Goal: Task Accomplishment & Management: Manage account settings

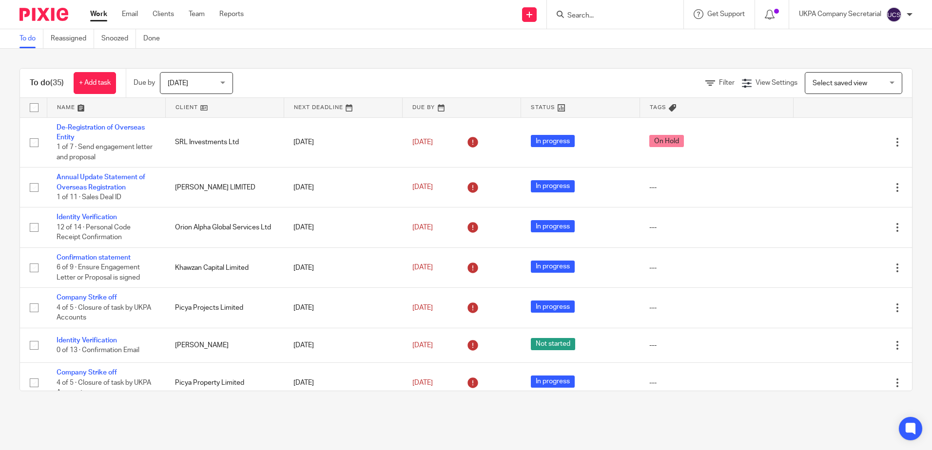
click at [76, 96] on div "To do (35) + Add task" at bounding box center [73, 83] width 106 height 29
click at [71, 104] on link at bounding box center [106, 107] width 118 height 19
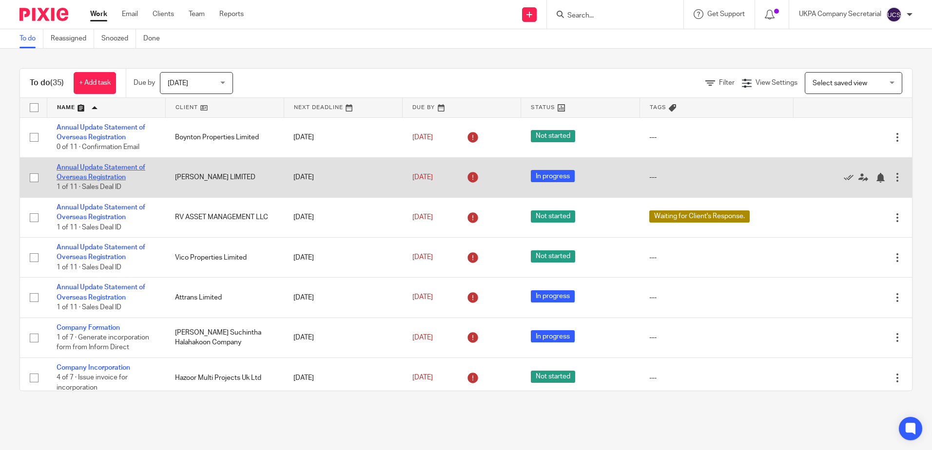
drag, startPoint x: 113, startPoint y: 173, endPoint x: 82, endPoint y: 171, distance: 31.3
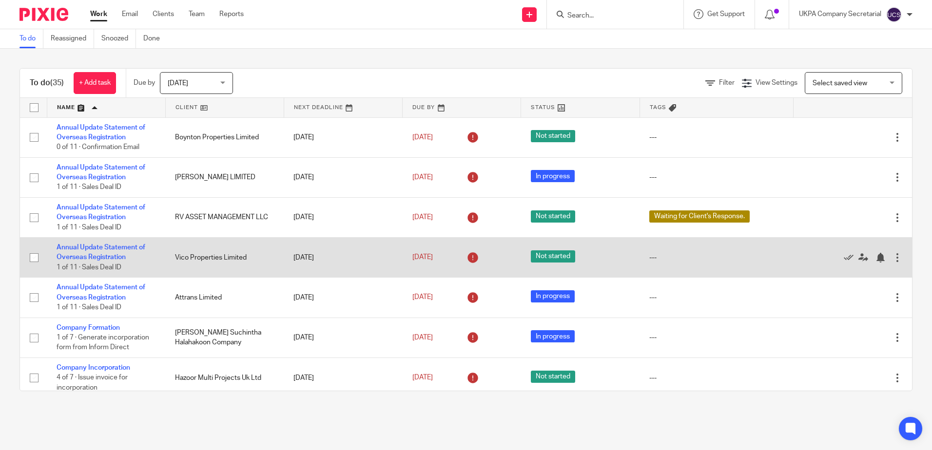
drag, startPoint x: 107, startPoint y: 253, endPoint x: 85, endPoint y: 243, distance: 24.4
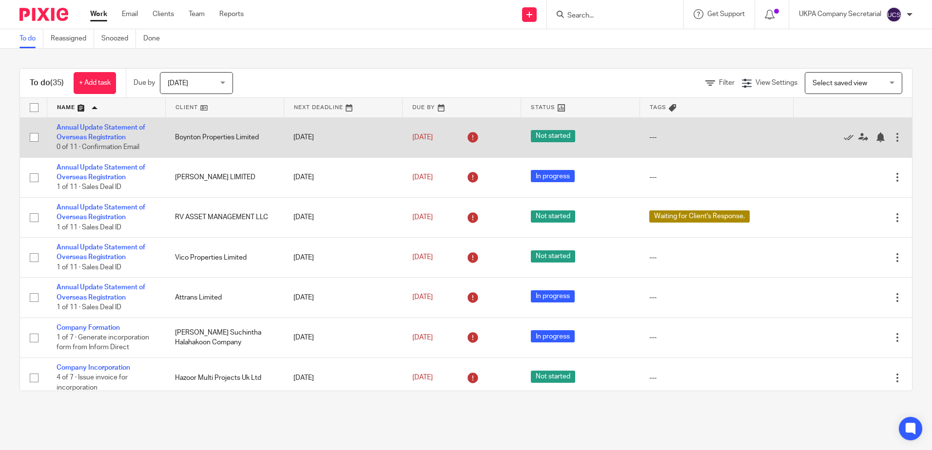
drag, startPoint x: 85, startPoint y: 243, endPoint x: 22, endPoint y: 151, distance: 111.1
click at [9, 130] on div "To do (35) + Add task Due by Today Today Today Tomorrow This week Next week Thi…" at bounding box center [466, 230] width 932 height 362
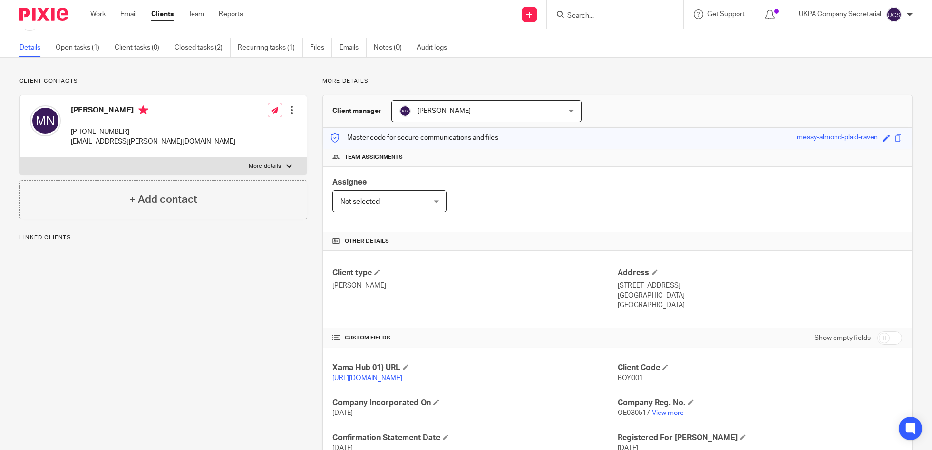
scroll to position [109, 0]
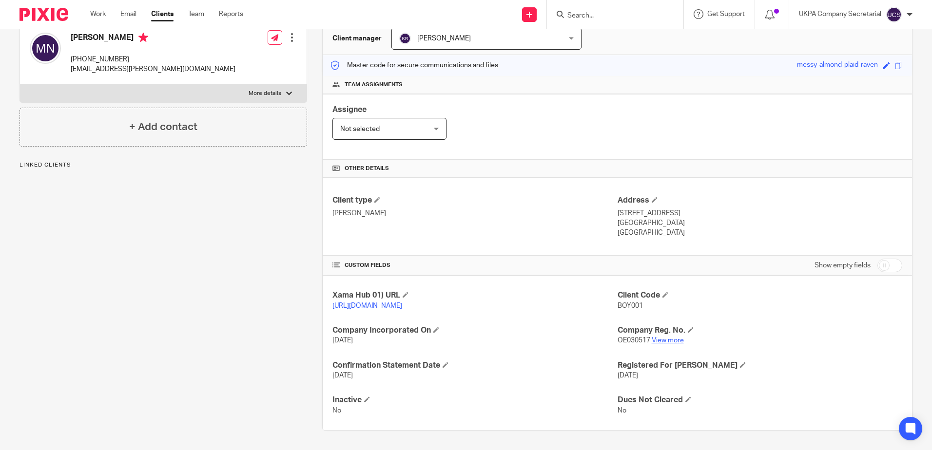
click at [671, 340] on link "View more" at bounding box center [668, 340] width 32 height 7
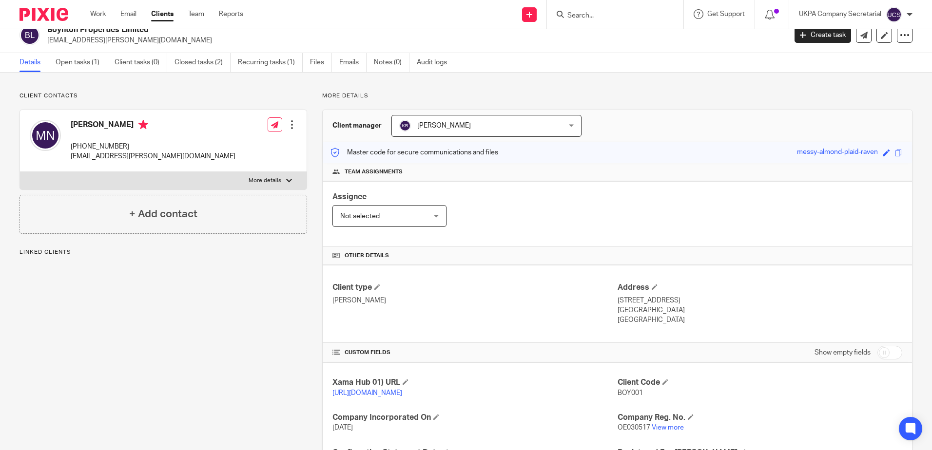
scroll to position [0, 0]
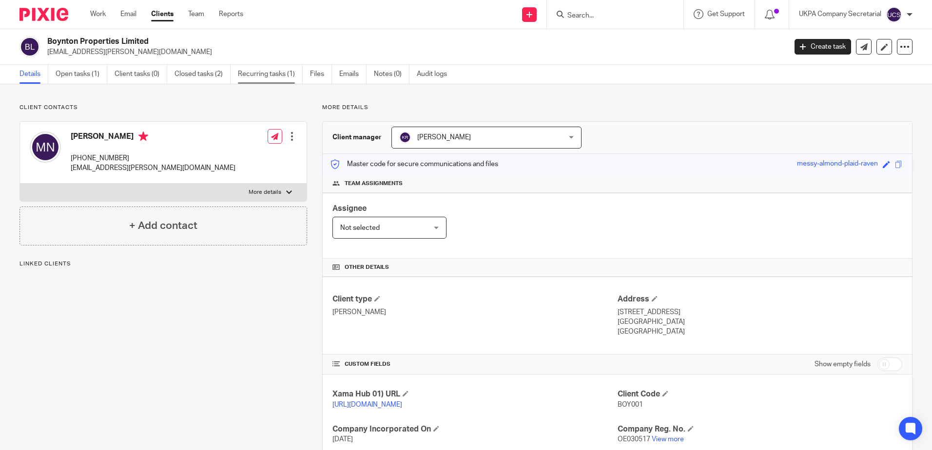
click at [259, 73] on link "Recurring tasks (1)" at bounding box center [270, 74] width 65 height 19
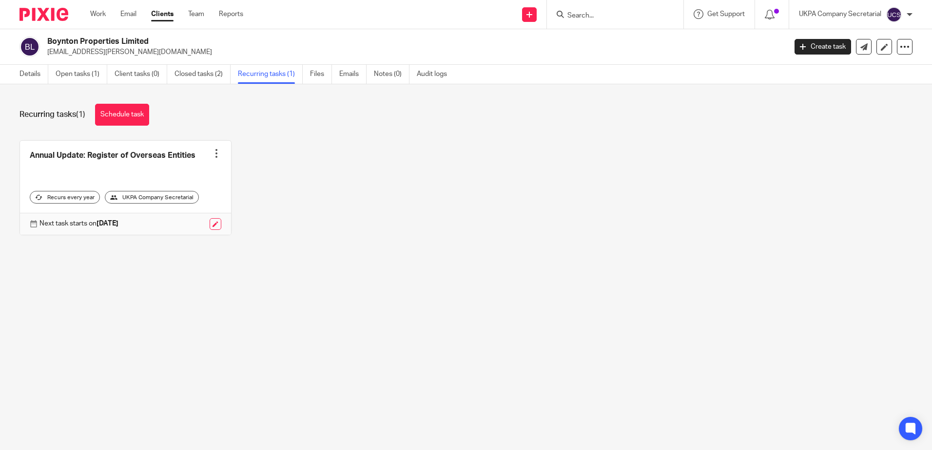
click at [194, 76] on link "Closed tasks (2)" at bounding box center [202, 74] width 56 height 19
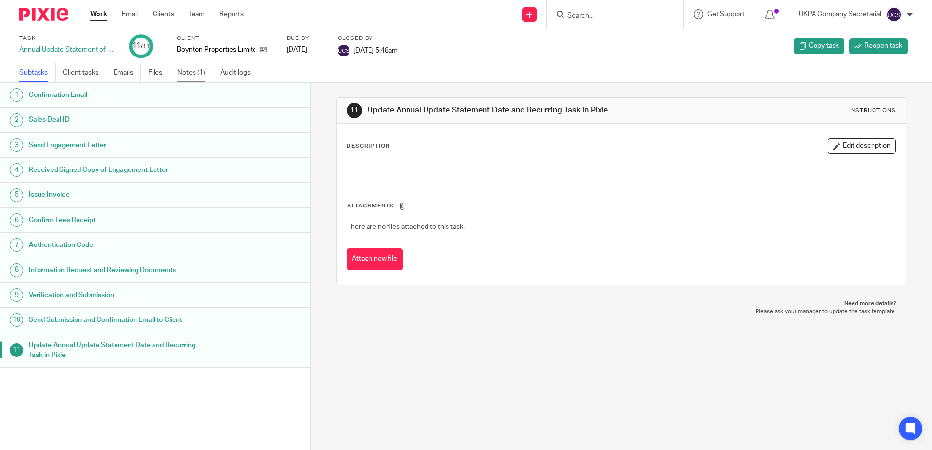
click at [194, 70] on link "Notes (1)" at bounding box center [195, 72] width 36 height 19
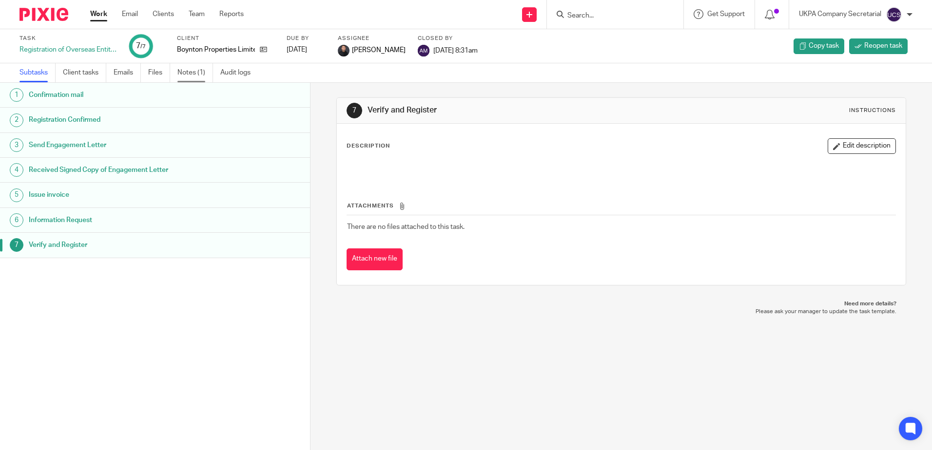
click at [188, 73] on link "Notes (1)" at bounding box center [195, 72] width 36 height 19
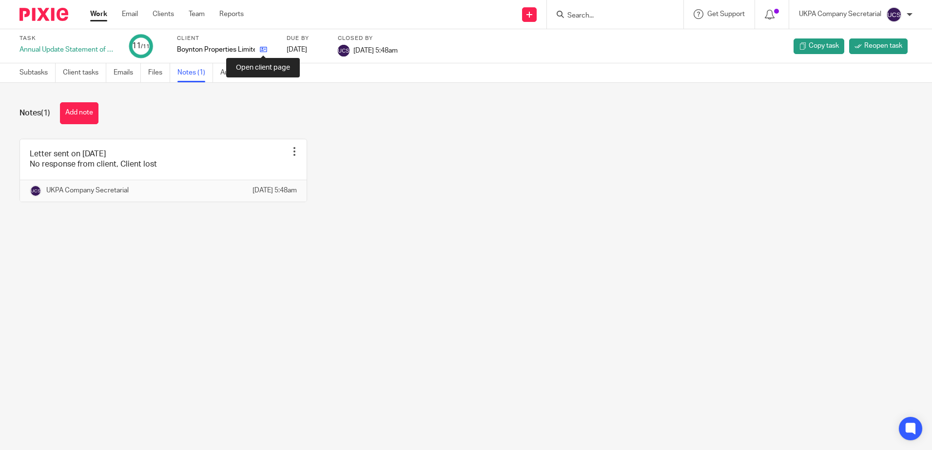
click at [261, 47] on icon at bounding box center [263, 49] width 7 height 7
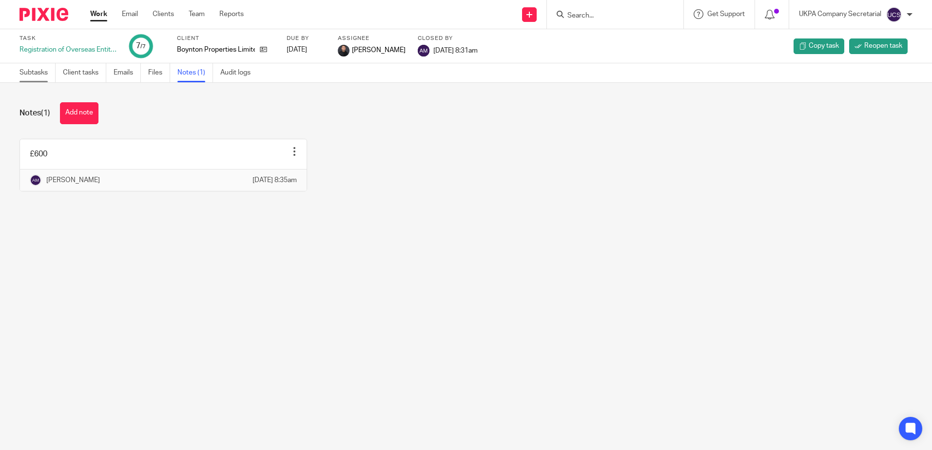
click at [35, 76] on link "Subtasks" at bounding box center [37, 72] width 36 height 19
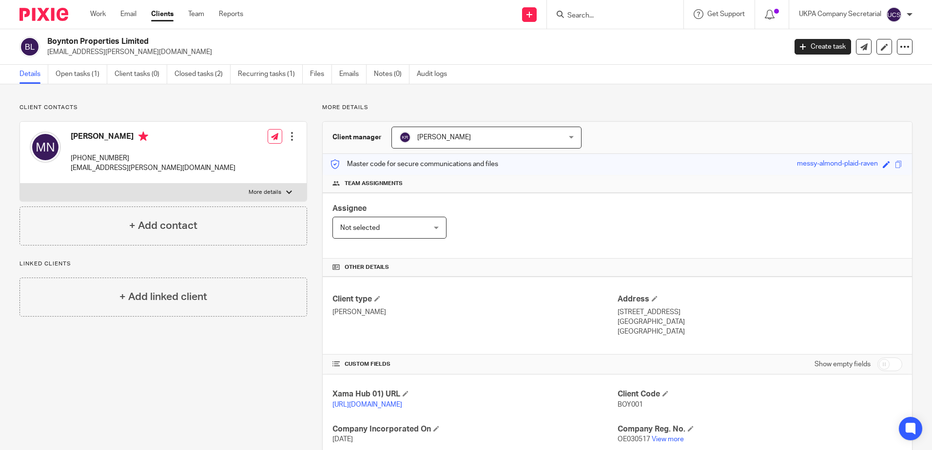
click at [299, 42] on h2 "Boynton Properties Limited" at bounding box center [340, 42] width 586 height 10
click at [74, 73] on link "Open tasks (1)" at bounding box center [82, 74] width 52 height 19
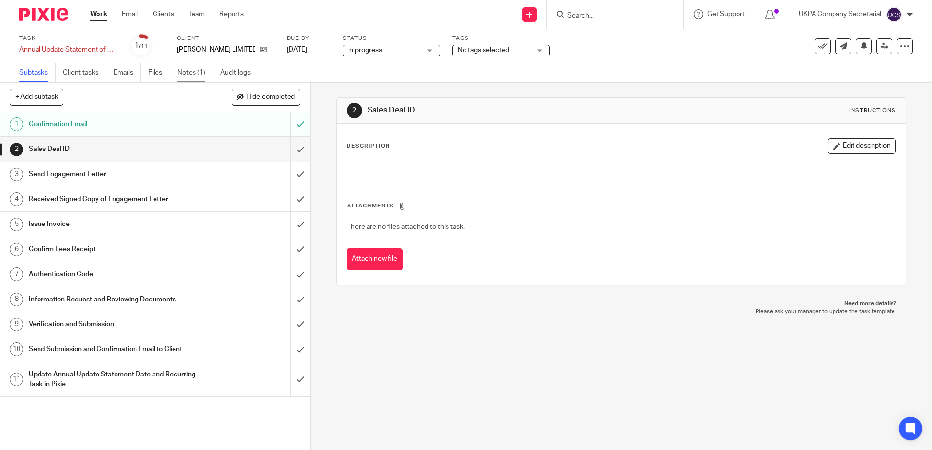
drag, startPoint x: 0, startPoint y: 0, endPoint x: 190, endPoint y: 76, distance: 204.7
click at [190, 76] on link "Notes (1)" at bounding box center [195, 72] width 36 height 19
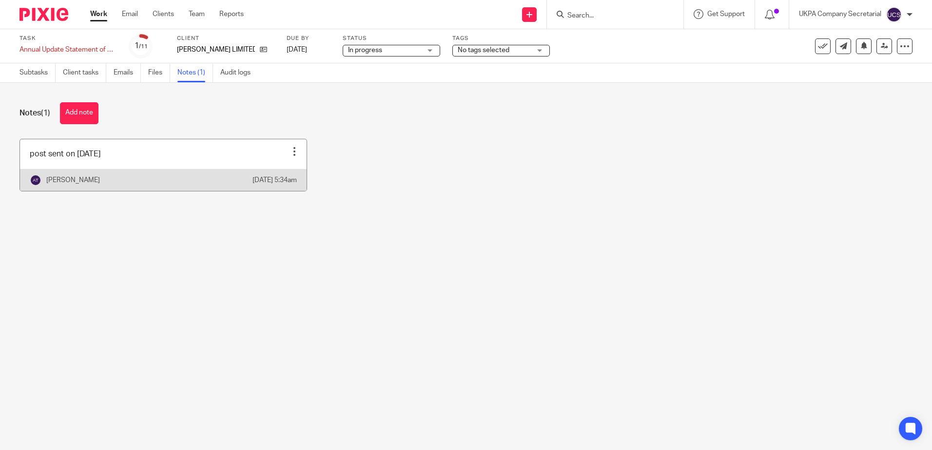
click at [199, 167] on link at bounding box center [163, 165] width 287 height 52
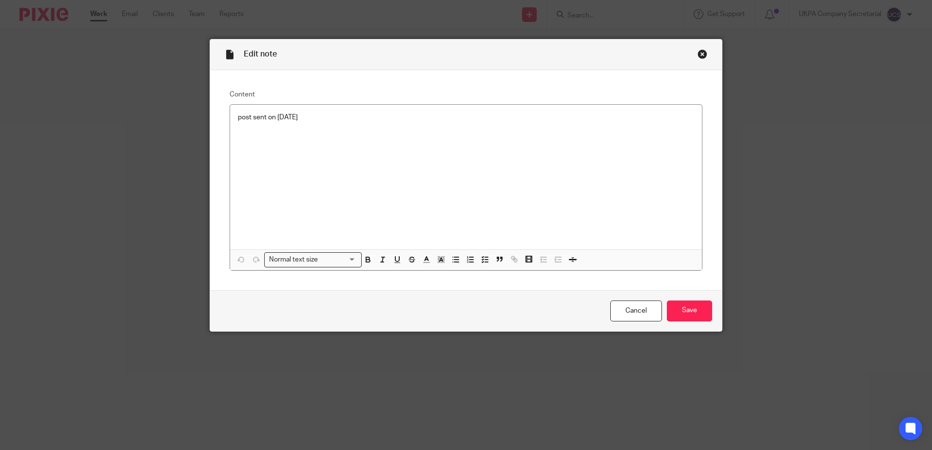
click at [697, 55] on div "Close this dialog window" at bounding box center [702, 54] width 10 height 10
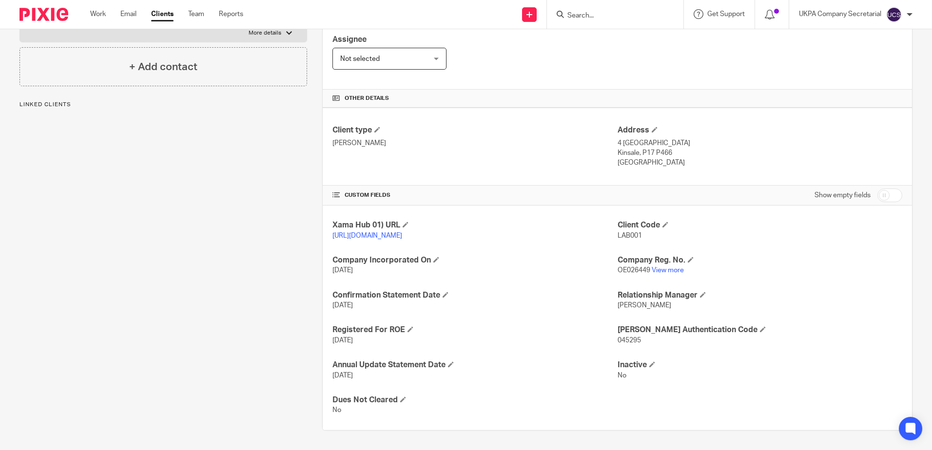
scroll to position [179, 0]
drag, startPoint x: 654, startPoint y: 270, endPoint x: 647, endPoint y: 267, distance: 8.1
click at [654, 270] on link "View more" at bounding box center [668, 270] width 32 height 7
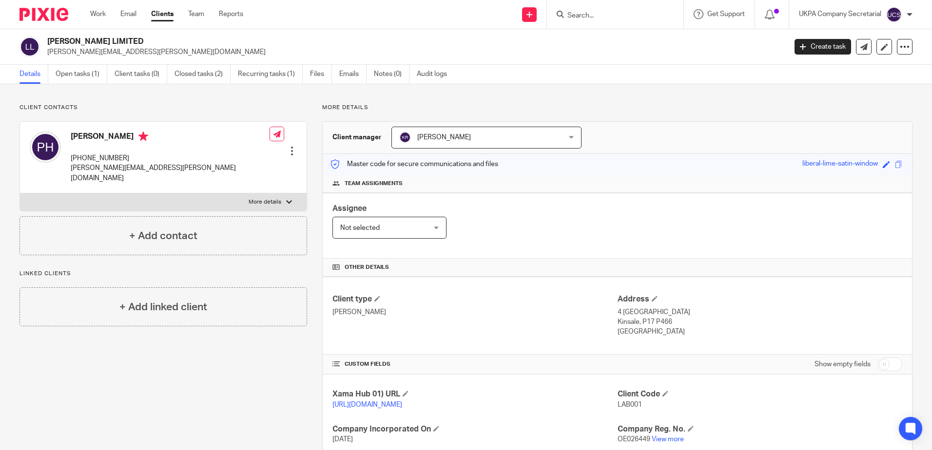
click at [241, 100] on div "Client contacts Peter Hagerty +353864124402 peter.hagerty@labougie.com Edit con…" at bounding box center [466, 351] width 932 height 535
click at [198, 79] on link "Closed tasks (2)" at bounding box center [202, 74] width 56 height 19
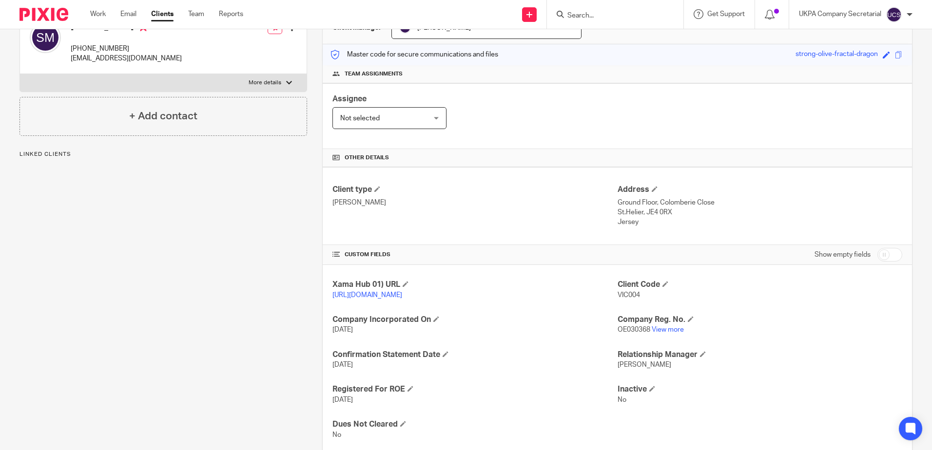
scroll to position [144, 0]
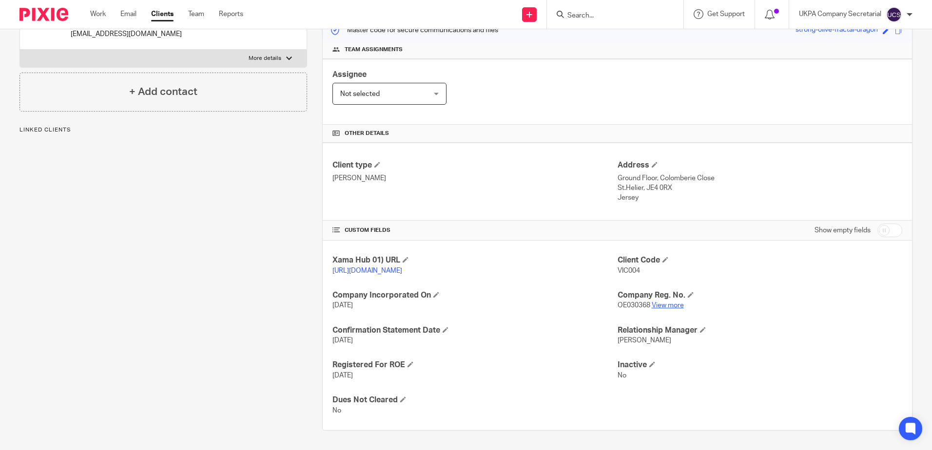
click at [669, 304] on link "View more" at bounding box center [668, 305] width 32 height 7
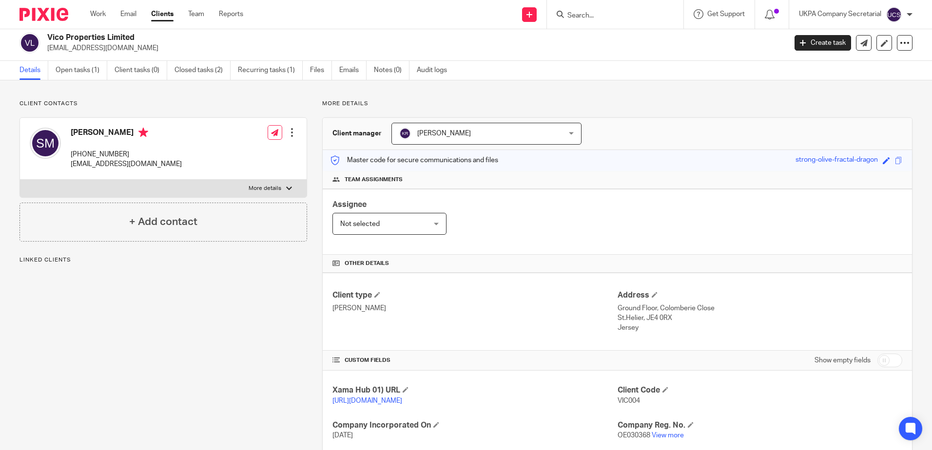
scroll to position [0, 0]
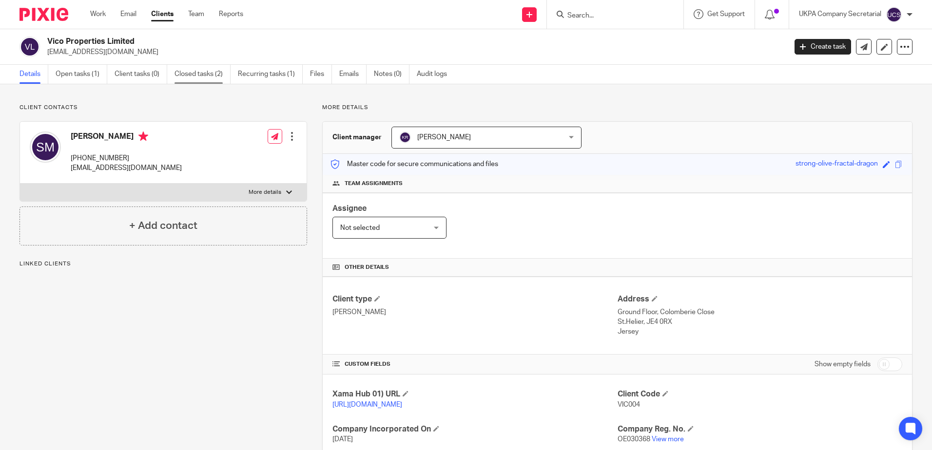
click at [212, 74] on link "Closed tasks (2)" at bounding box center [202, 74] width 56 height 19
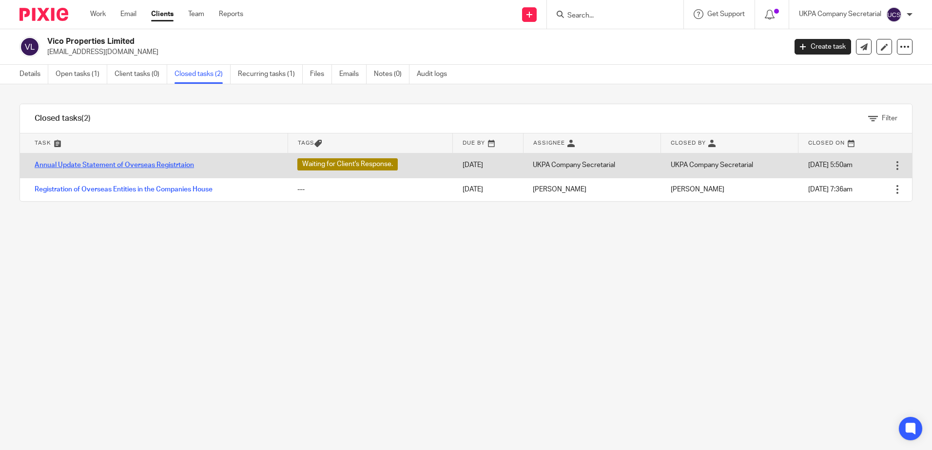
click at [150, 162] on link "Annual Update Statement of Overseas Registrtaion" at bounding box center [114, 165] width 159 height 7
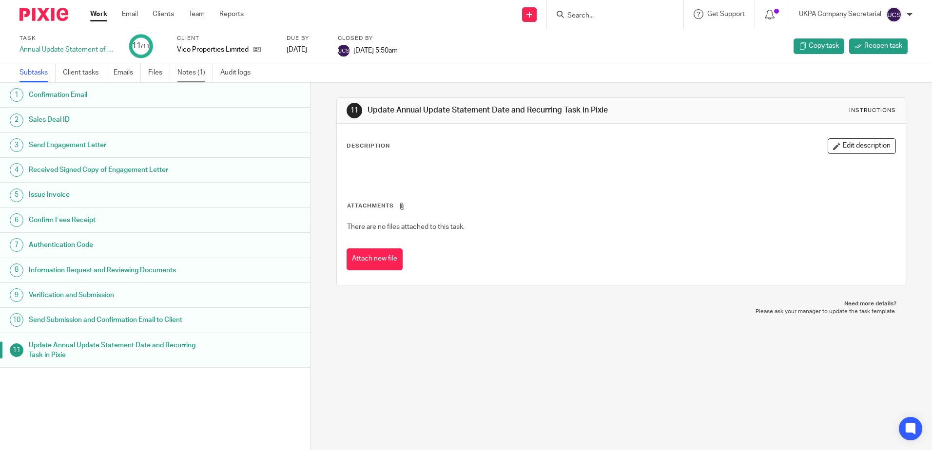
click at [195, 77] on link "Notes (1)" at bounding box center [195, 72] width 36 height 19
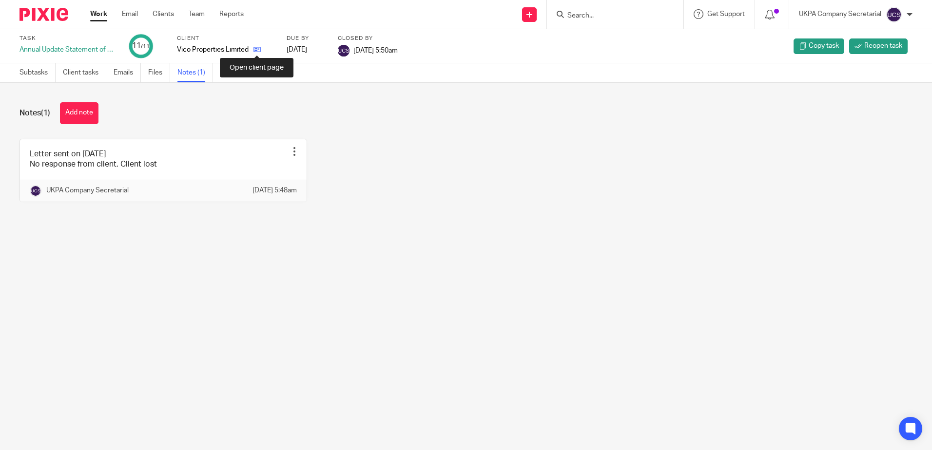
click at [259, 46] on icon at bounding box center [256, 49] width 7 height 7
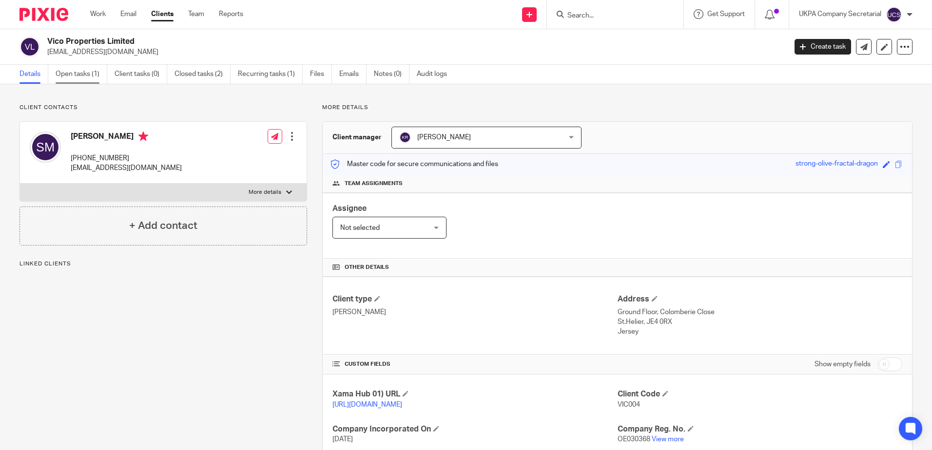
click at [91, 77] on link "Open tasks (1)" at bounding box center [82, 74] width 52 height 19
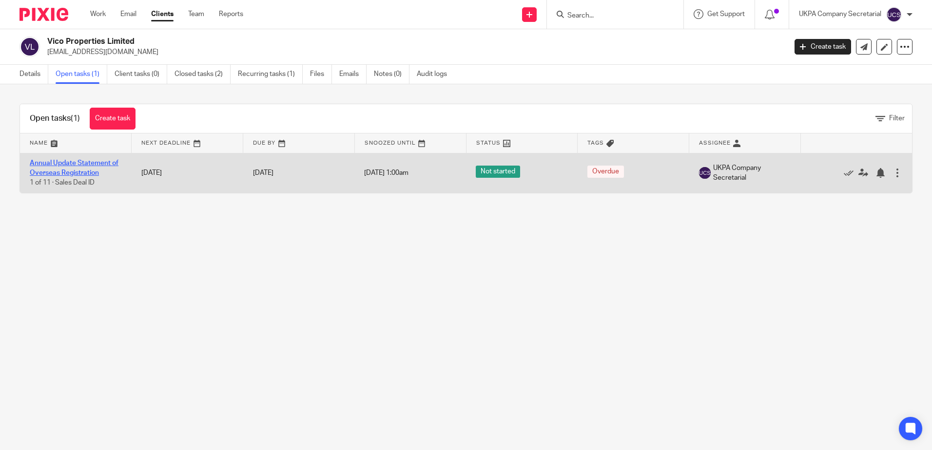
click at [74, 161] on link "Annual Update Statement of Overseas Registration" at bounding box center [74, 168] width 89 height 17
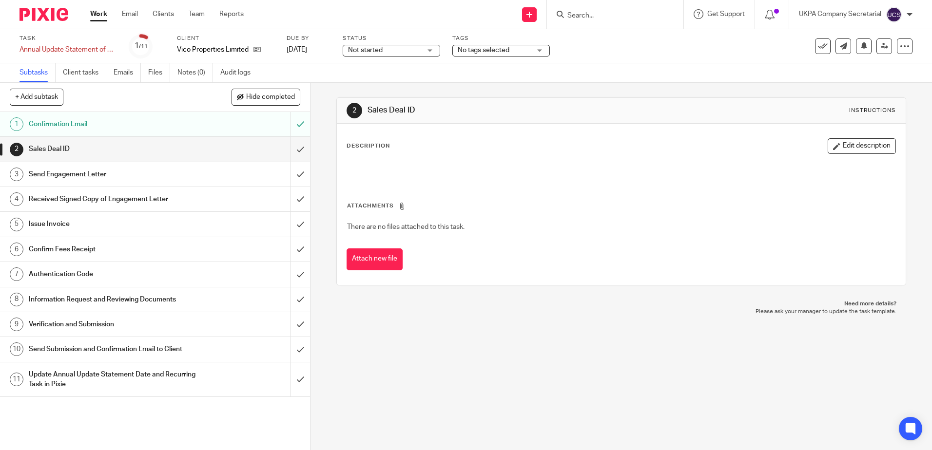
click at [617, 14] on input "Search" at bounding box center [610, 16] width 88 height 9
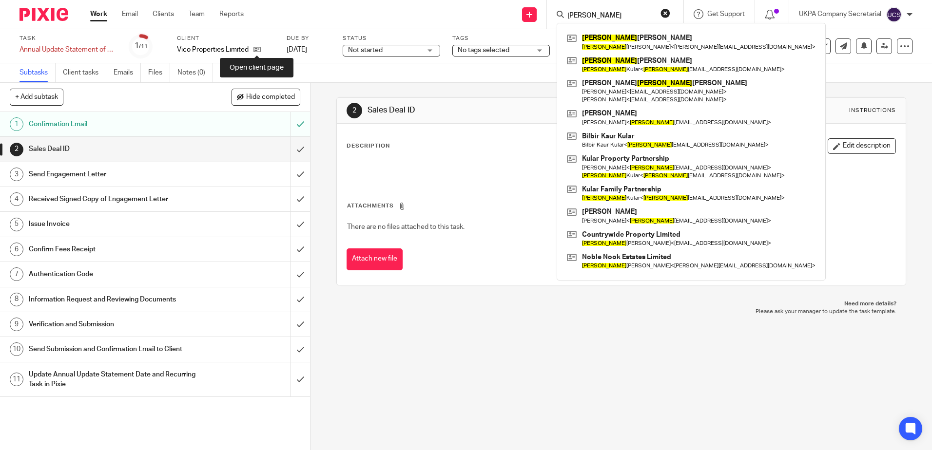
type input "stephen"
drag, startPoint x: 262, startPoint y: 48, endPoint x: 254, endPoint y: 49, distance: 7.5
click at [396, 316] on div "2 Sales Deal ID Instructions Description Edit description Attachments There are…" at bounding box center [620, 266] width 621 height 367
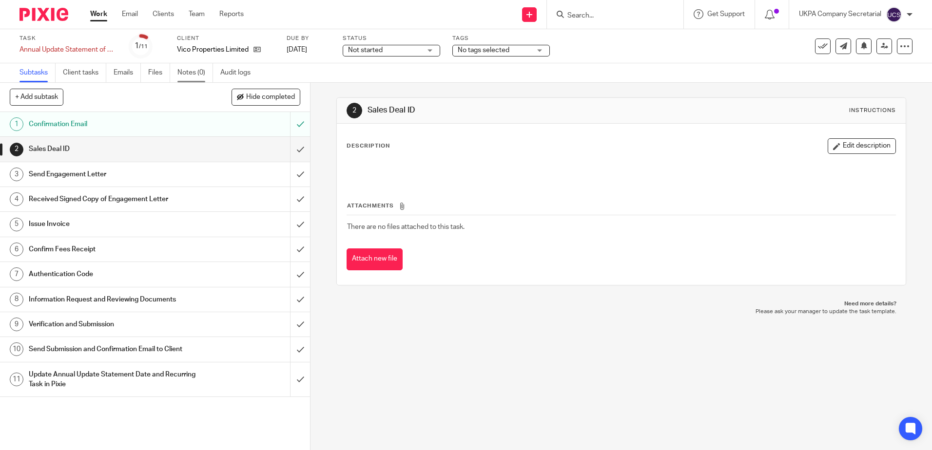
click at [205, 73] on link "Notes (0)" at bounding box center [195, 72] width 36 height 19
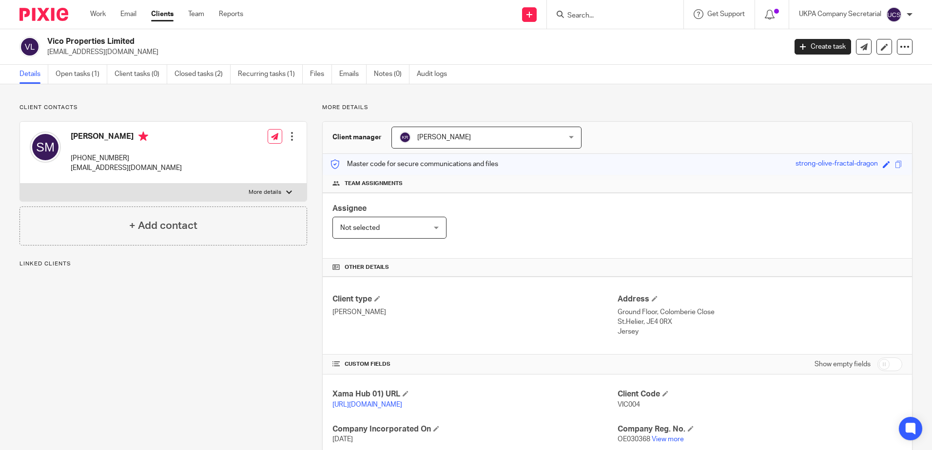
drag, startPoint x: 69, startPoint y: 133, endPoint x: 133, endPoint y: 136, distance: 63.9
click at [133, 136] on div "[PERSON_NAME] [PHONE_NUMBER] [EMAIL_ADDRESS][DOMAIN_NAME]" at bounding box center [106, 153] width 152 height 52
copy h4 "[PERSON_NAME]"
click at [597, 8] on form at bounding box center [618, 14] width 104 height 12
click at [613, 15] on input "Search" at bounding box center [610, 16] width 88 height 9
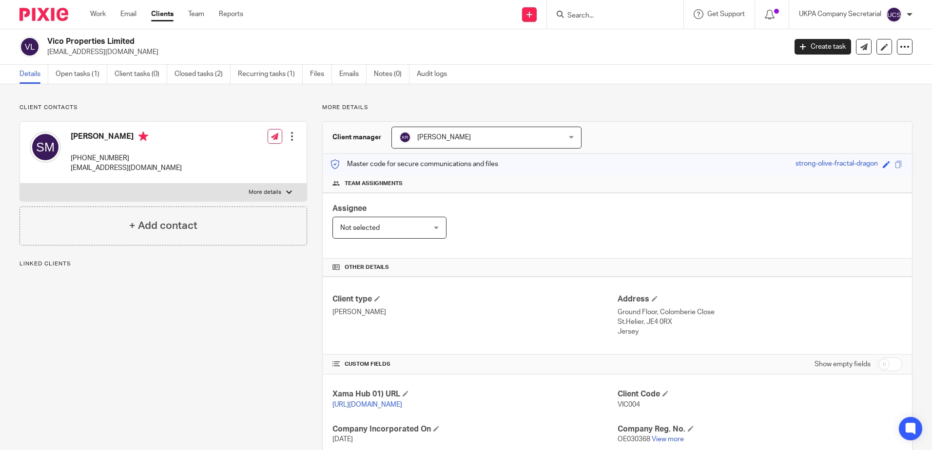
paste input "Stephen Murphy"
type input "Stephen Murphy"
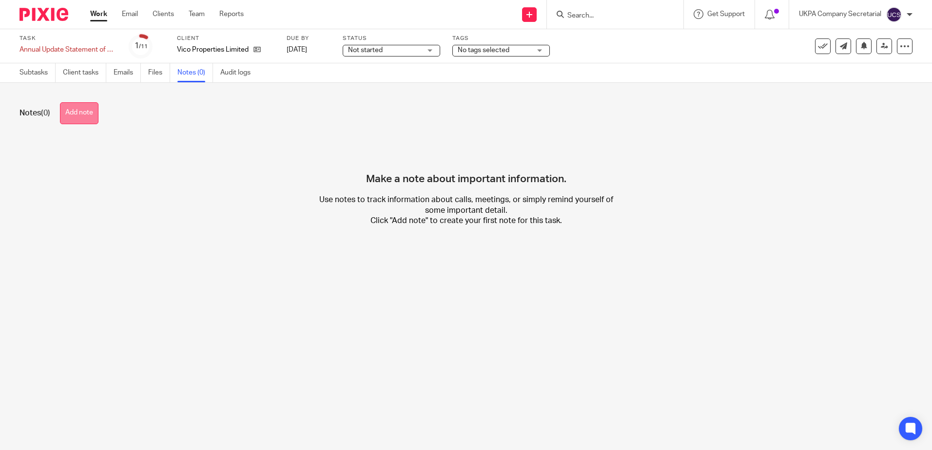
click at [84, 122] on button "Add note" at bounding box center [79, 113] width 39 height 22
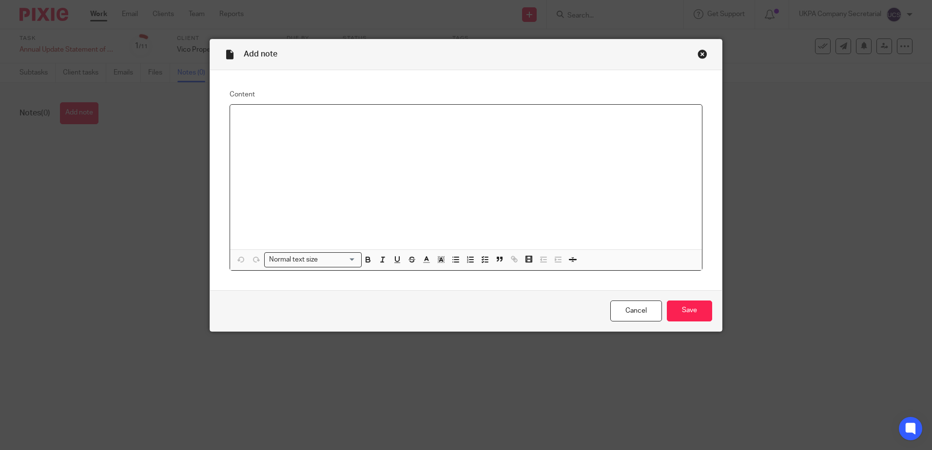
click at [415, 187] on div at bounding box center [466, 177] width 472 height 145
click at [544, 412] on div "Add note Content Normal text size Loading... Remove Edit Insert new video Copy …" at bounding box center [466, 225] width 932 height 450
click at [700, 53] on div "Close this dialog window" at bounding box center [702, 54] width 10 height 10
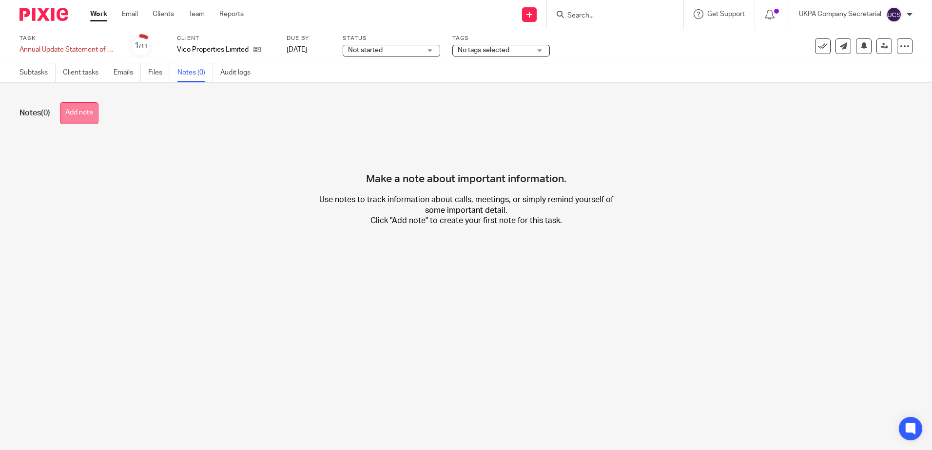
click at [91, 102] on button "Add note" at bounding box center [79, 113] width 39 height 22
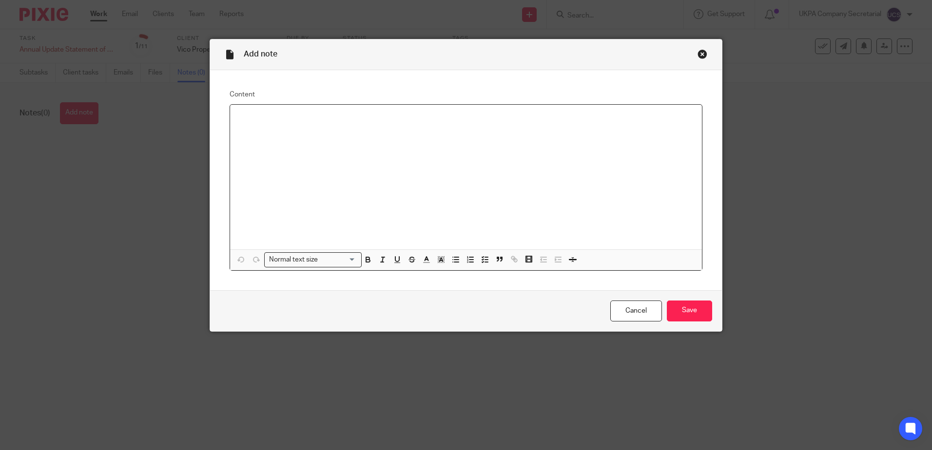
click at [366, 137] on div at bounding box center [466, 177] width 472 height 145
click at [369, 120] on p "No contact from client" at bounding box center [466, 118] width 456 height 10
click at [303, 119] on p "No contact from client (client lost)" at bounding box center [466, 118] width 456 height 10
click at [690, 316] on input "Save" at bounding box center [689, 311] width 45 height 21
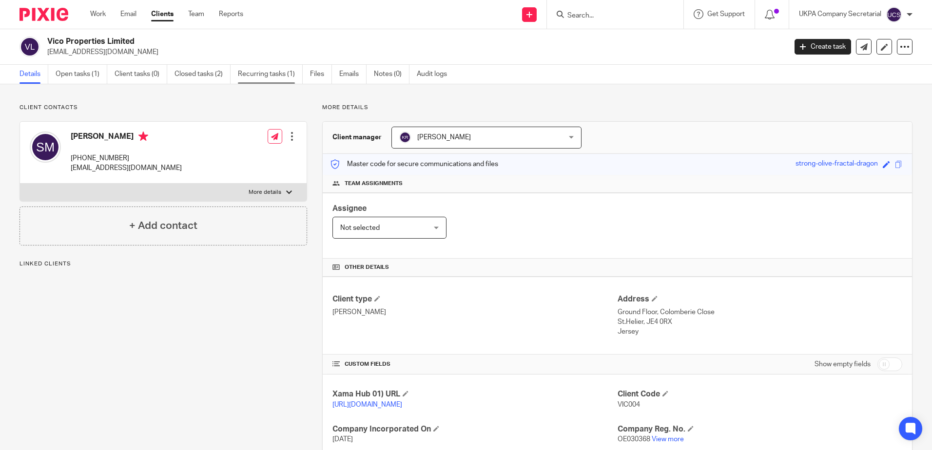
click at [282, 75] on link "Recurring tasks (1)" at bounding box center [270, 74] width 65 height 19
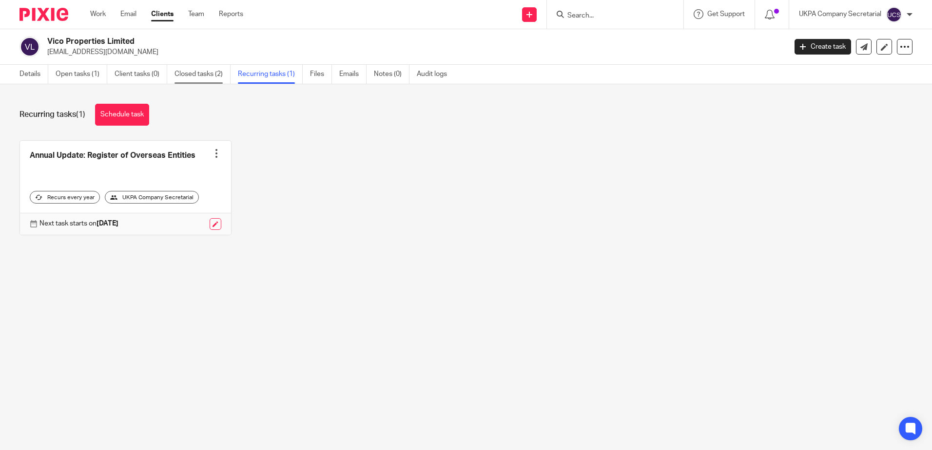
click at [200, 74] on link "Closed tasks (2)" at bounding box center [202, 74] width 56 height 19
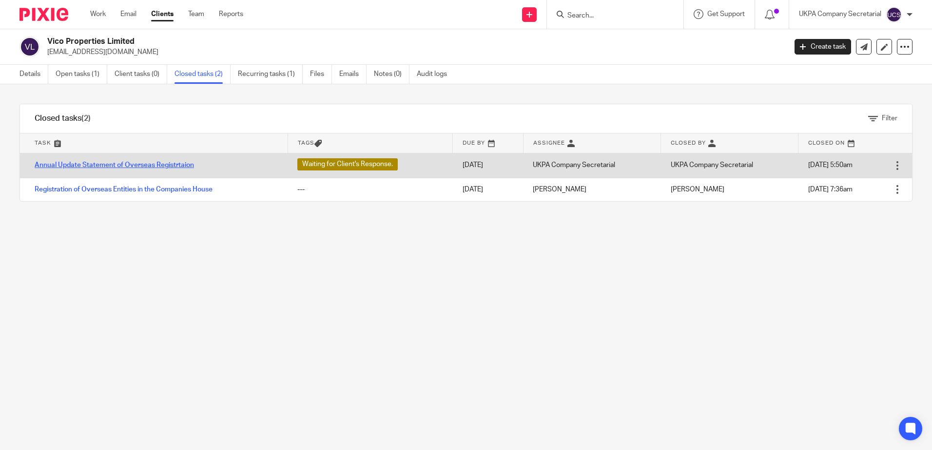
click at [84, 166] on link "Annual Update Statement of Overseas Registrtaion" at bounding box center [114, 165] width 159 height 7
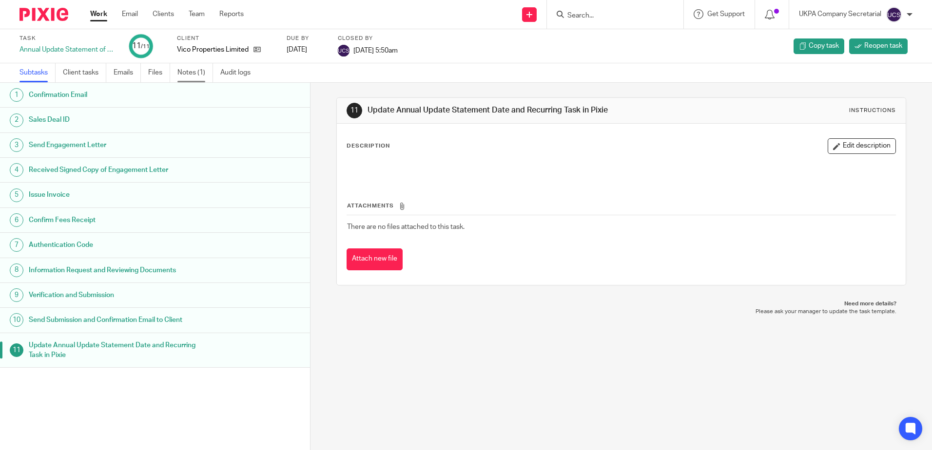
click at [184, 70] on link "Notes (1)" at bounding box center [195, 72] width 36 height 19
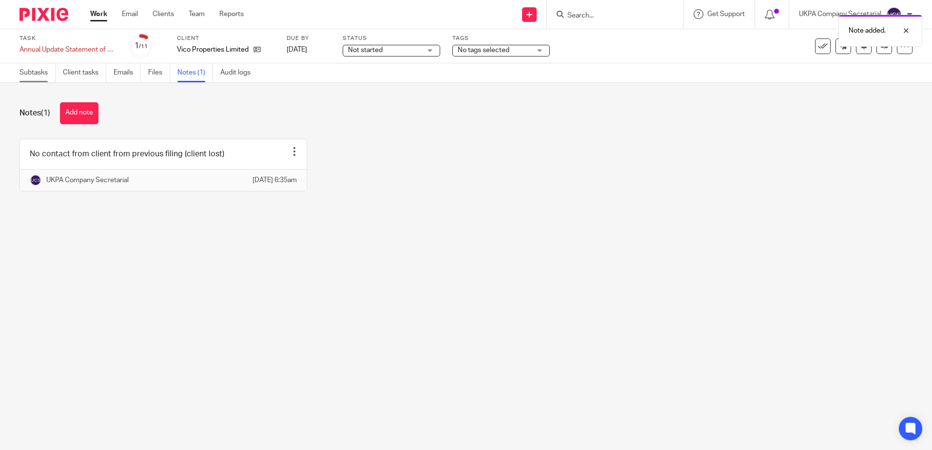
click at [40, 74] on link "Subtasks" at bounding box center [37, 72] width 36 height 19
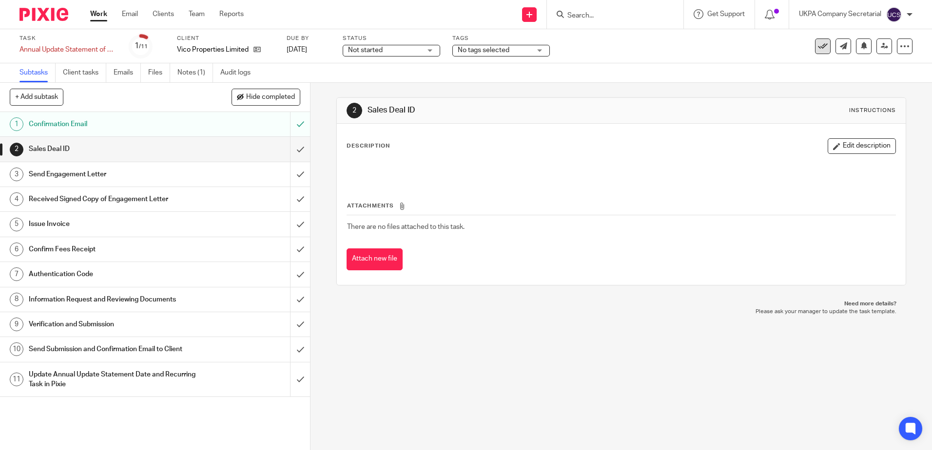
click at [819, 50] on icon at bounding box center [823, 46] width 10 height 10
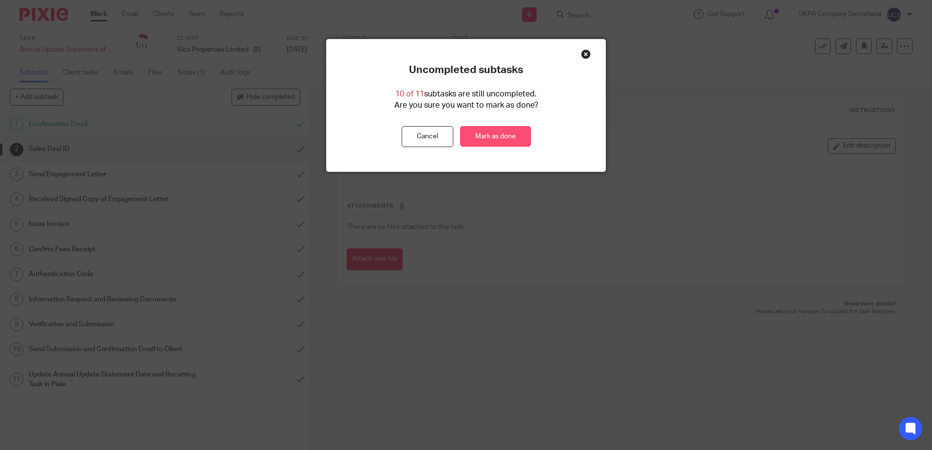
click at [485, 143] on link "Mark as done" at bounding box center [495, 136] width 71 height 21
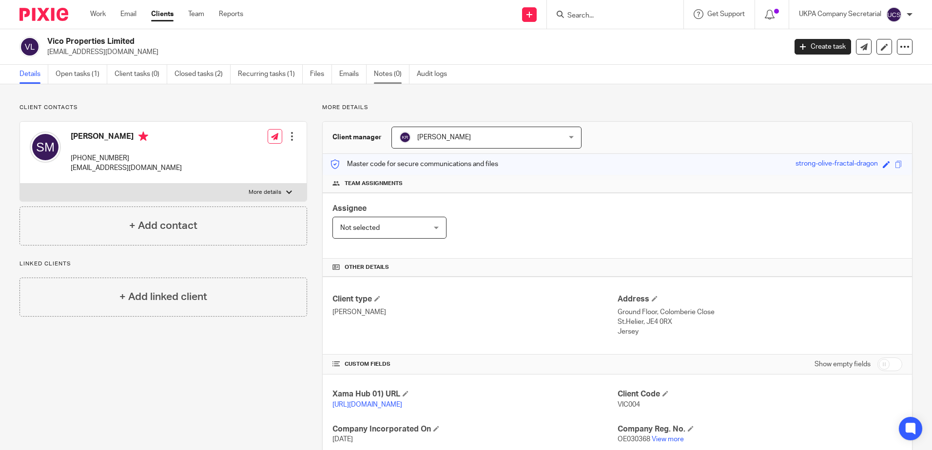
click at [393, 73] on link "Notes (0)" at bounding box center [392, 74] width 36 height 19
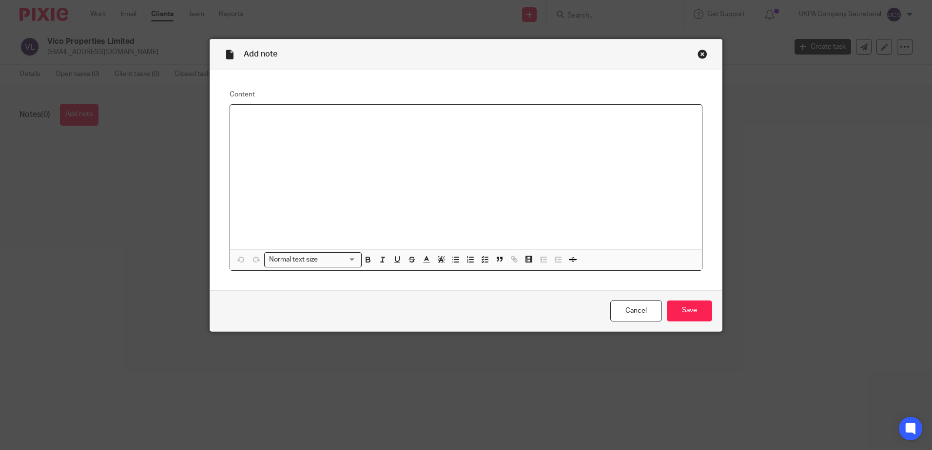
click at [377, 125] on div at bounding box center [466, 177] width 472 height 145
click at [234, 123] on div "Email to client for removal from our database" at bounding box center [466, 177] width 472 height 145
click at [385, 128] on p "Email to client for removal from our database" at bounding box center [466, 127] width 456 height 10
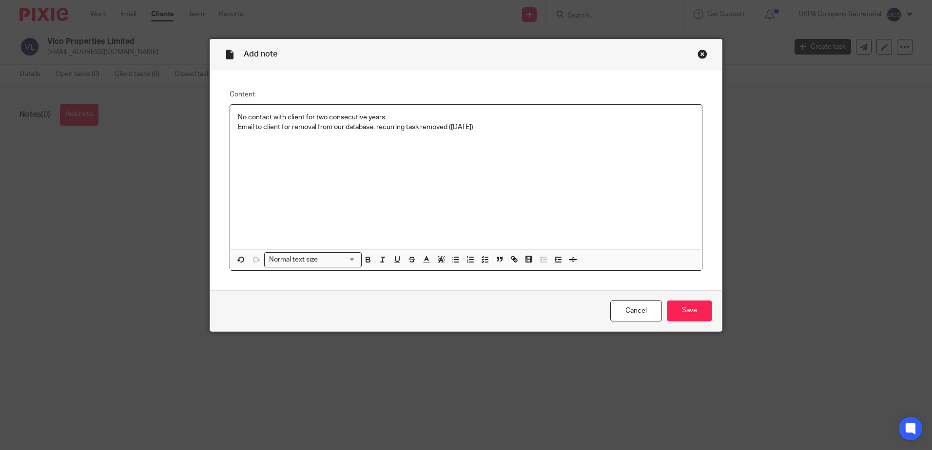
drag, startPoint x: 495, startPoint y: 128, endPoint x: 133, endPoint y: 113, distance: 362.9
click at [133, 113] on div "Add note Content No contact with client for two consecutive years Email to clie…" at bounding box center [466, 225] width 932 height 450
copy div "No contact with client for two consecutive years Email to client for removal fr…"
click at [295, 145] on div "No contact with client for two consecutive years Email to client for removal fr…" at bounding box center [466, 177] width 472 height 145
click at [383, 152] on div "No contact with client for two consecutive years Email to client for removal fr…" at bounding box center [466, 177] width 472 height 145
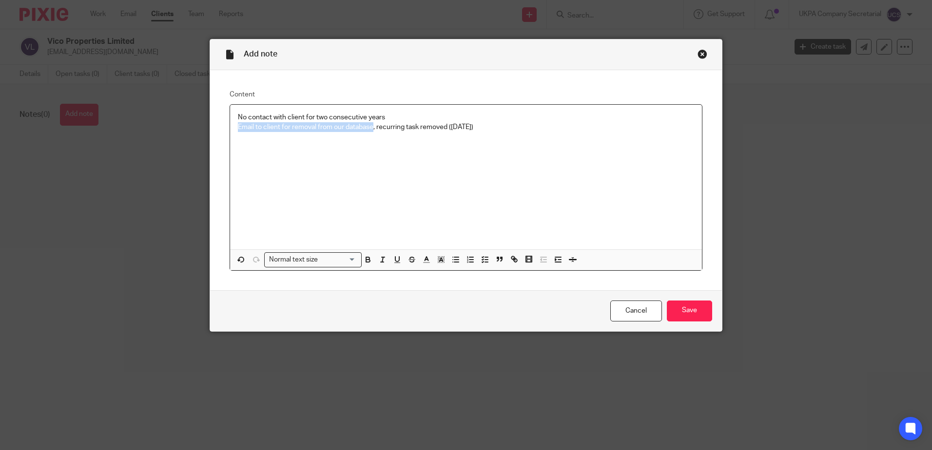
drag, startPoint x: 370, startPoint y: 128, endPoint x: 188, endPoint y: 136, distance: 182.9
click at [188, 136] on div "Add note Content No contact with client for two consecutive years Email to clie…" at bounding box center [466, 225] width 932 height 450
click at [238, 129] on p "email was sent to inform the client of their removal from our database due to p…" at bounding box center [466, 127] width 456 height 10
click at [532, 129] on p "Email was sent to inform the client of their removal from our database due to p…" at bounding box center [466, 127] width 456 height 10
drag, startPoint x: 650, startPoint y: 130, endPoint x: 180, endPoint y: 96, distance: 471.1
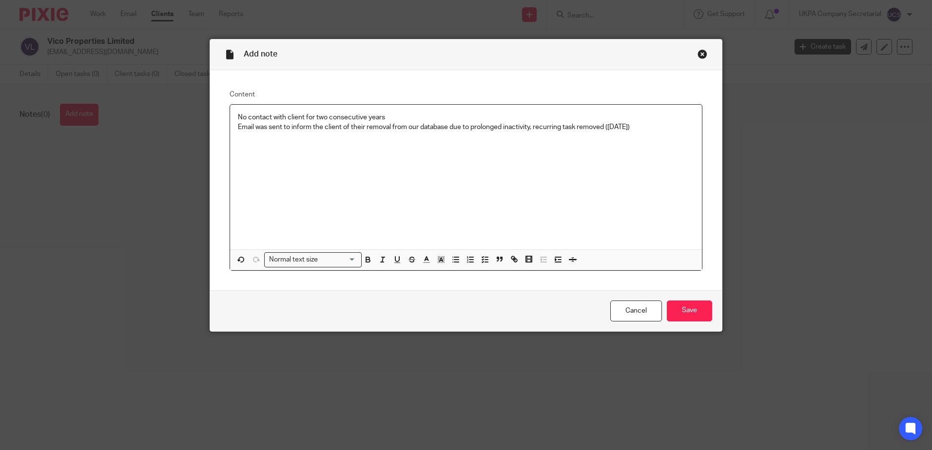
click at [180, 96] on div "Add note Content No contact with client for two consecutive years Email was sen…" at bounding box center [466, 225] width 932 height 450
copy div "No contact with client for two consecutive years Email was sent to inform the c…"
click at [693, 310] on input "Save" at bounding box center [689, 311] width 45 height 21
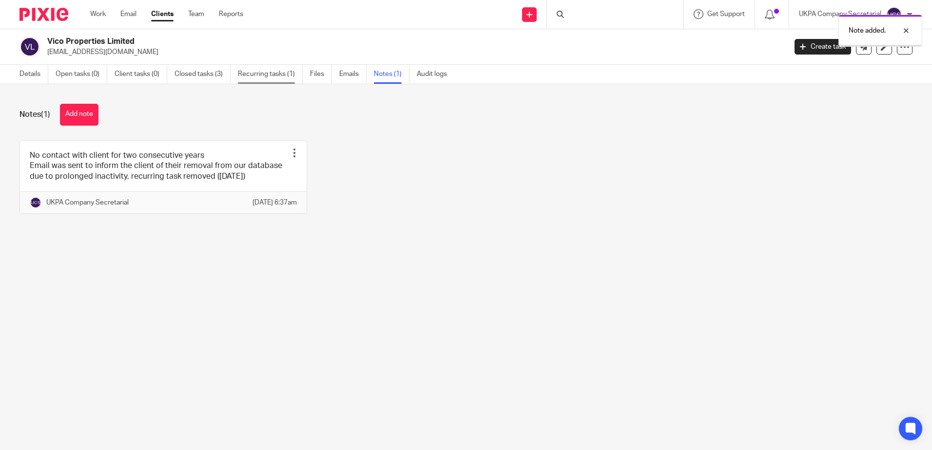
click at [270, 75] on link "Recurring tasks (1)" at bounding box center [270, 74] width 65 height 19
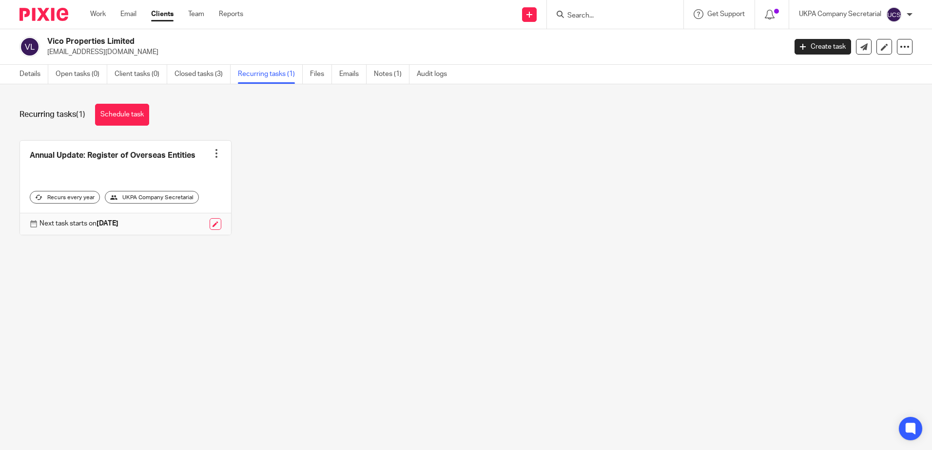
click at [212, 157] on div at bounding box center [217, 154] width 10 height 10
click at [183, 216] on span "Cancel schedule" at bounding box center [176, 215] width 51 height 7
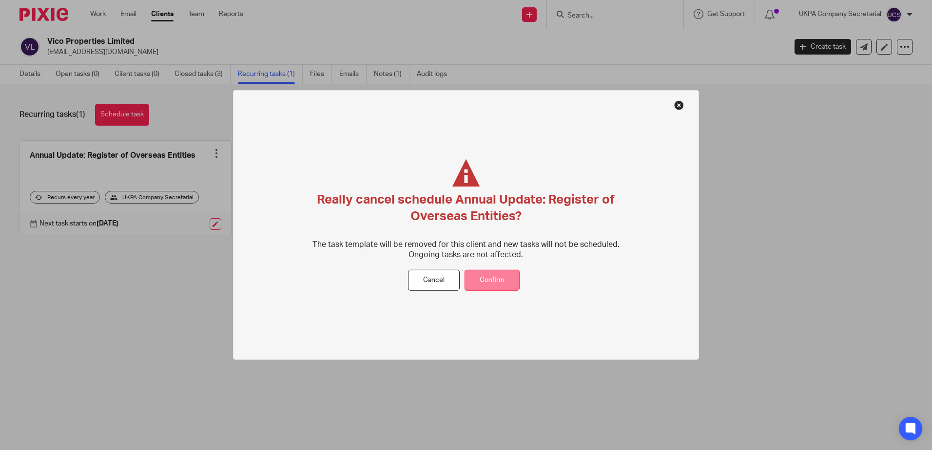
click at [509, 275] on button "Confirm" at bounding box center [491, 280] width 55 height 21
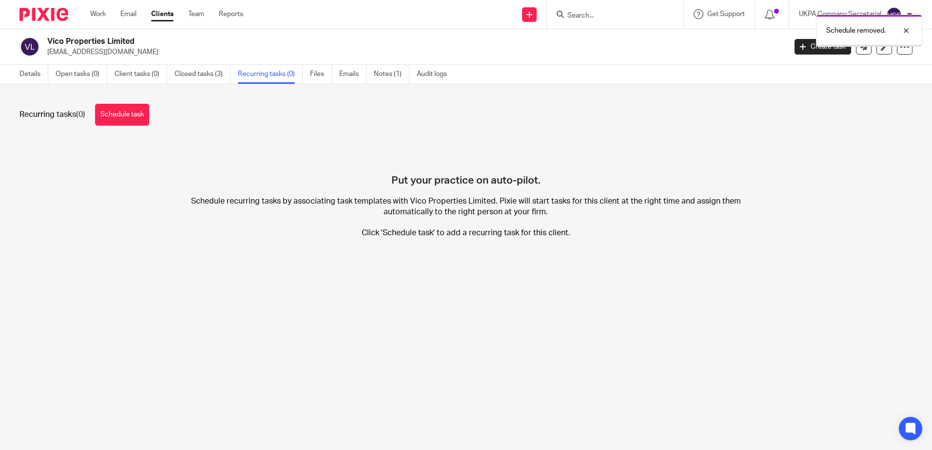
click at [168, 254] on div "Recurring tasks (0) Schedule task Put your practice on auto-pilot. Schedule rec…" at bounding box center [466, 178] width 932 height 188
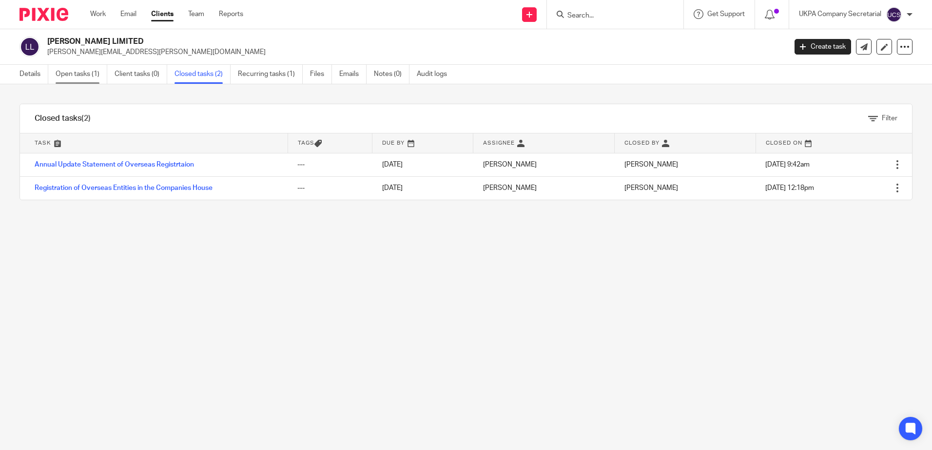
click at [87, 72] on link "Open tasks (1)" at bounding box center [82, 74] width 52 height 19
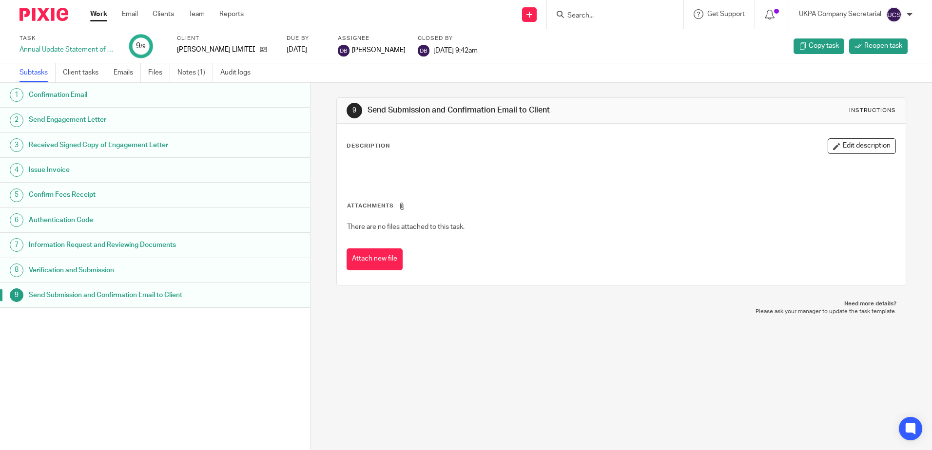
click at [200, 76] on link "Notes (1)" at bounding box center [195, 72] width 36 height 19
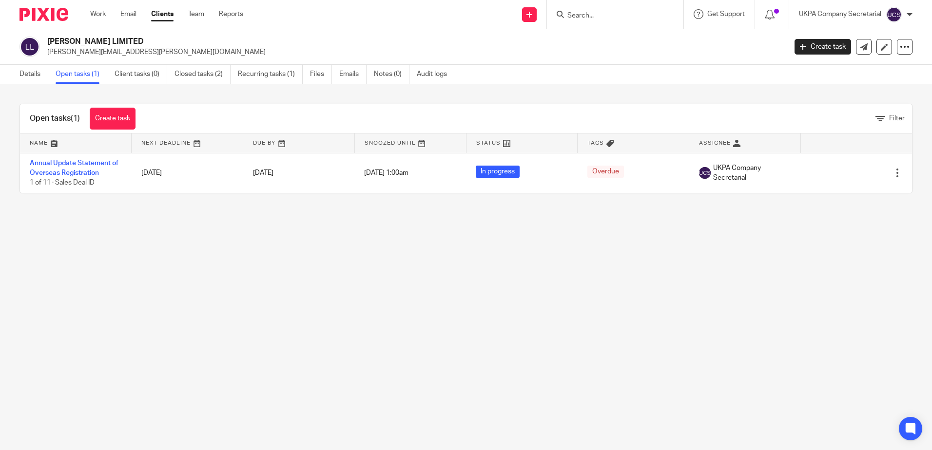
click at [185, 232] on main "[PERSON_NAME] LIMITED [PERSON_NAME][EMAIL_ADDRESS][PERSON_NAME][DOMAIN_NAME] Cr…" at bounding box center [466, 225] width 932 height 450
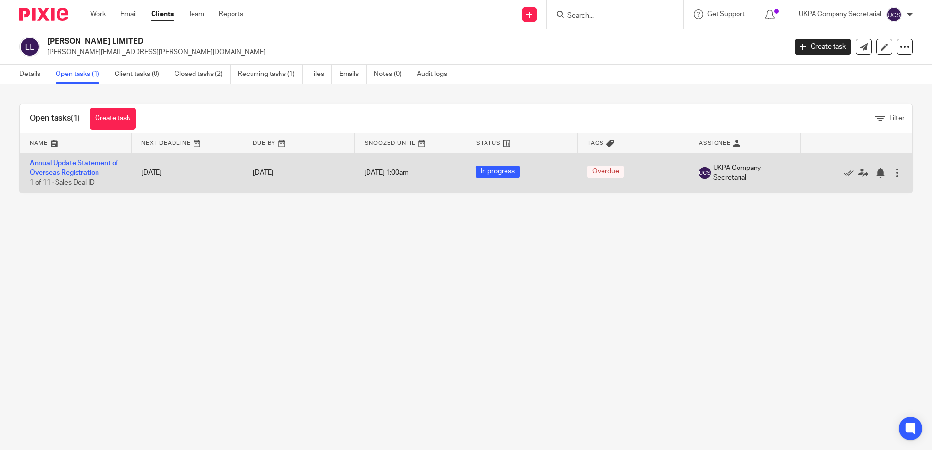
click at [80, 167] on td "Annual Update Statement of Overseas Registration 1 of 11 · Sales Deal ID" at bounding box center [76, 173] width 112 height 40
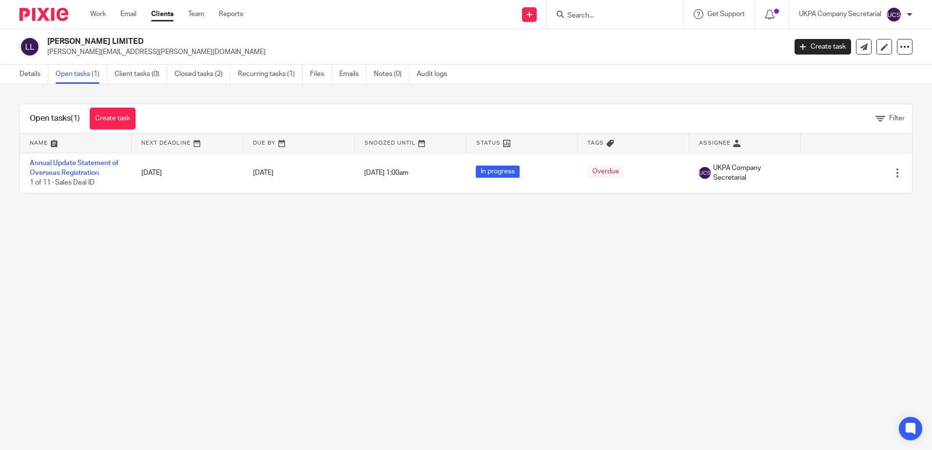
click at [671, 306] on main "[PERSON_NAME] LIMITED [PERSON_NAME][EMAIL_ADDRESS][PERSON_NAME][DOMAIN_NAME] Cr…" at bounding box center [466, 225] width 932 height 450
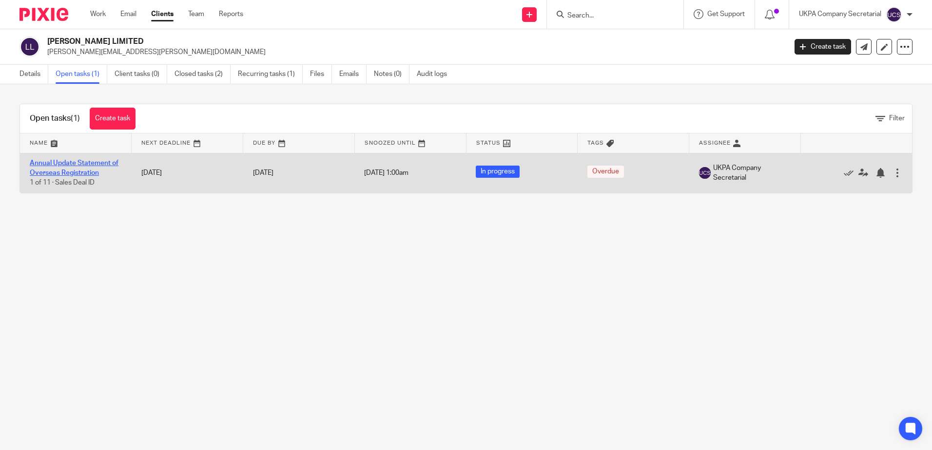
click at [99, 166] on link "Annual Update Statement of Overseas Registration" at bounding box center [74, 168] width 89 height 17
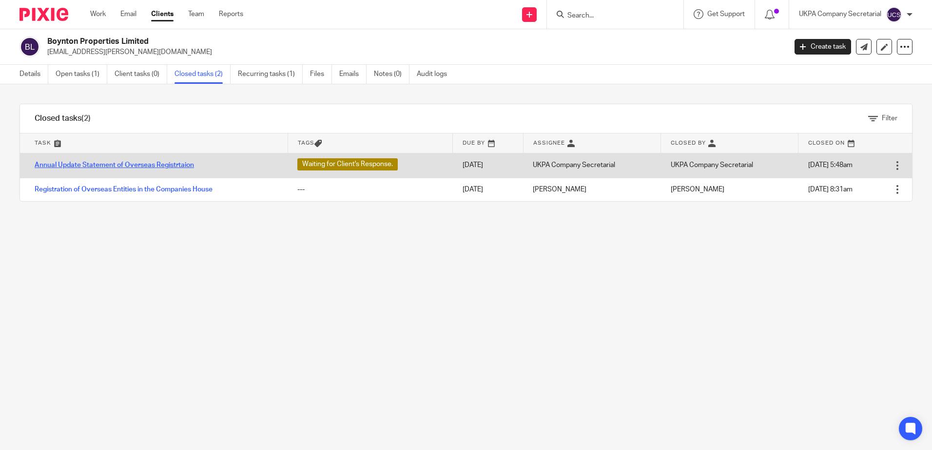
click at [106, 169] on link "Annual Update Statement of Overseas Registrtaion" at bounding box center [114, 165] width 159 height 7
click at [116, 163] on link "Annual Update Statement of Overseas Registrtaion" at bounding box center [114, 165] width 159 height 7
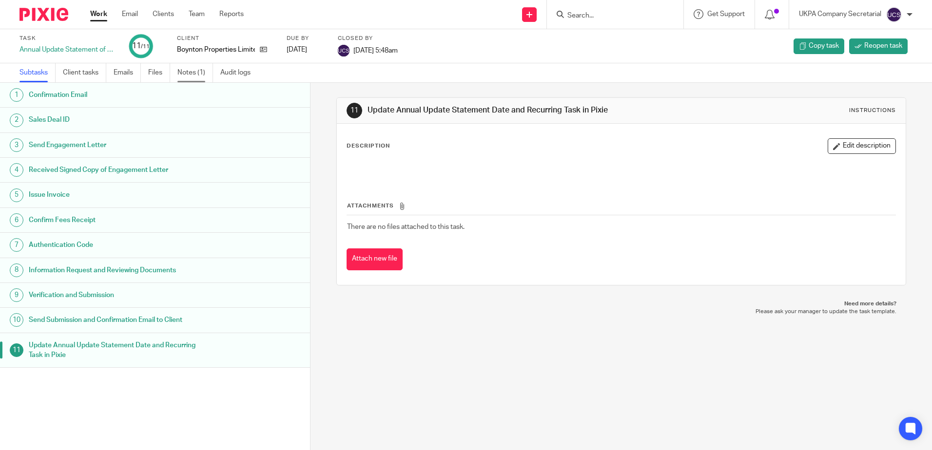
click at [194, 70] on link "Notes (1)" at bounding box center [195, 72] width 36 height 19
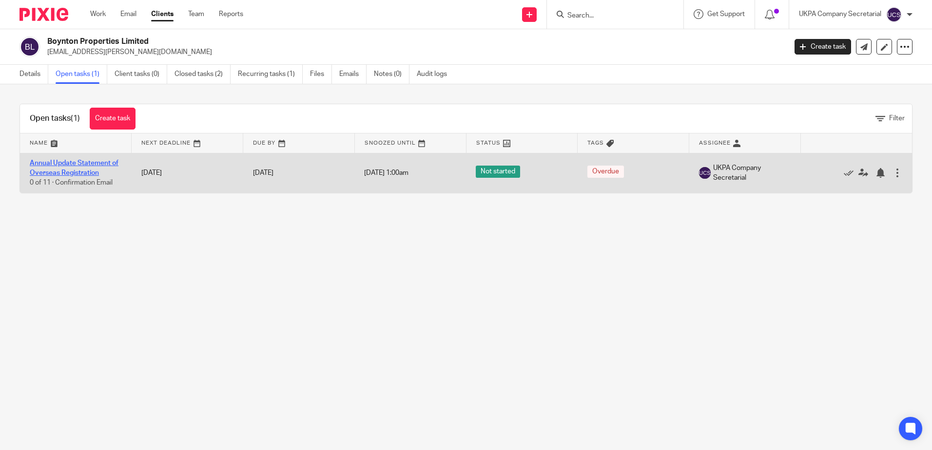
click at [86, 165] on link "Annual Update Statement of Overseas Registration" at bounding box center [74, 168] width 89 height 17
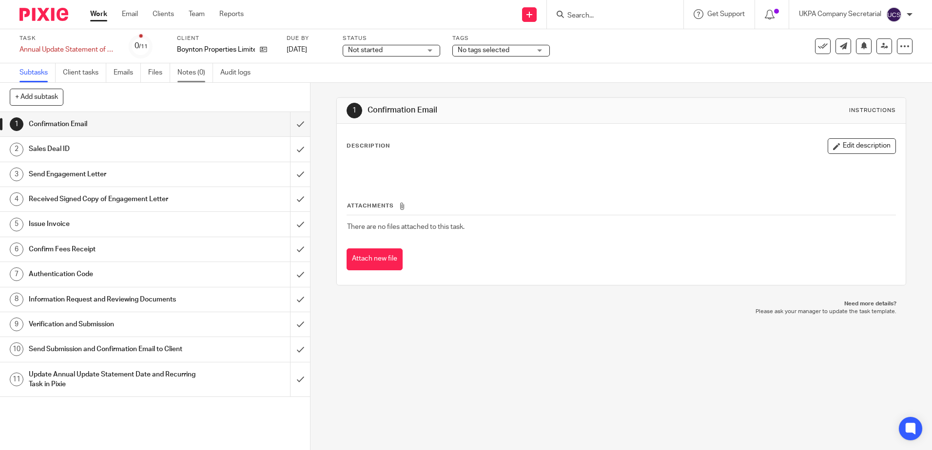
click at [199, 70] on link "Notes (0)" at bounding box center [195, 72] width 36 height 19
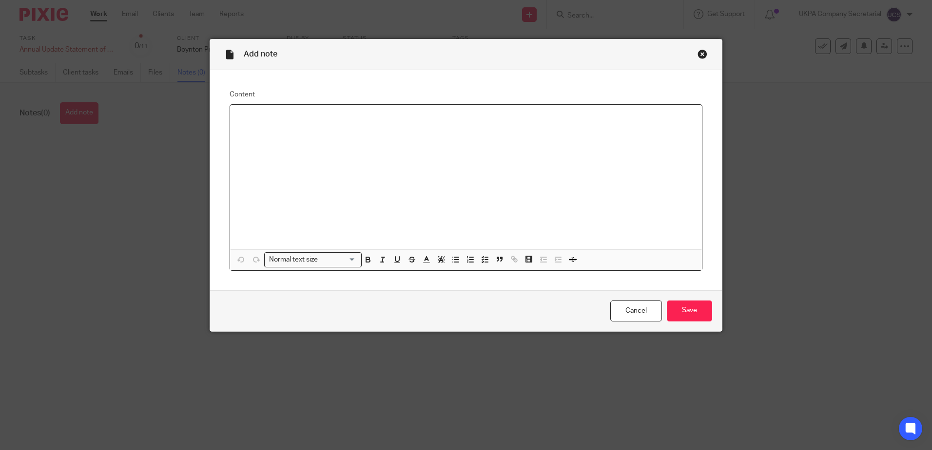
click at [345, 136] on div at bounding box center [466, 177] width 472 height 145
click at [449, 160] on div at bounding box center [466, 177] width 472 height 145
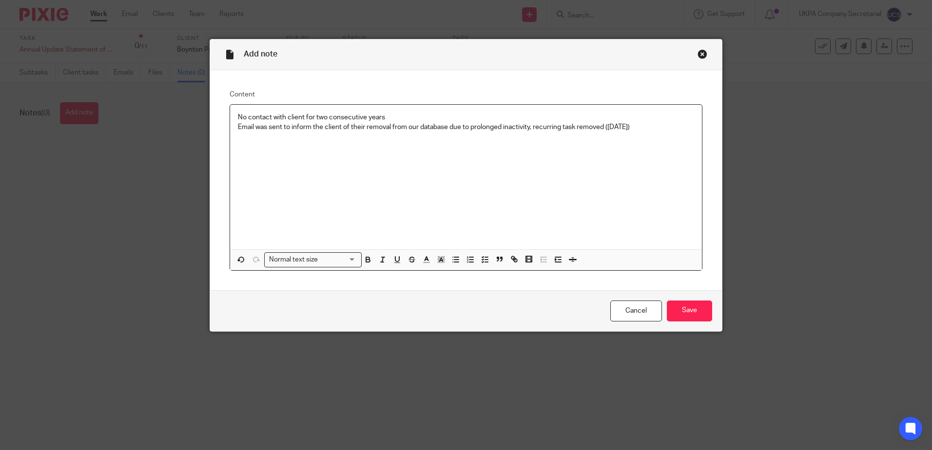
drag, startPoint x: 658, startPoint y: 126, endPoint x: 174, endPoint y: 123, distance: 484.0
click at [174, 123] on div "Add note Content No contact with client for two consecutive years Email was sen…" at bounding box center [466, 225] width 932 height 450
click at [699, 49] on div "Close this dialog window" at bounding box center [702, 54] width 10 height 10
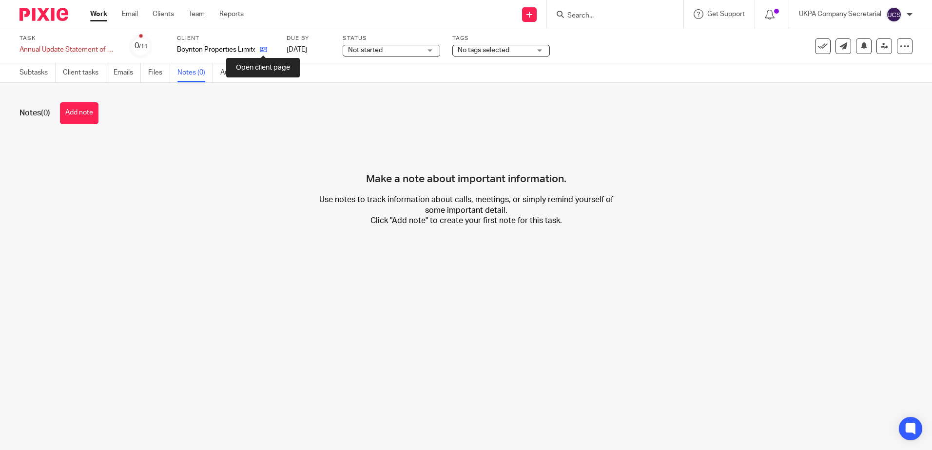
click at [264, 49] on icon at bounding box center [263, 49] width 7 height 7
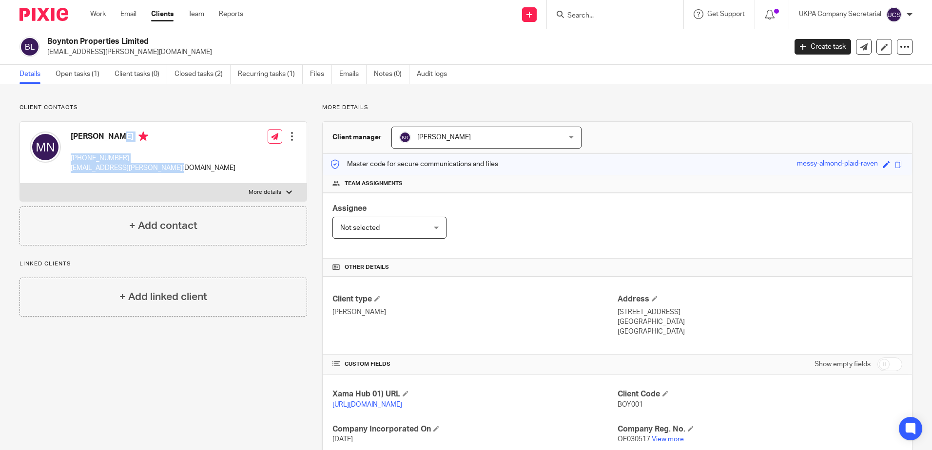
drag, startPoint x: 69, startPoint y: 133, endPoint x: 174, endPoint y: 177, distance: 113.5
click at [174, 177] on div "[PERSON_NAME] [PHONE_NUMBER] [EMAIL_ADDRESS][PERSON_NAME][DOMAIN_NAME] Edit con…" at bounding box center [163, 153] width 287 height 62
click at [200, 131] on div "[PERSON_NAME] [PHONE_NUMBER] [EMAIL_ADDRESS][PERSON_NAME][DOMAIN_NAME] Edit con…" at bounding box center [163, 153] width 287 height 62
drag, startPoint x: 135, startPoint y: 157, endPoint x: 72, endPoint y: 132, distance: 67.8
click at [72, 132] on div "[PERSON_NAME] [PHONE_NUMBER] [EMAIL_ADDRESS][PERSON_NAME][DOMAIN_NAME]" at bounding box center [153, 153] width 165 height 42
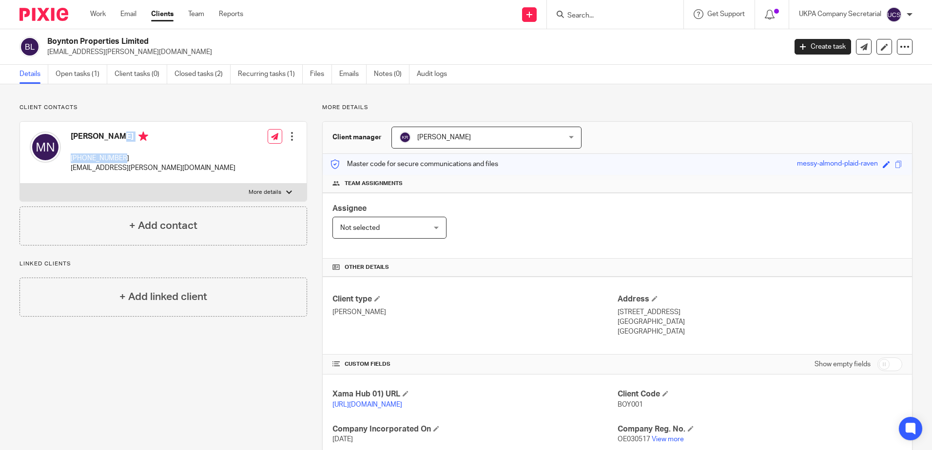
click at [195, 113] on div "Client contacts [PERSON_NAME] [PHONE_NUMBER] [EMAIL_ADDRESS][PERSON_NAME][DOMAI…" at bounding box center [163, 175] width 288 height 142
click at [90, 77] on link "Open tasks (1)" at bounding box center [82, 74] width 52 height 19
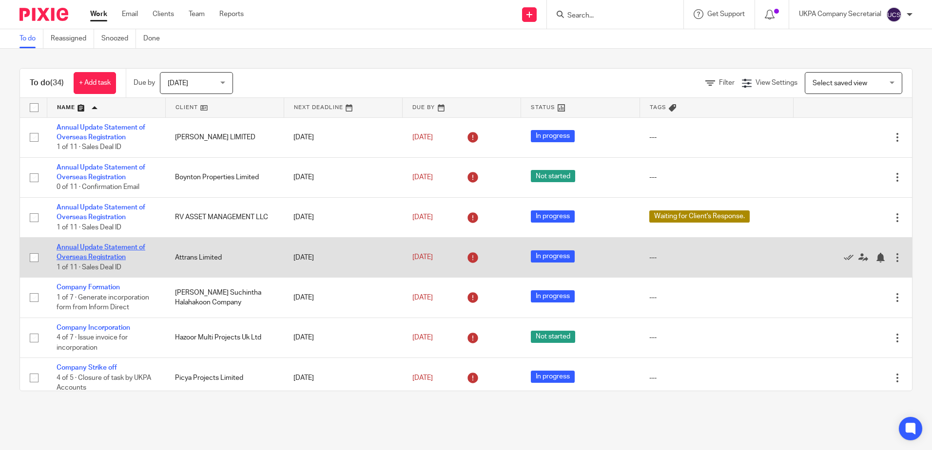
drag, startPoint x: 89, startPoint y: 253, endPoint x: 76, endPoint y: 246, distance: 15.5
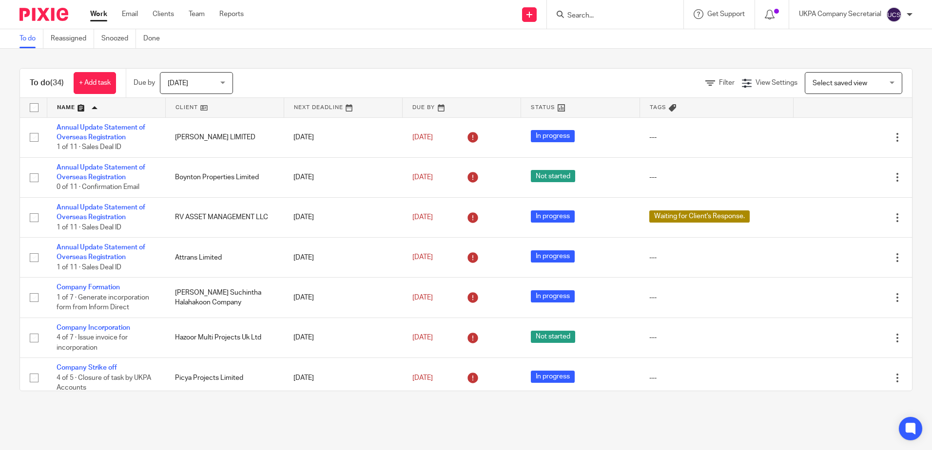
click at [200, 84] on span "Today" at bounding box center [194, 83] width 52 height 20
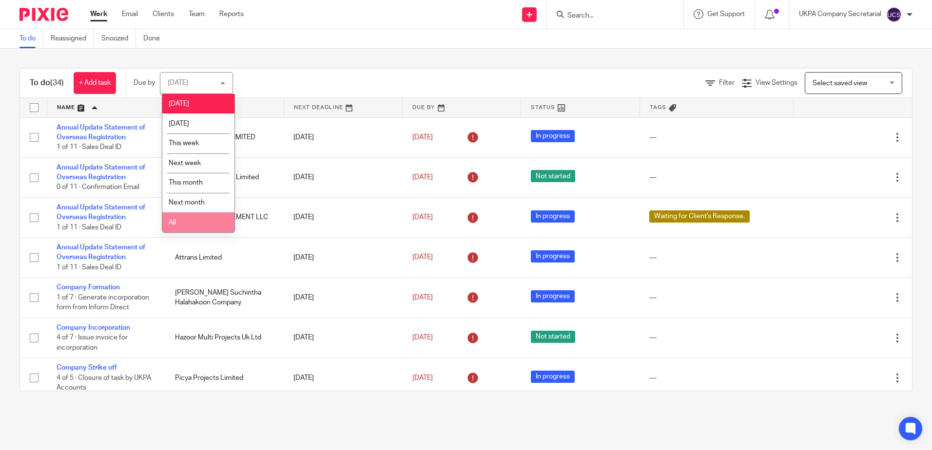
click at [182, 222] on li "All" at bounding box center [198, 222] width 72 height 20
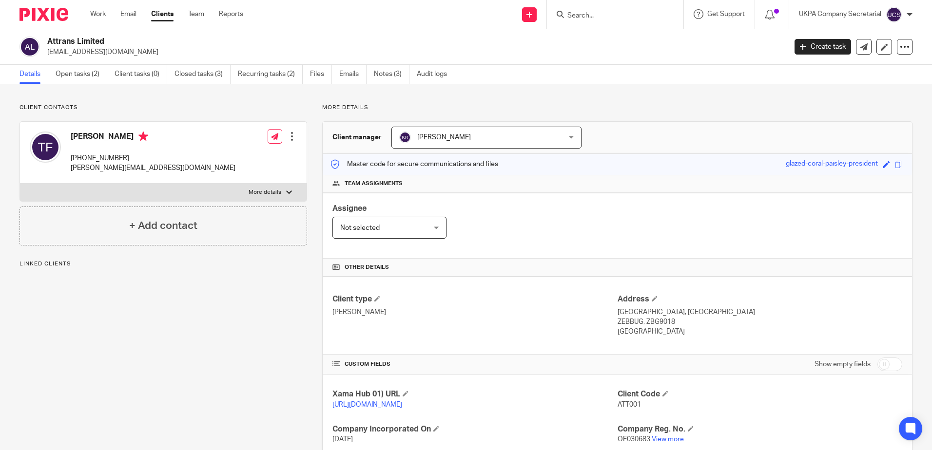
scroll to position [179, 0]
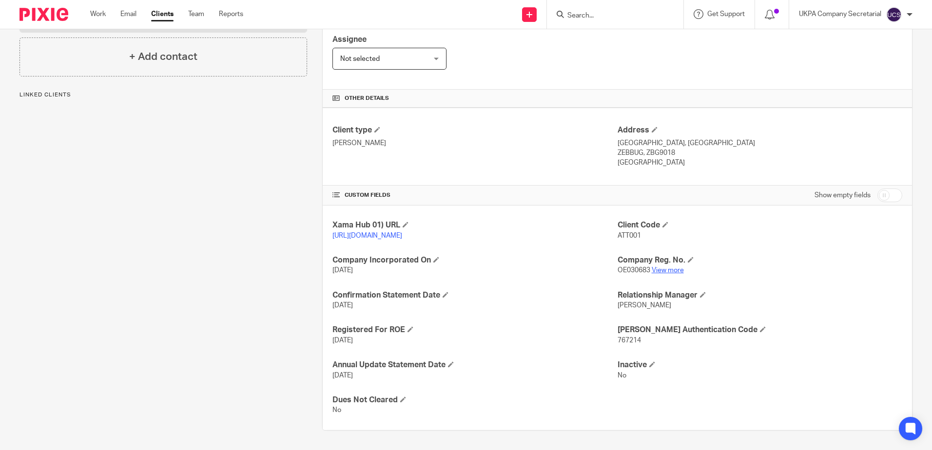
click at [661, 272] on link "View more" at bounding box center [668, 270] width 32 height 7
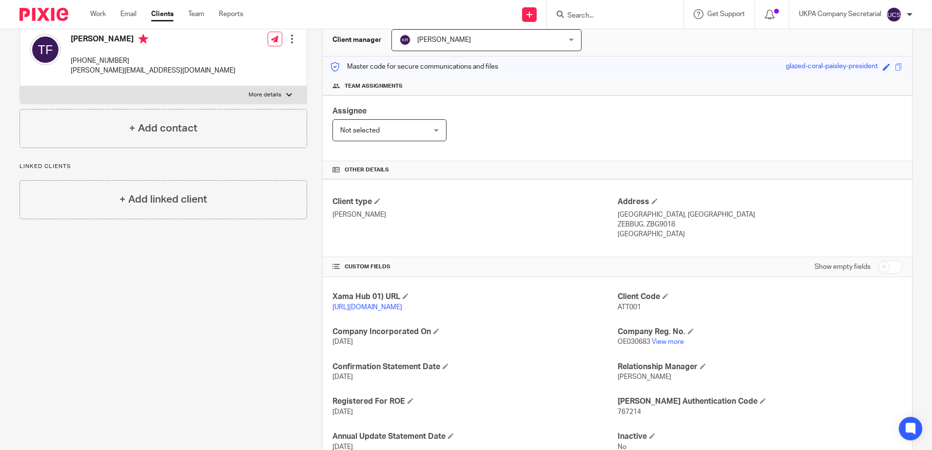
scroll to position [0, 0]
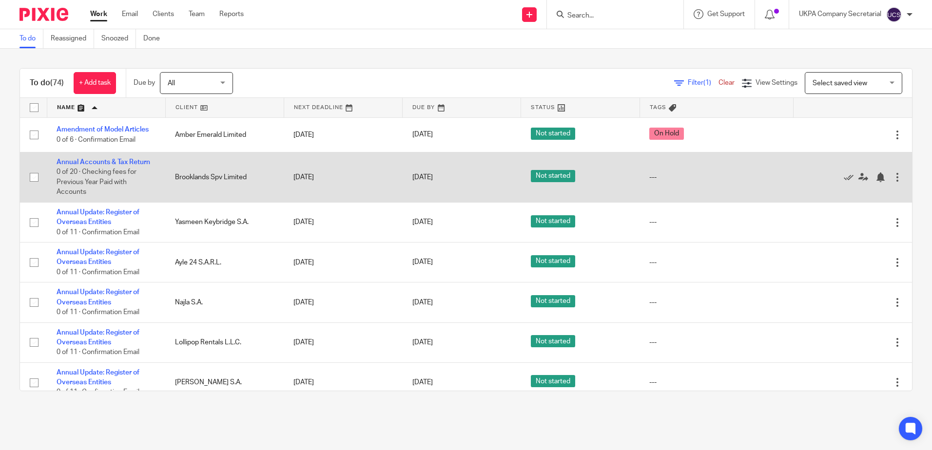
click at [110, 170] on span "0 of 20 · Checking fees for Previous Year Paid with Accounts" at bounding box center [97, 182] width 80 height 27
click at [35, 177] on input "checkbox" at bounding box center [34, 177] width 19 height 19
checkbox input "true"
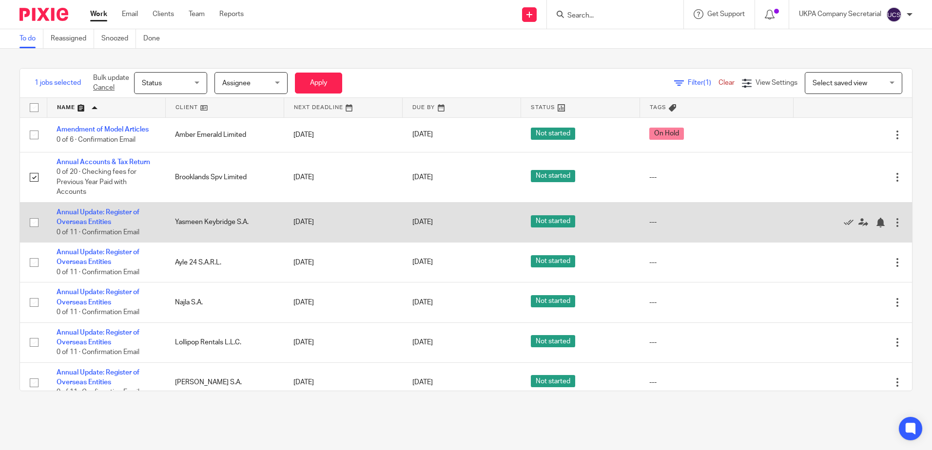
click at [276, 229] on td "Yasmeen Keybridge S.A." at bounding box center [224, 222] width 118 height 40
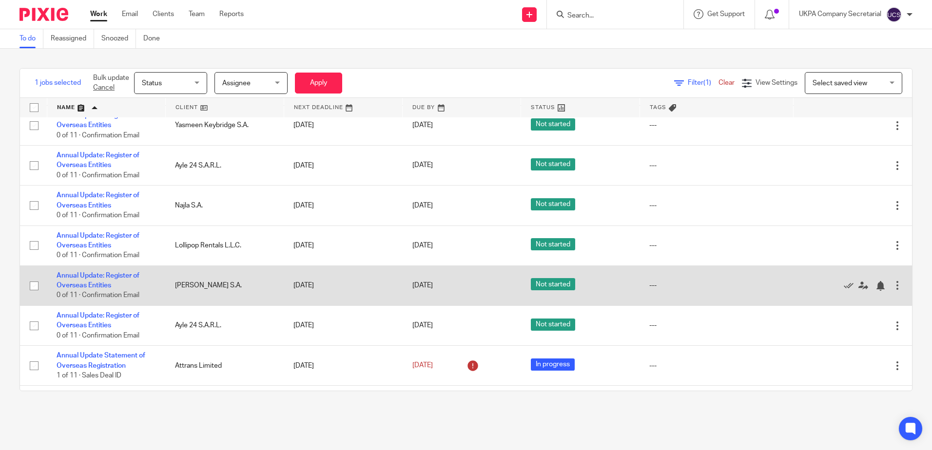
scroll to position [97, 0]
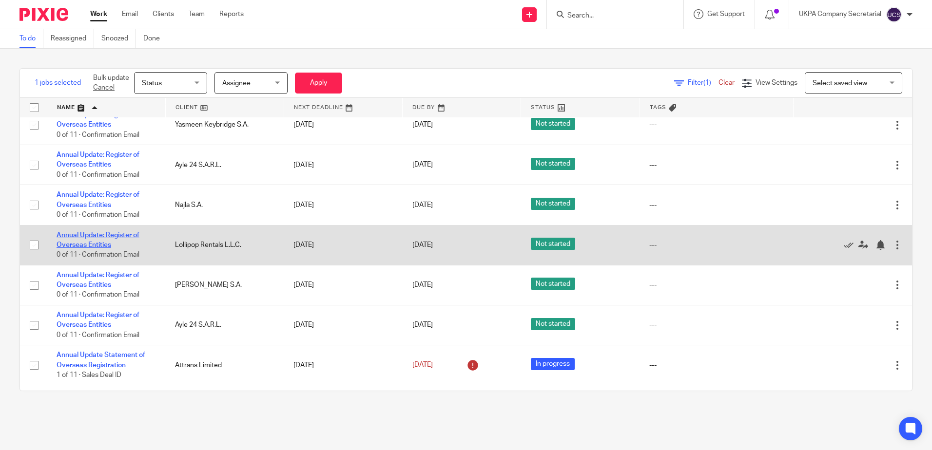
drag, startPoint x: 118, startPoint y: 231, endPoint x: 103, endPoint y: 234, distance: 15.0
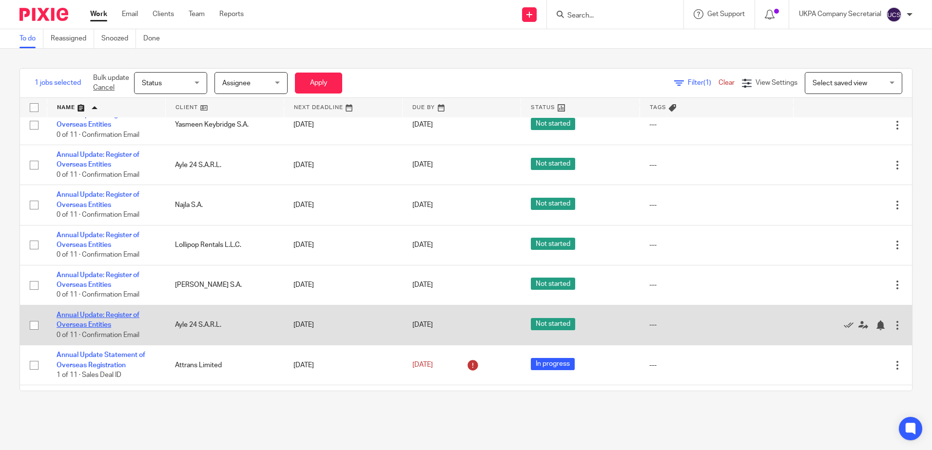
drag, startPoint x: 83, startPoint y: 319, endPoint x: 66, endPoint y: 316, distance: 17.9
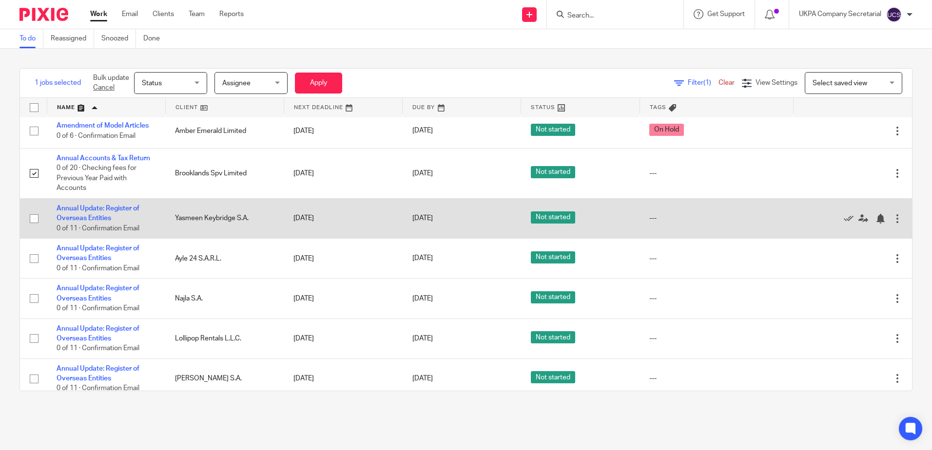
scroll to position [0, 0]
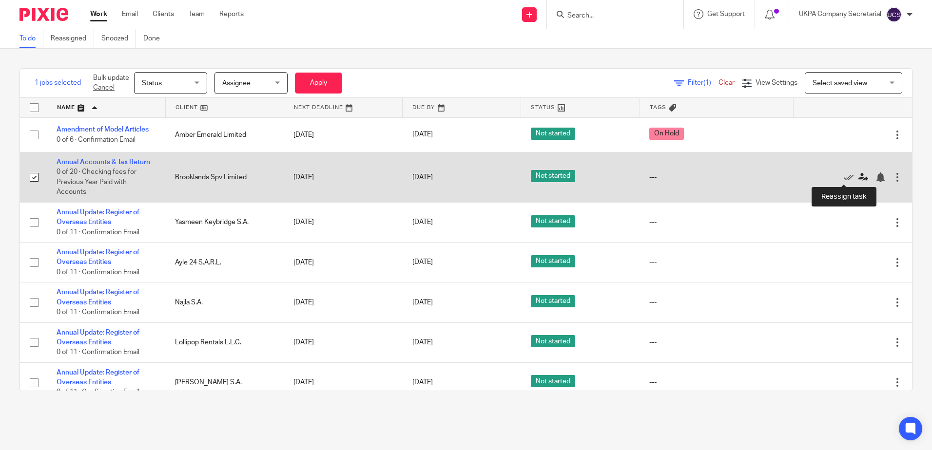
click at [858, 176] on icon at bounding box center [863, 178] width 10 height 10
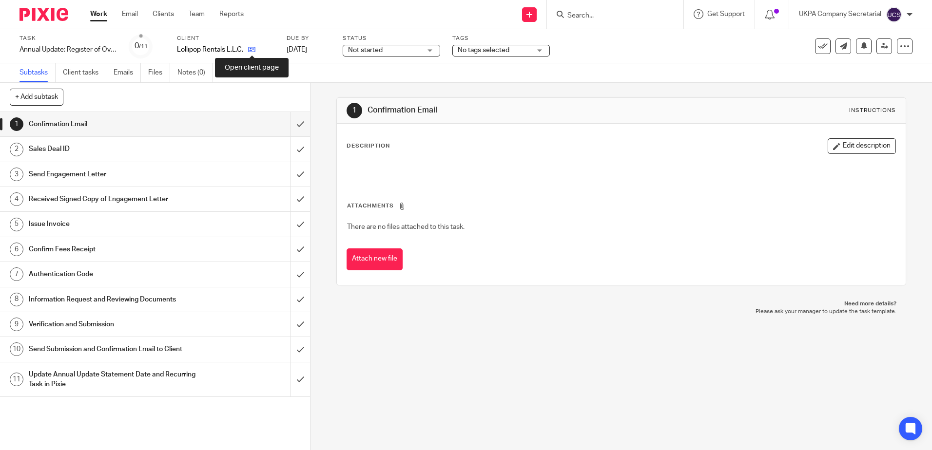
click at [251, 49] on icon at bounding box center [251, 49] width 7 height 7
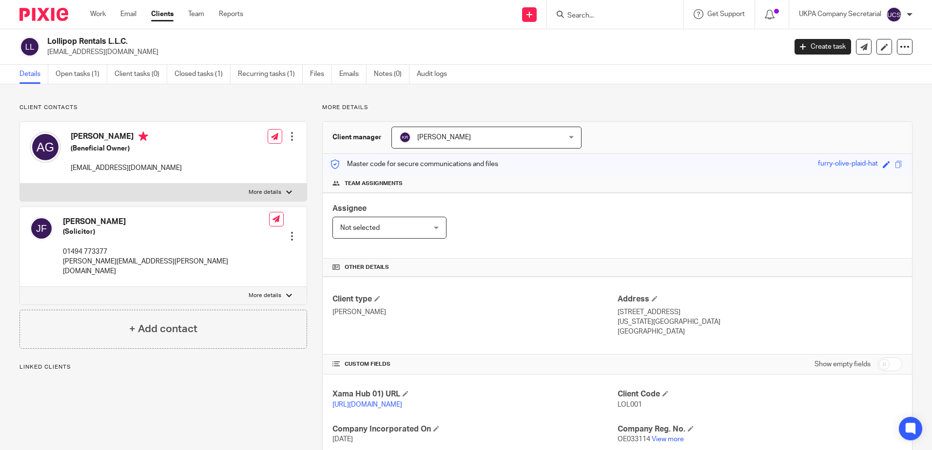
scroll to position [144, 0]
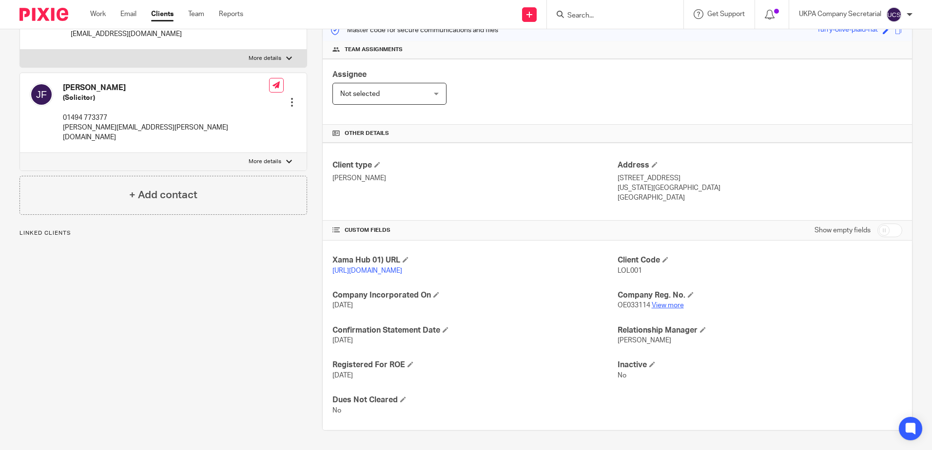
click at [652, 306] on link "View more" at bounding box center [668, 305] width 32 height 7
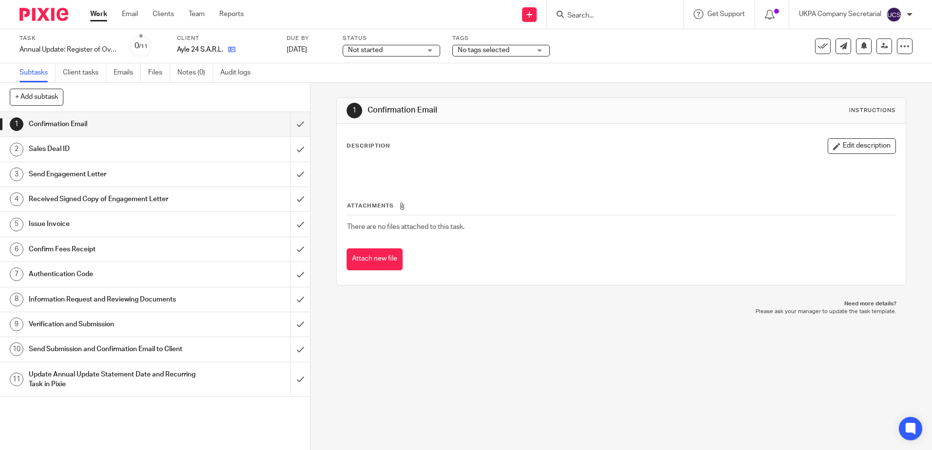
click at [232, 47] on icon at bounding box center [231, 49] width 7 height 7
drag, startPoint x: 233, startPoint y: 49, endPoint x: 243, endPoint y: 43, distance: 11.8
click at [233, 49] on icon at bounding box center [231, 49] width 7 height 7
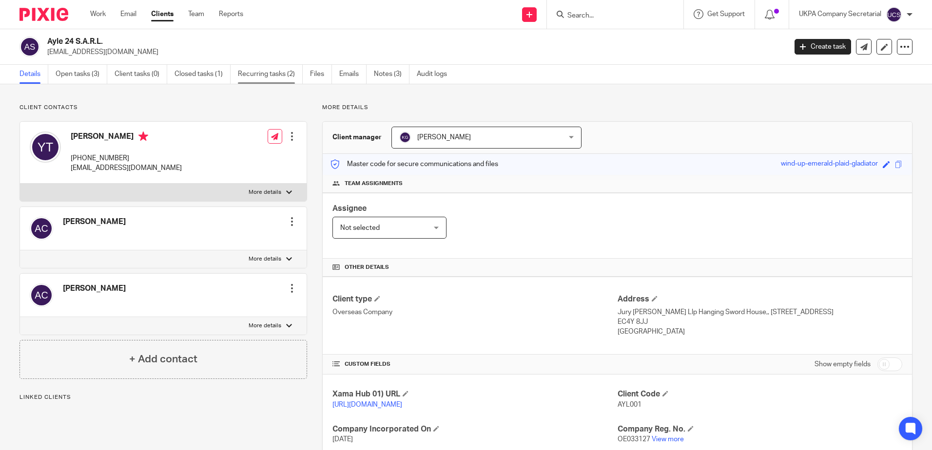
click at [260, 72] on link "Recurring tasks (2)" at bounding box center [270, 74] width 65 height 19
click at [424, 72] on link "Audit logs" at bounding box center [436, 74] width 38 height 19
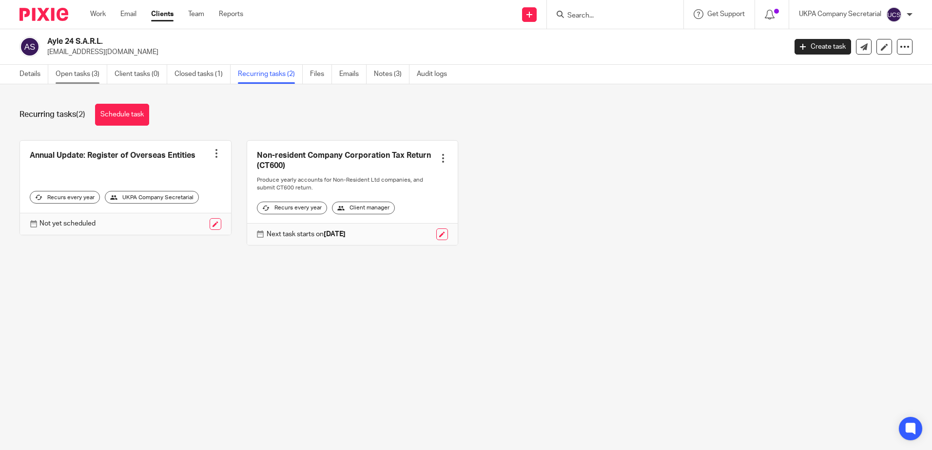
click at [77, 76] on link "Open tasks (3)" at bounding box center [82, 74] width 52 height 19
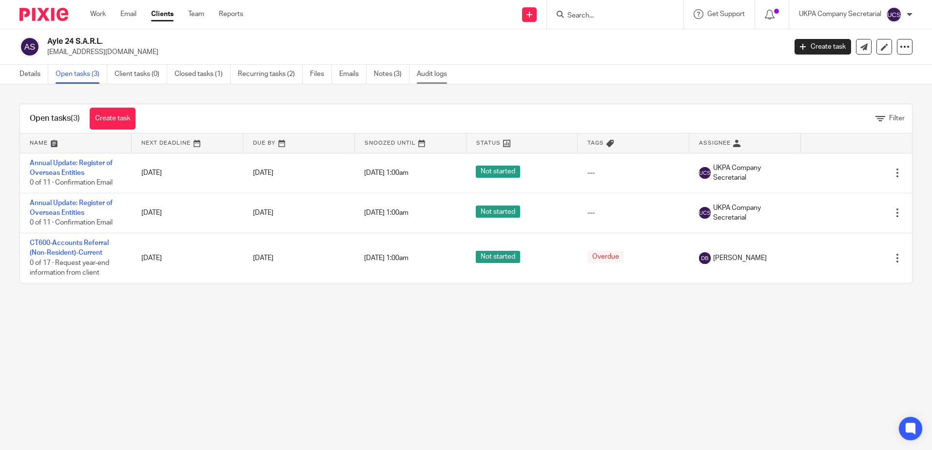
click at [426, 76] on link "Audit logs" at bounding box center [436, 74] width 38 height 19
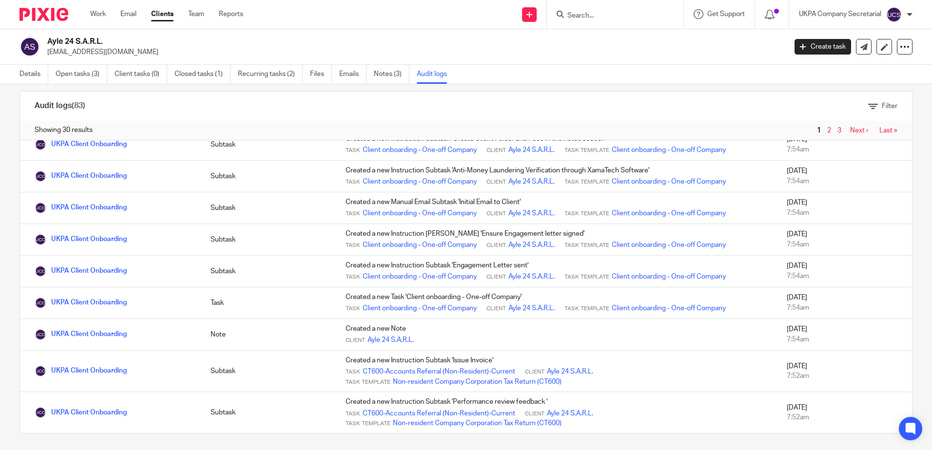
scroll to position [16, 0]
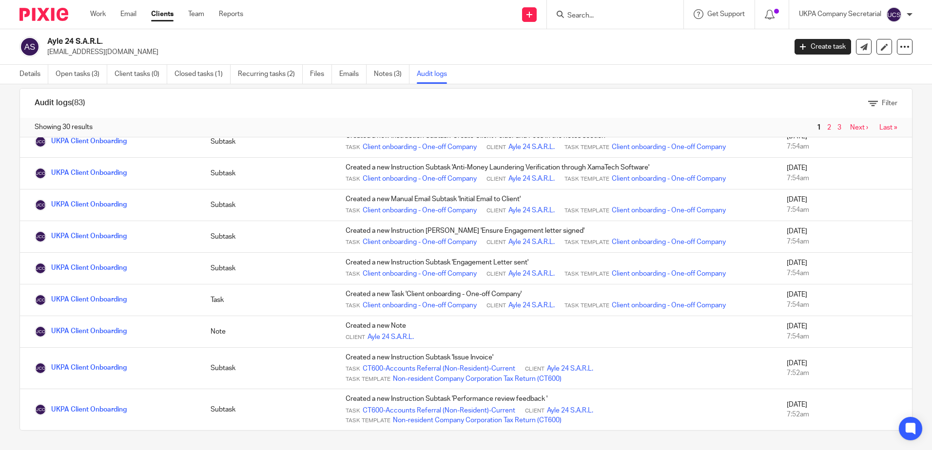
click at [827, 128] on link "2" at bounding box center [829, 127] width 4 height 7
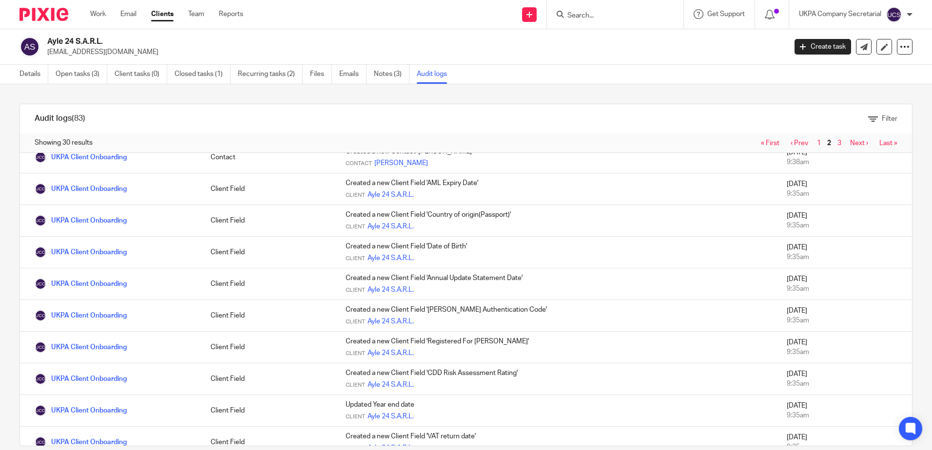
scroll to position [816, 0]
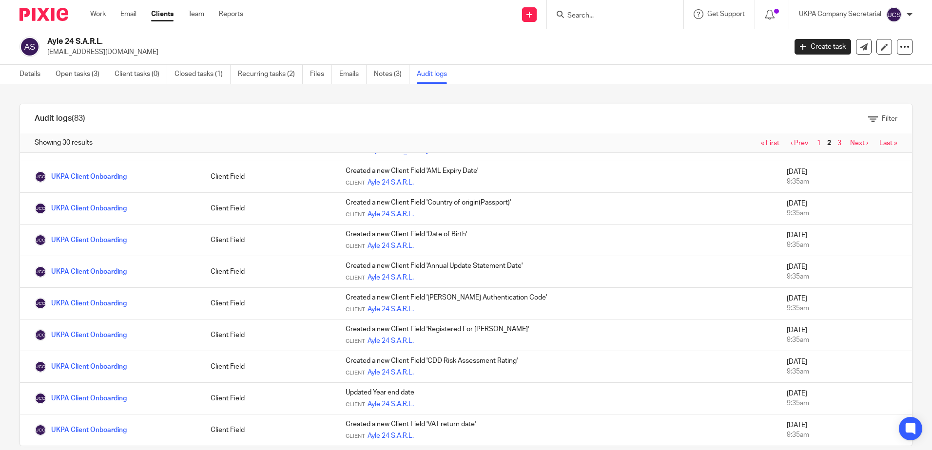
click at [837, 140] on link "3" at bounding box center [839, 143] width 4 height 7
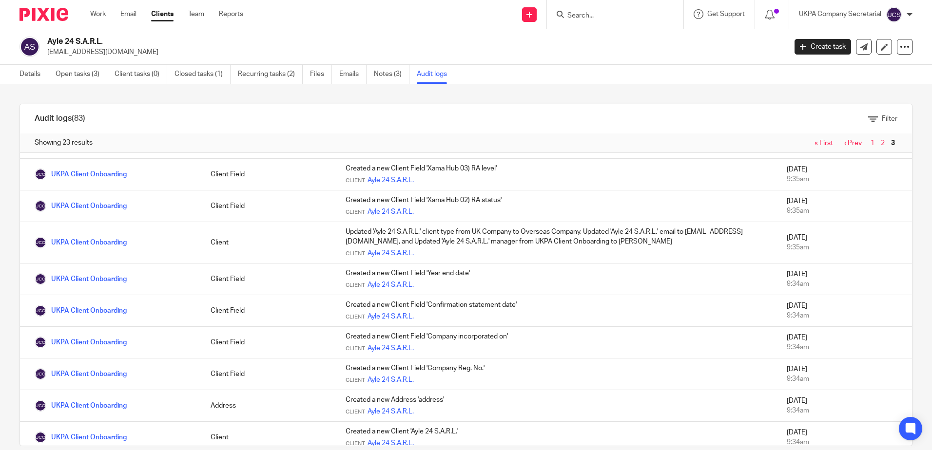
scroll to position [465, 0]
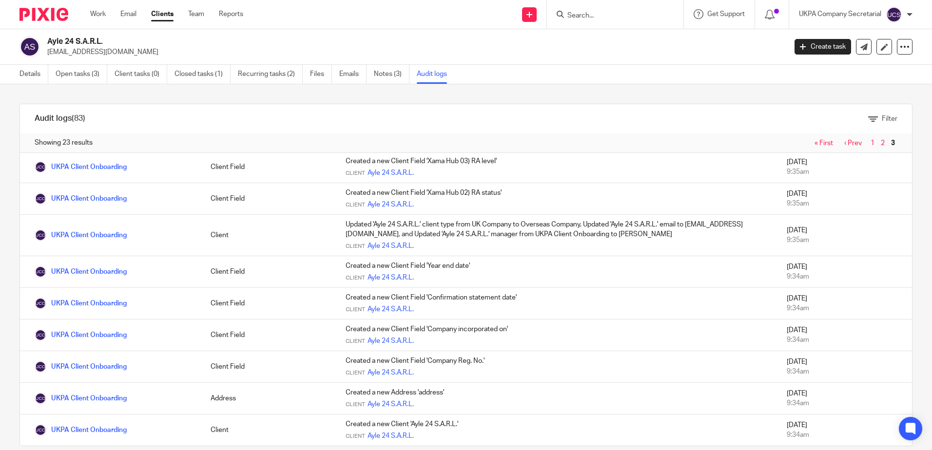
click at [615, 100] on div "Audit logs (83) Filter Filter Audit Logs Only show logs matching all of these c…" at bounding box center [466, 267] width 932 height 366
click at [387, 72] on link "Notes (3)" at bounding box center [392, 74] width 36 height 19
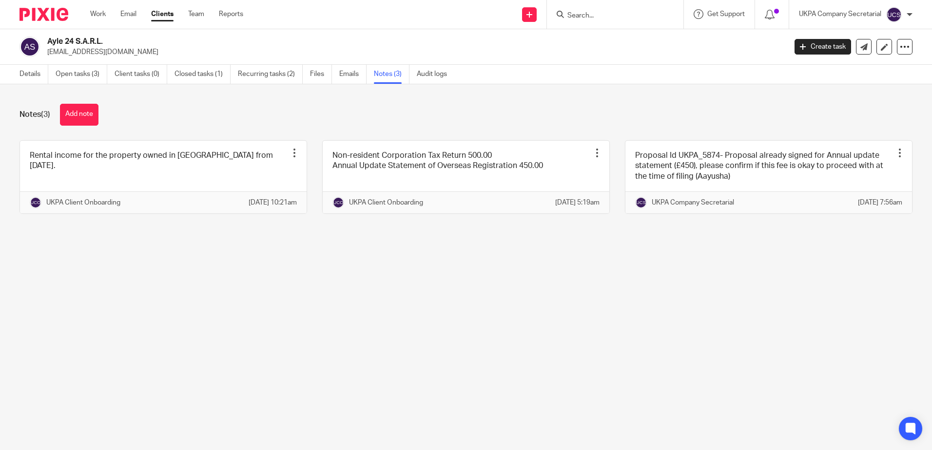
click at [224, 289] on main "Ayle 24 S.A.R.L. yanntm@gmail.com Create task Update from Companies House Expor…" at bounding box center [466, 225] width 932 height 450
drag, startPoint x: 557, startPoint y: 274, endPoint x: 585, endPoint y: 261, distance: 30.7
click at [557, 274] on main "Ayle 24 S.A.R.L. yanntm@gmail.com Create task Update from Companies House Expor…" at bounding box center [466, 225] width 932 height 450
click at [383, 333] on main "Ayle 24 S.A.R.L. yanntm@gmail.com Create task Update from Companies House Expor…" at bounding box center [466, 225] width 932 height 450
click at [429, 299] on main "Ayle 24 S.A.R.L. yanntm@gmail.com Create task Update from Companies House Expor…" at bounding box center [466, 225] width 932 height 450
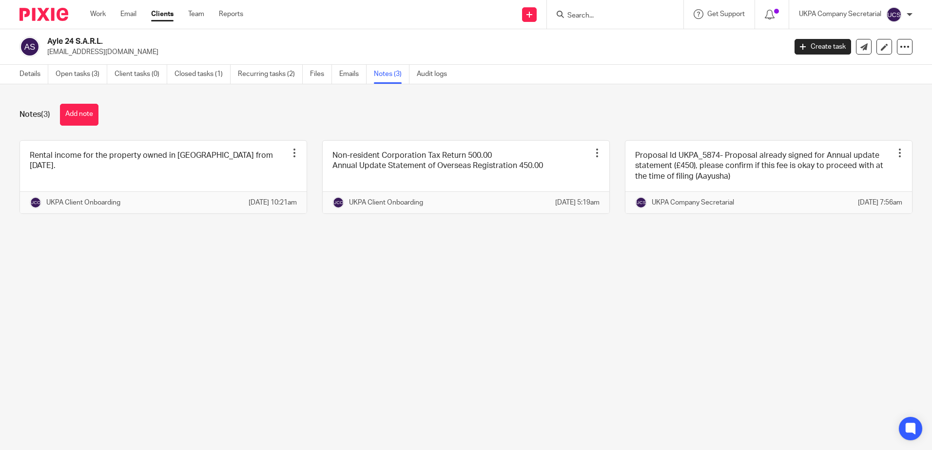
click at [260, 289] on main "Ayle 24 S.A.R.L. yanntm@gmail.com Create task Update from Companies House Expor…" at bounding box center [466, 225] width 932 height 450
click at [258, 289] on main "Ayle 24 S.A.R.L. yanntm@gmail.com Create task Update from Companies House Expor…" at bounding box center [466, 225] width 932 height 450
click at [78, 75] on link "Open tasks (3)" at bounding box center [82, 74] width 52 height 19
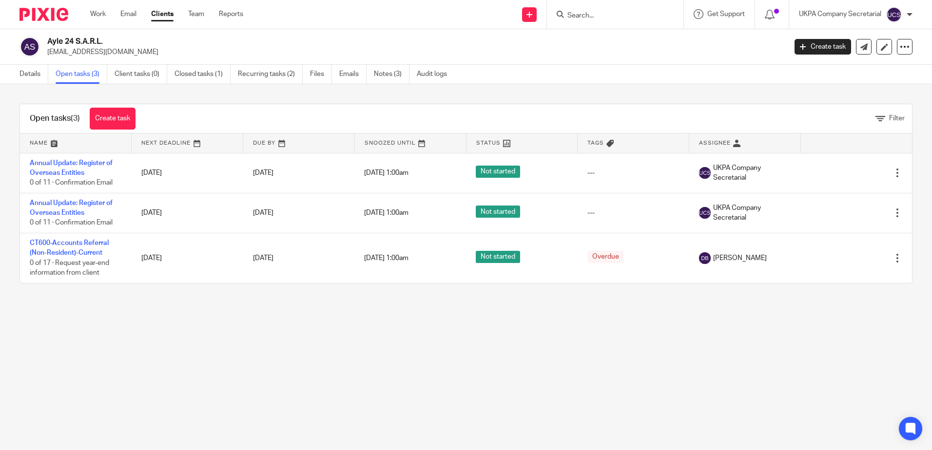
click at [431, 389] on main "Ayle 24 S.A.R.L. [EMAIL_ADDRESS][DOMAIN_NAME] Create task Update from Companies…" at bounding box center [466, 225] width 932 height 450
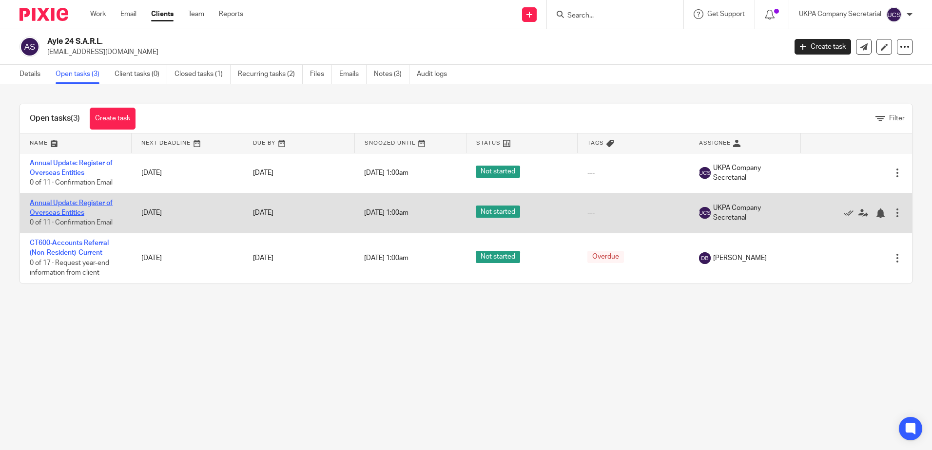
click at [75, 205] on link "Annual Update: Register of Overseas Entities" at bounding box center [71, 208] width 83 height 17
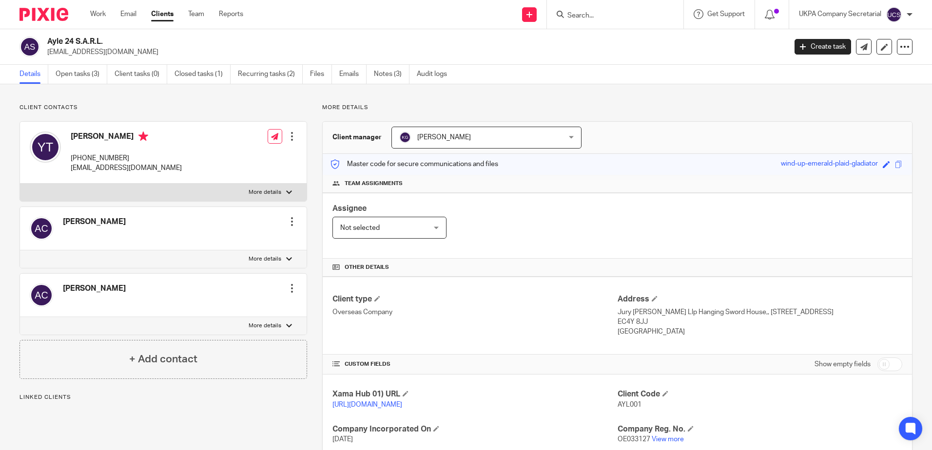
scroll to position [144, 0]
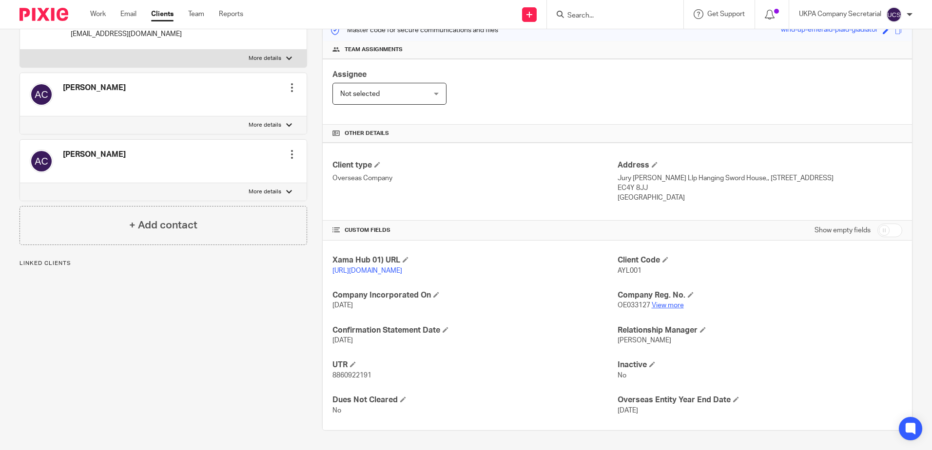
click at [663, 305] on link "View more" at bounding box center [668, 305] width 32 height 7
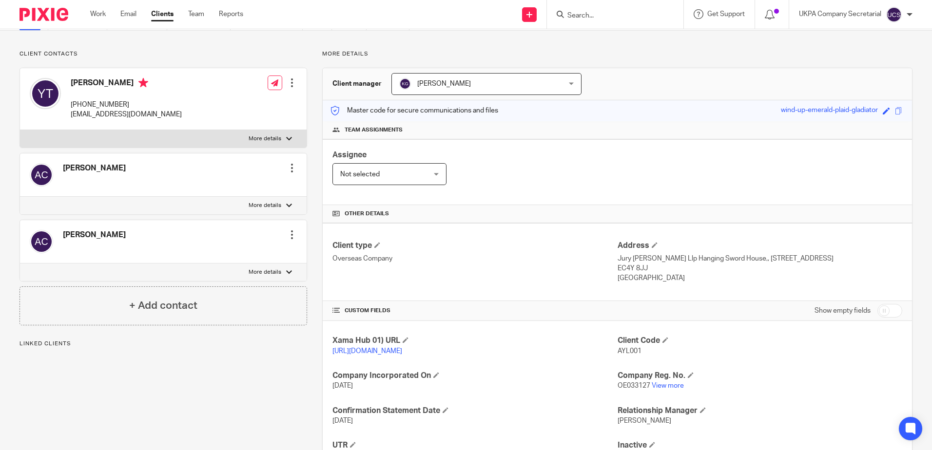
scroll to position [0, 0]
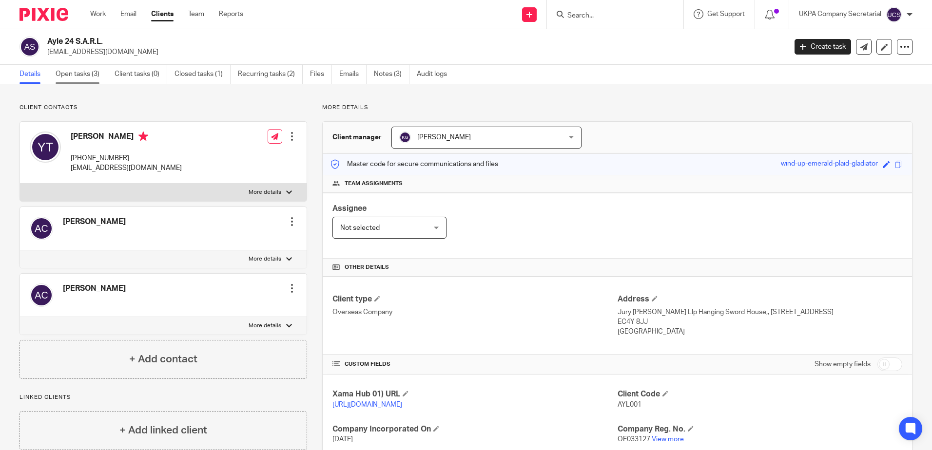
click at [90, 76] on link "Open tasks (3)" at bounding box center [82, 74] width 52 height 19
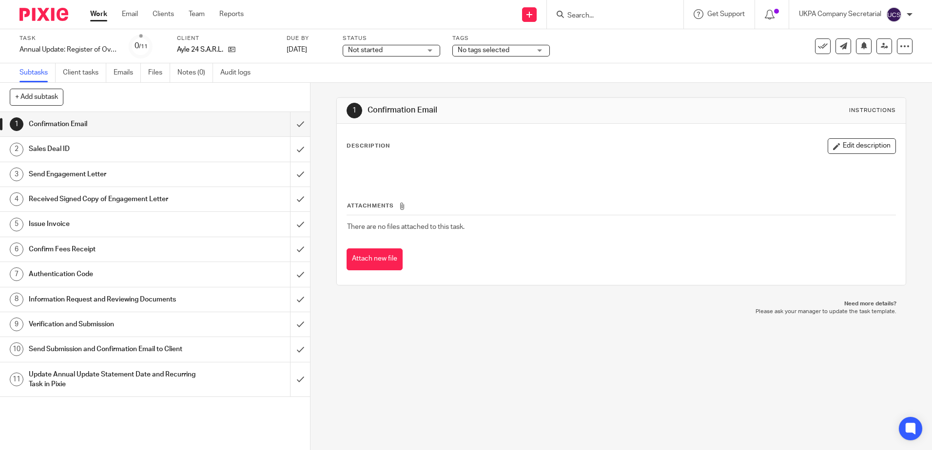
click at [214, 75] on ul "Subtasks Client tasks Emails Files Notes (0) Audit logs" at bounding box center [142, 72] width 246 height 19
click at [232, 73] on link "Audit logs" at bounding box center [239, 72] width 38 height 19
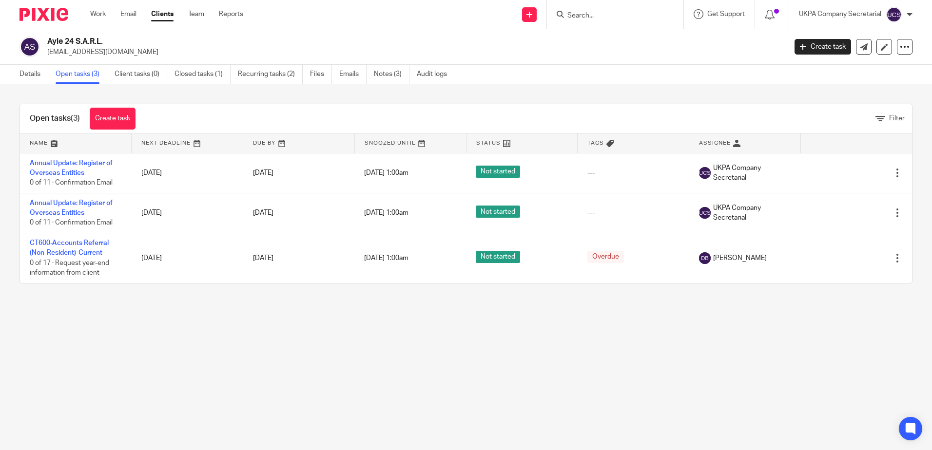
drag, startPoint x: 605, startPoint y: 354, endPoint x: 599, endPoint y: 329, distance: 26.1
click at [605, 354] on main "Ayle 24 S.A.R.L. [EMAIL_ADDRESS][DOMAIN_NAME] Create task Update from Companies…" at bounding box center [466, 225] width 932 height 450
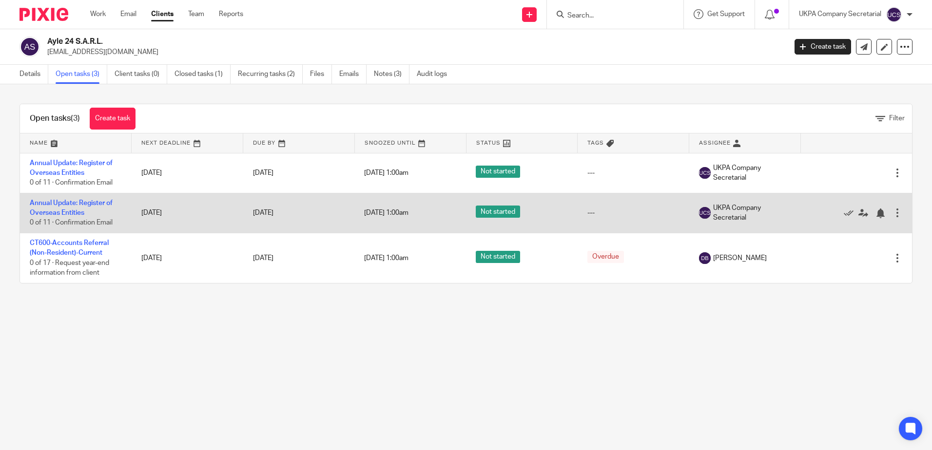
click at [892, 215] on div at bounding box center [897, 213] width 10 height 10
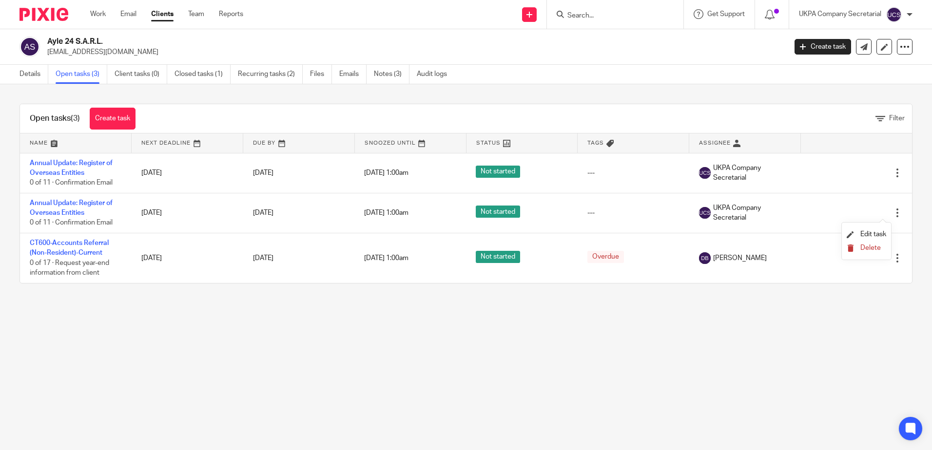
click at [871, 251] on span "Delete" at bounding box center [870, 248] width 20 height 7
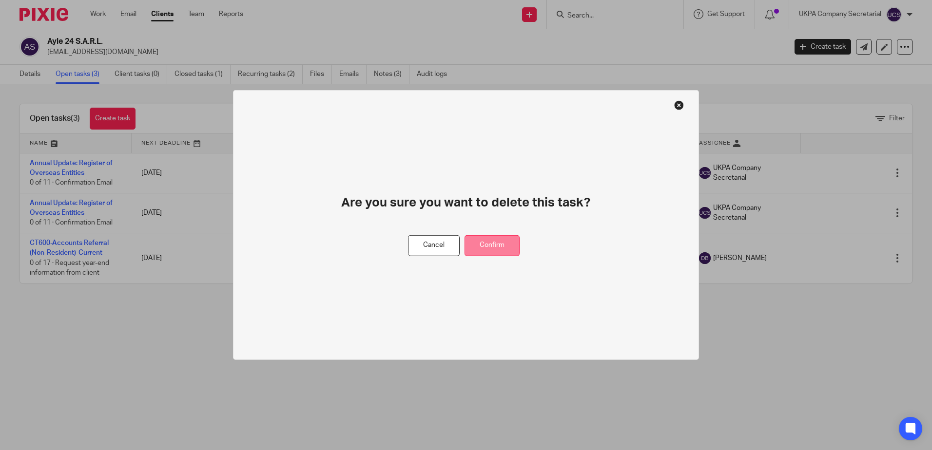
click at [502, 241] on button "Confirm" at bounding box center [491, 245] width 55 height 21
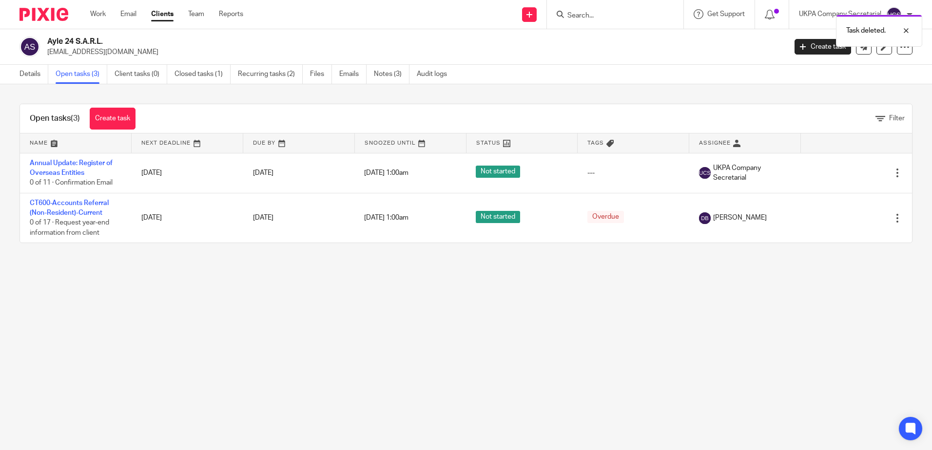
click at [396, 323] on main "Ayle 24 S.A.R.L. [EMAIL_ADDRESS][DOMAIN_NAME] Create task Update from Companies…" at bounding box center [466, 225] width 932 height 450
click at [33, 72] on link "Details" at bounding box center [33, 74] width 29 height 19
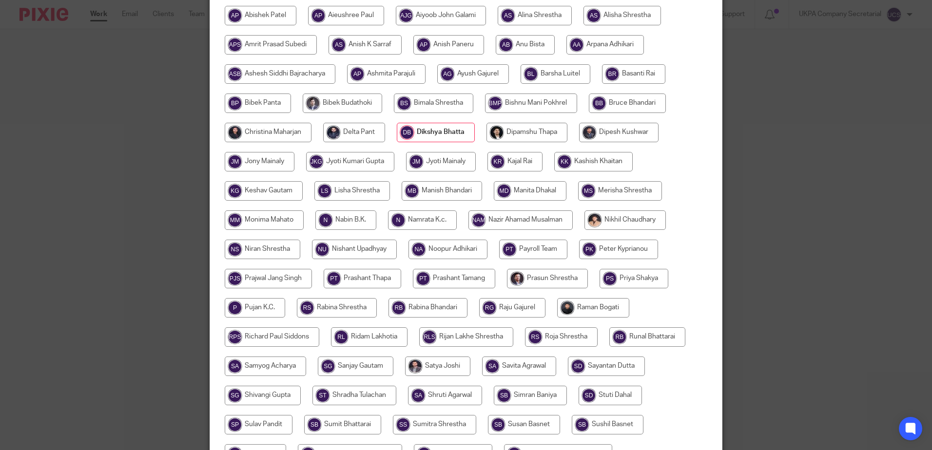
scroll to position [60, 0]
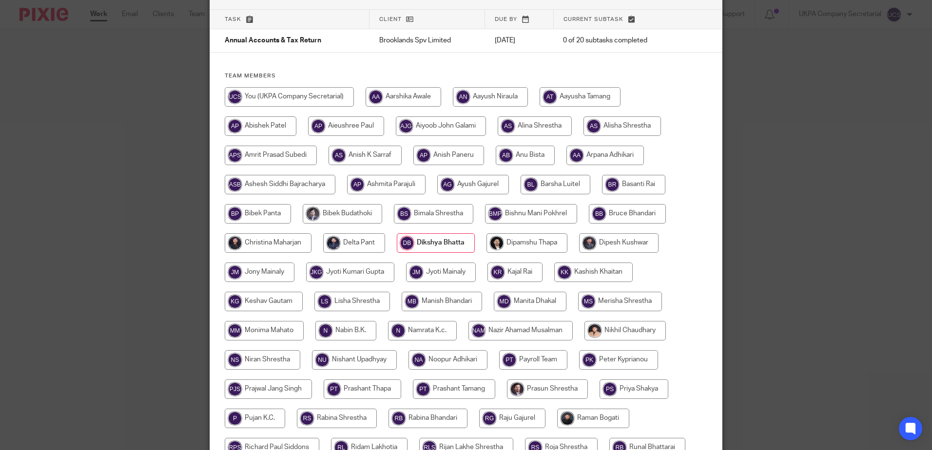
click at [449, 247] on input "radio" at bounding box center [436, 242] width 78 height 19
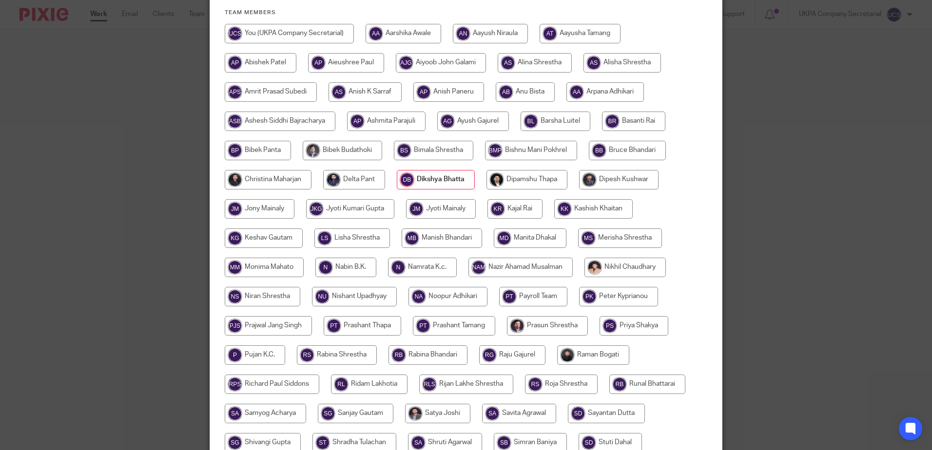
scroll to position [304, 0]
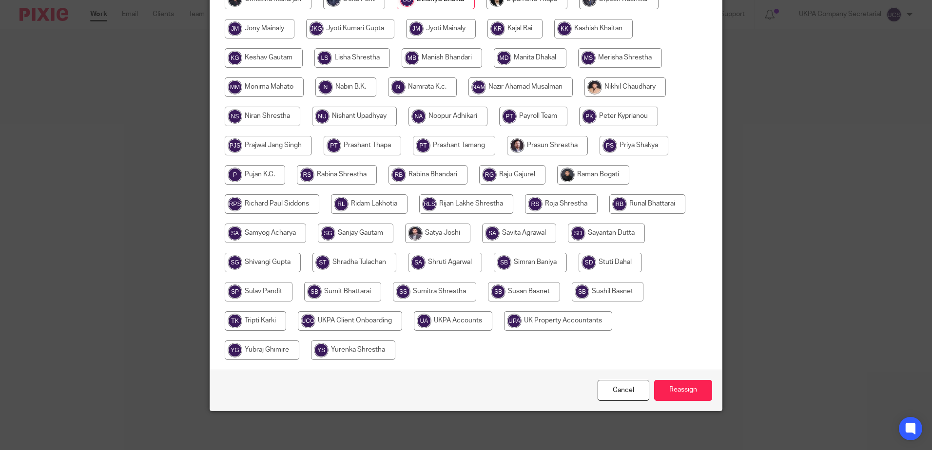
click at [804, 225] on div "Reassign task Task Client Due by Current subtask Annual Accounts & Tax Return B…" at bounding box center [466, 225] width 932 height 450
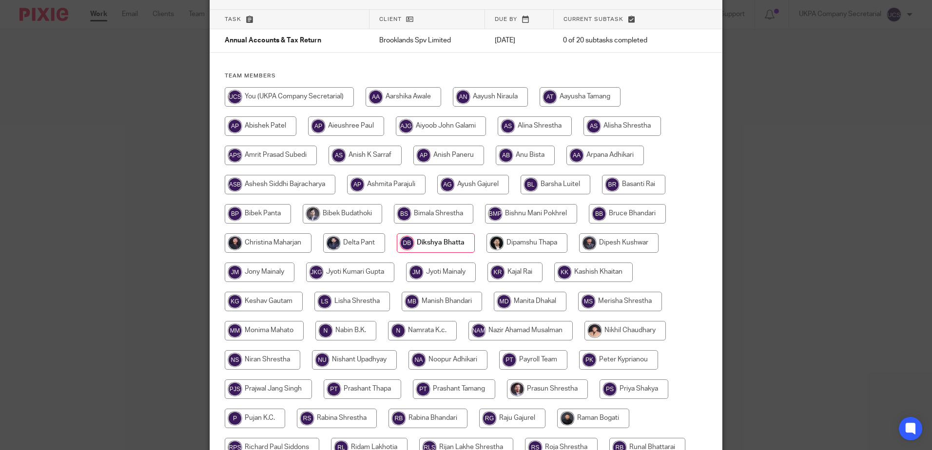
scroll to position [0, 0]
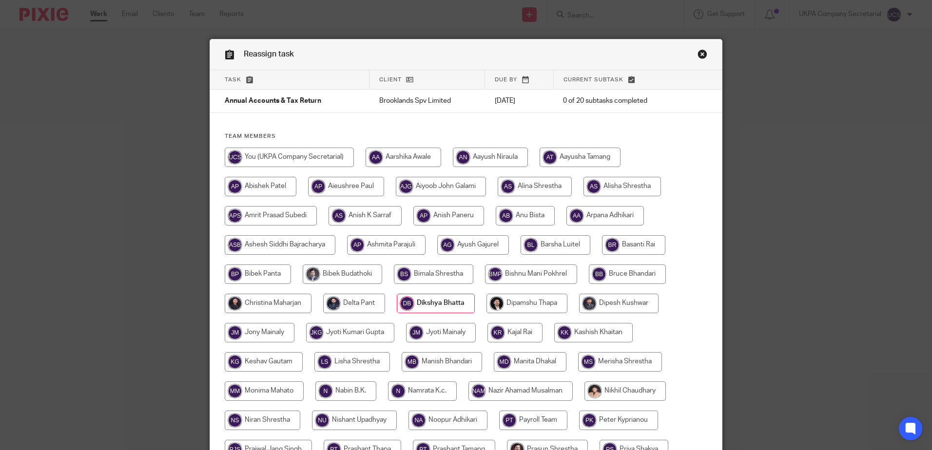
click at [699, 57] on link "Close this dialog window" at bounding box center [702, 55] width 10 height 13
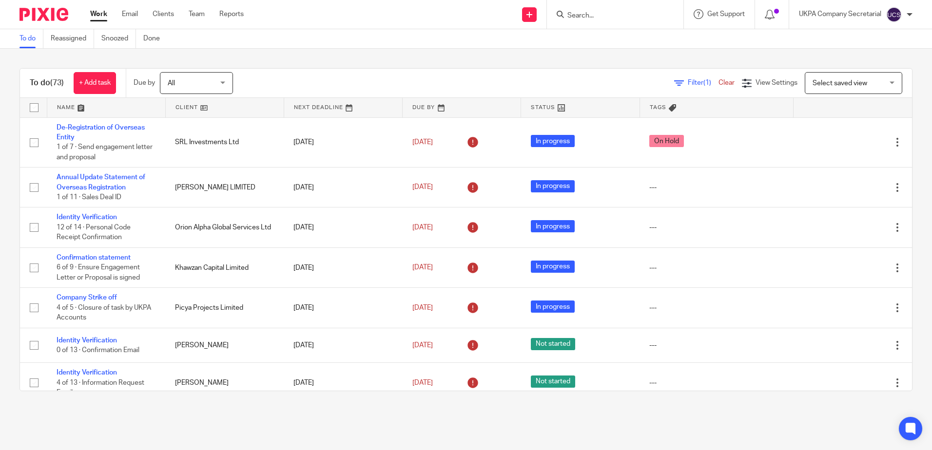
click at [86, 110] on link at bounding box center [106, 107] width 118 height 19
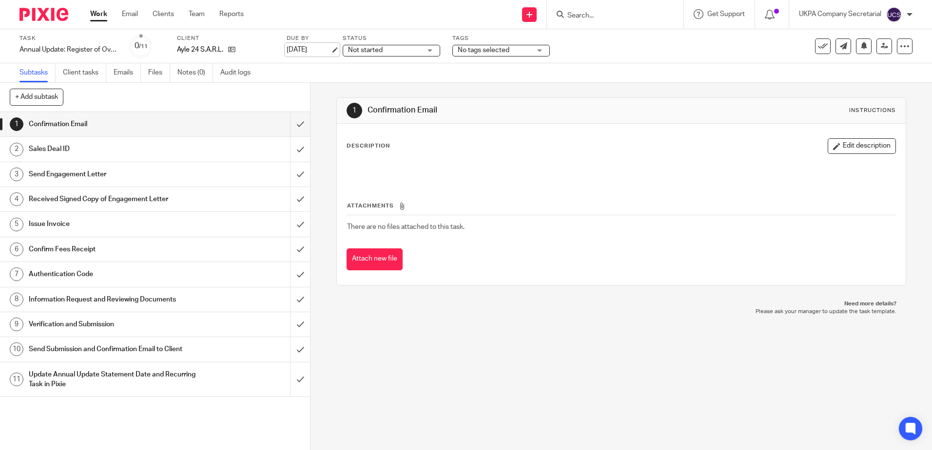
click at [302, 45] on link "[DATE]" at bounding box center [309, 50] width 44 height 10
click at [328, 68] on div "Subtasks Client tasks Emails Files Notes (0) Audit logs" at bounding box center [466, 72] width 932 height 19
click at [900, 50] on icon at bounding box center [905, 46] width 10 height 10
click at [842, 127] on span "Delete" at bounding box center [845, 127] width 20 height 7
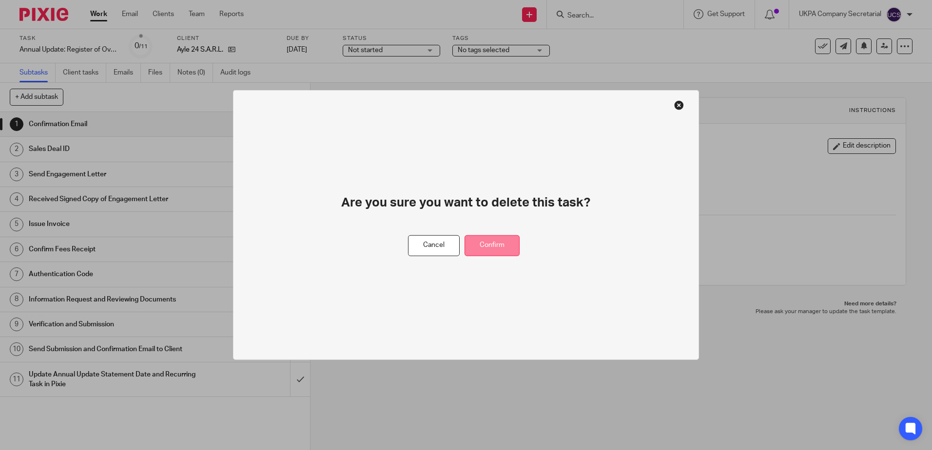
click at [484, 246] on button "Confirm" at bounding box center [491, 245] width 55 height 21
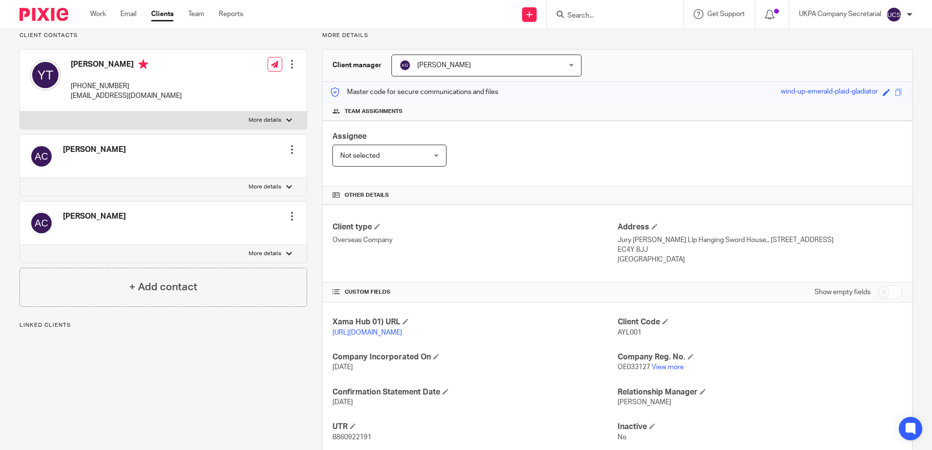
scroll to position [144, 0]
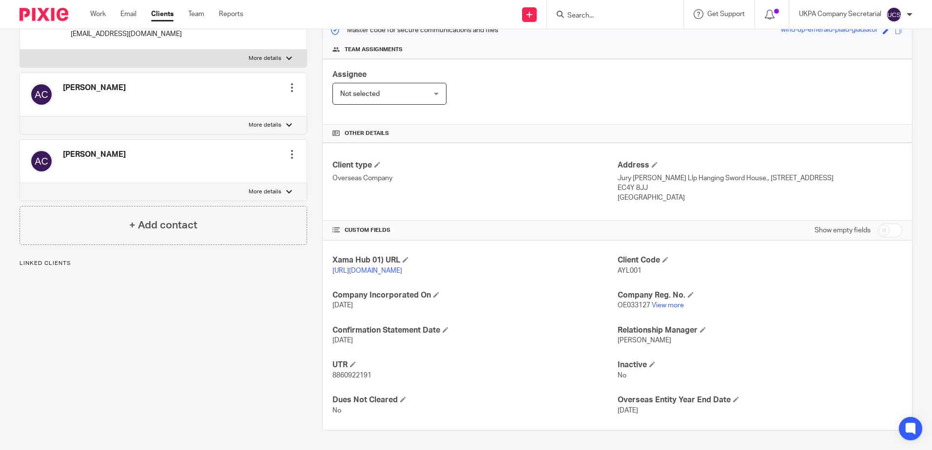
click at [879, 224] on input "checkbox" at bounding box center [889, 231] width 25 height 14
checkbox input "true"
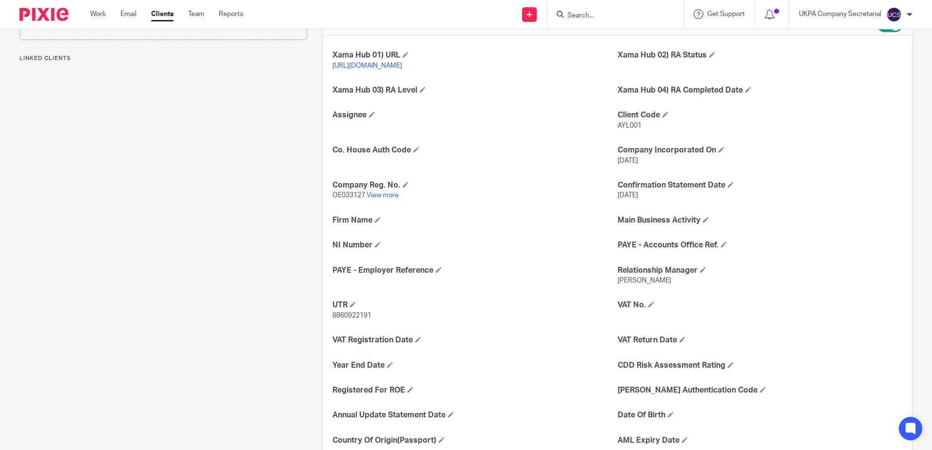
scroll to position [339, 0]
click at [384, 199] on link "View more" at bounding box center [383, 196] width 32 height 7
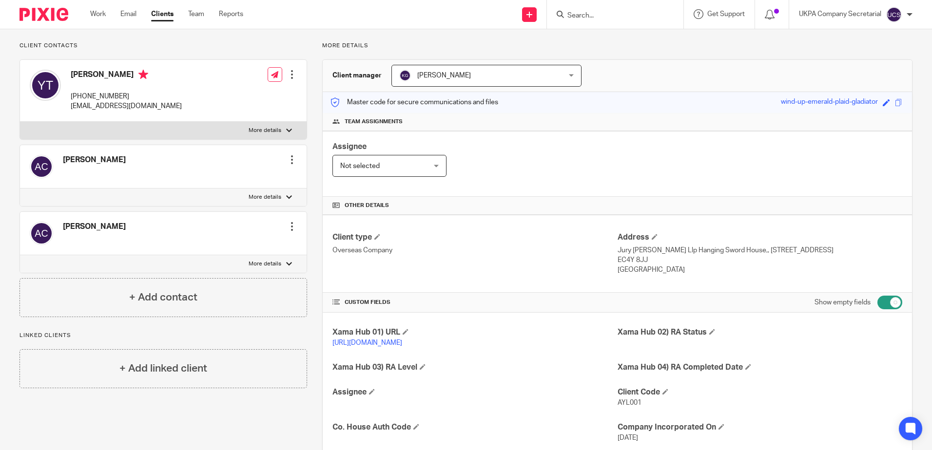
scroll to position [0, 0]
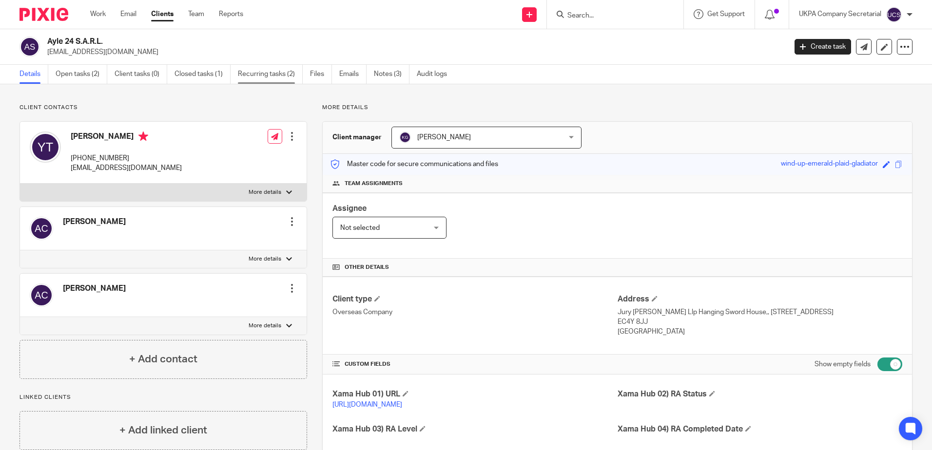
click at [256, 72] on link "Recurring tasks (2)" at bounding box center [270, 74] width 65 height 19
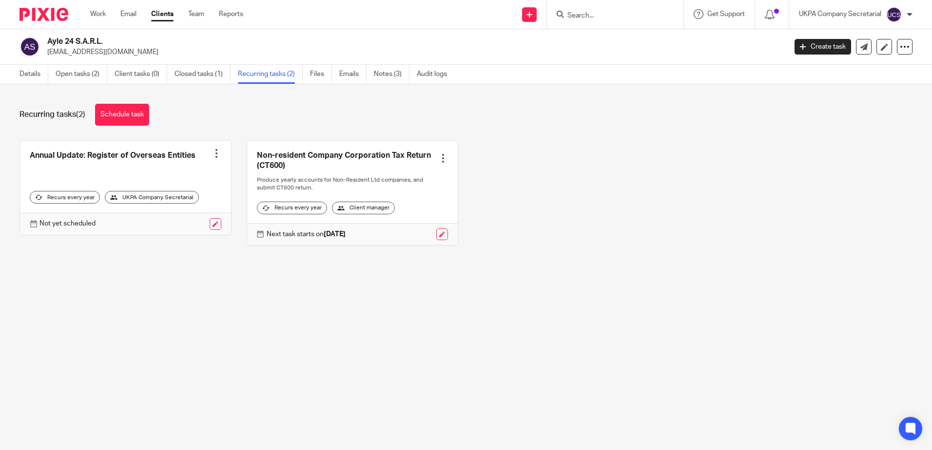
click at [212, 157] on div at bounding box center [217, 154] width 10 height 10
click at [171, 260] on div "Annual Update: Register of Overseas Entities Create task Clone template Recalcu…" at bounding box center [458, 200] width 908 height 120
click at [210, 225] on link at bounding box center [216, 224] width 12 height 12
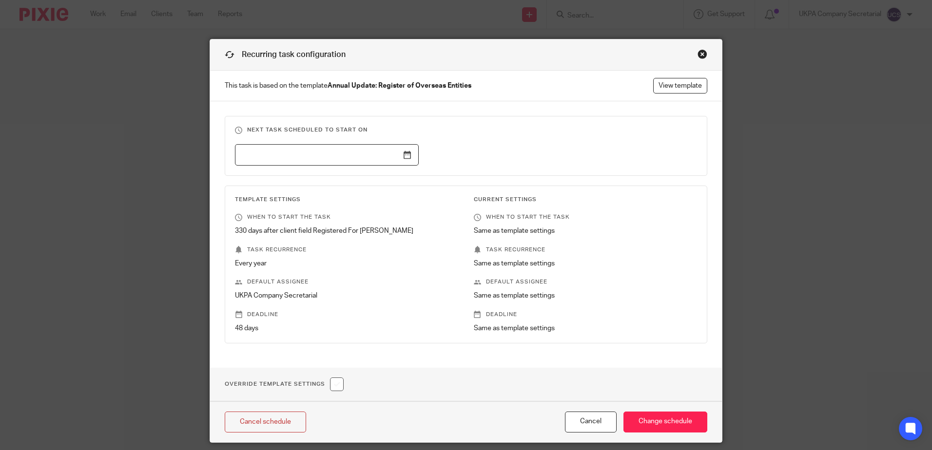
click at [697, 57] on div "Close this dialog window" at bounding box center [702, 54] width 10 height 10
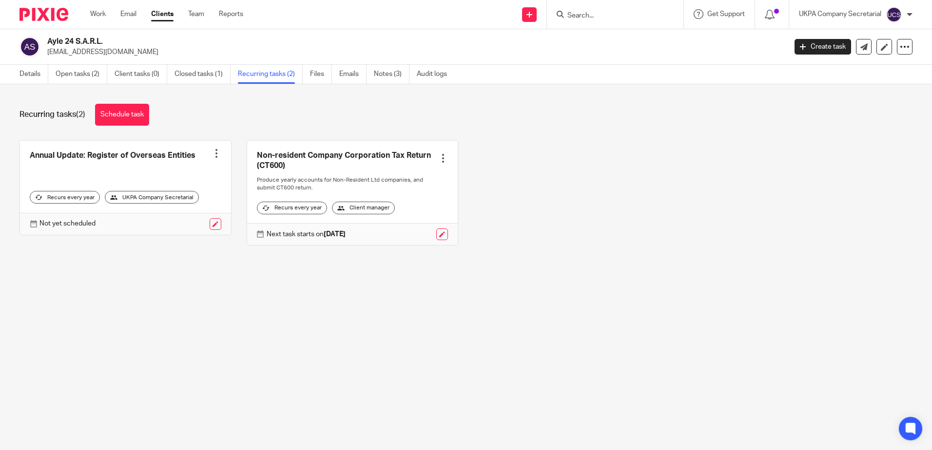
click at [213, 154] on div at bounding box center [217, 154] width 10 height 10
click at [181, 213] on span "Cancel schedule" at bounding box center [176, 215] width 51 height 7
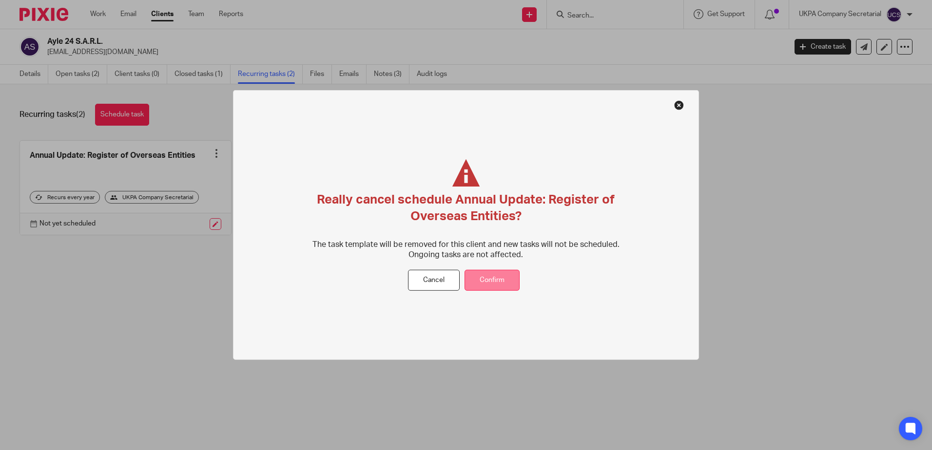
click at [482, 281] on button "Confirm" at bounding box center [491, 280] width 55 height 21
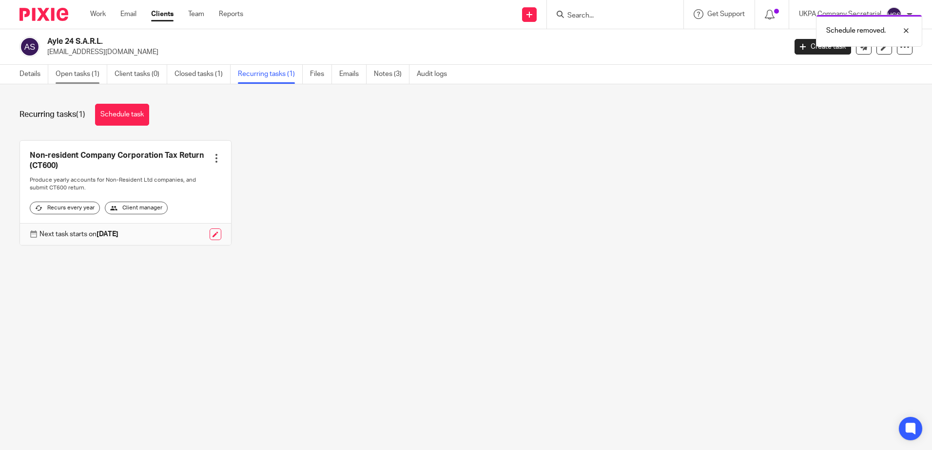
drag, startPoint x: 72, startPoint y: 72, endPoint x: 78, endPoint y: 75, distance: 6.8
click at [72, 72] on link "Open tasks (1)" at bounding box center [82, 74] width 52 height 19
click at [33, 71] on link "Details" at bounding box center [33, 74] width 29 height 19
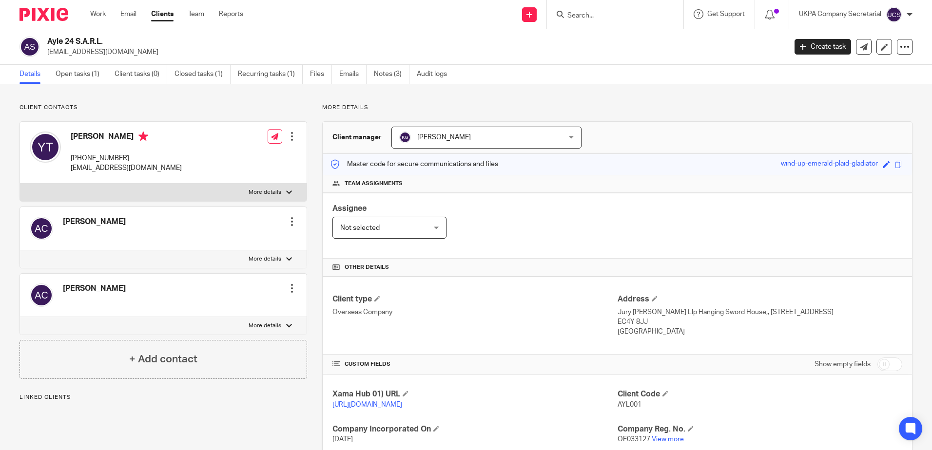
scroll to position [144, 0]
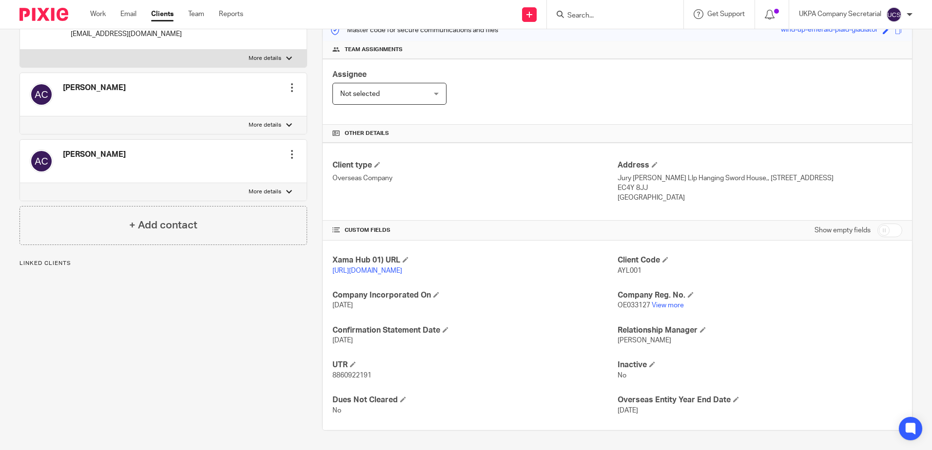
click at [877, 224] on input "checkbox" at bounding box center [889, 231] width 25 height 14
checkbox input "true"
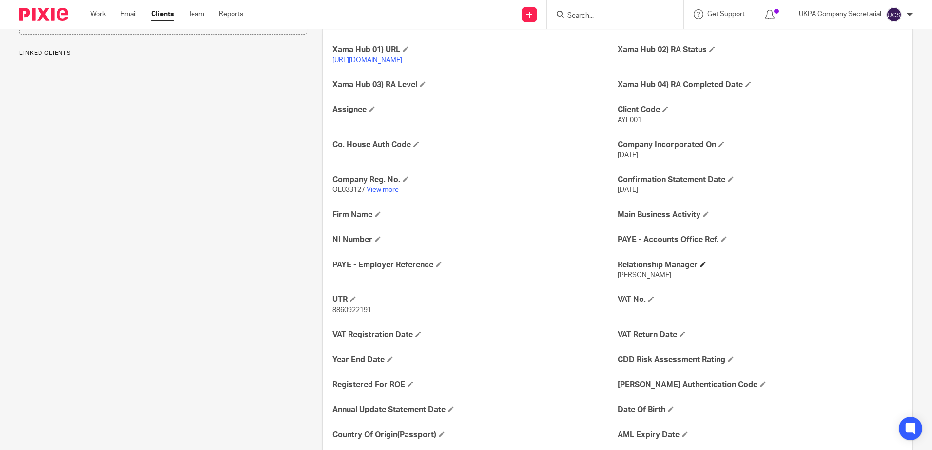
scroll to position [436, 0]
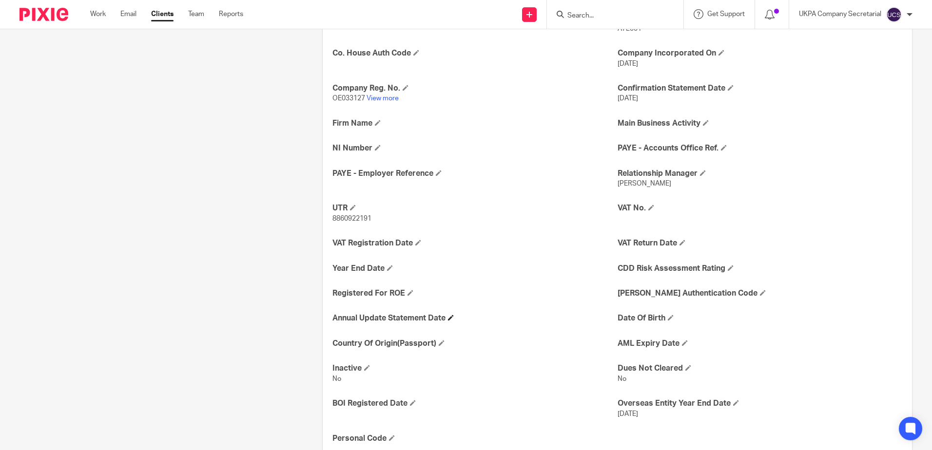
click at [447, 324] on h4 "Annual Update Statement Date" at bounding box center [474, 318] width 285 height 10
click at [453, 321] on span at bounding box center [451, 318] width 6 height 6
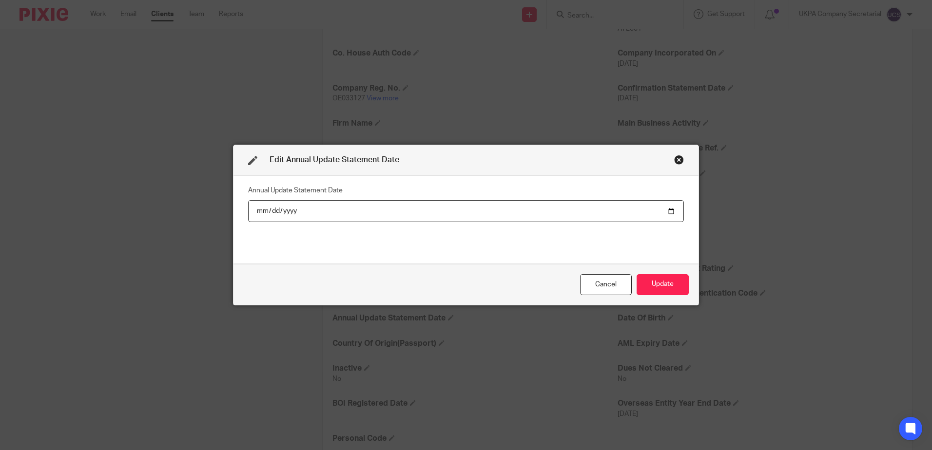
click at [270, 212] on input "date" at bounding box center [466, 211] width 436 height 22
type input "2025-09-12"
click at [646, 289] on button "Update" at bounding box center [663, 284] width 52 height 21
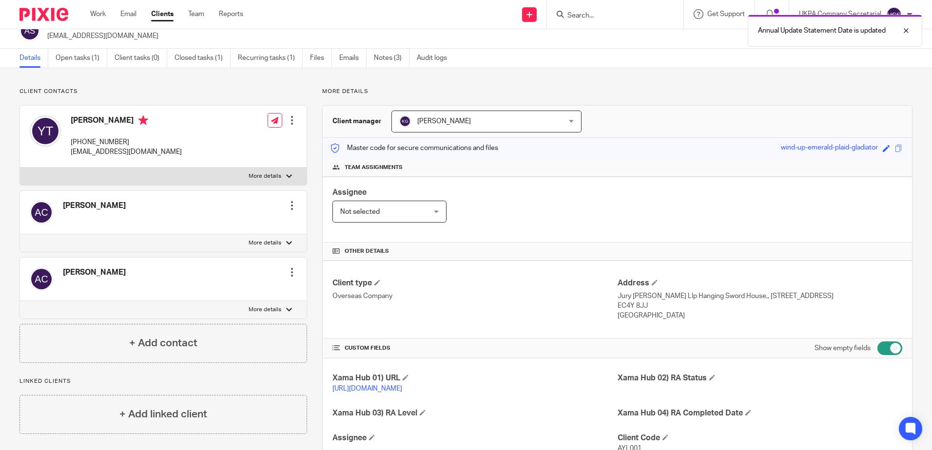
scroll to position [0, 0]
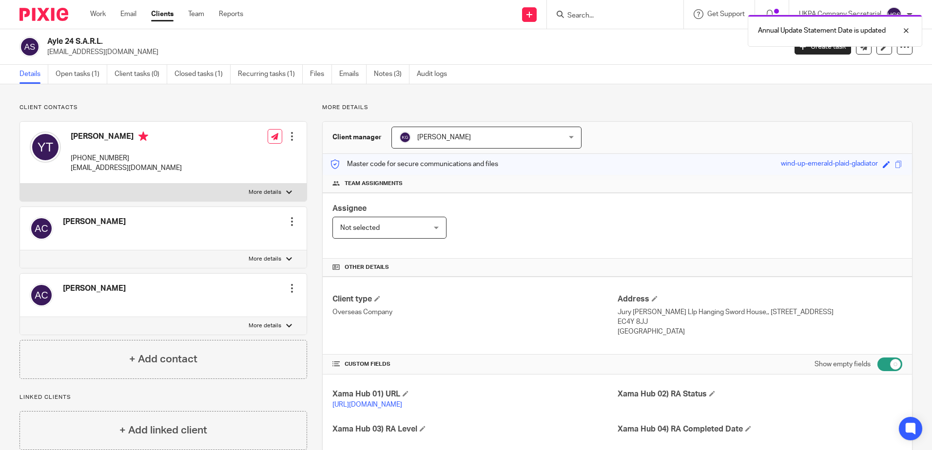
click at [883, 364] on input "checkbox" at bounding box center [889, 365] width 25 height 14
checkbox input "false"
click at [217, 77] on link "Closed tasks (1)" at bounding box center [202, 74] width 56 height 19
click at [255, 76] on link "Recurring tasks (1)" at bounding box center [270, 74] width 65 height 19
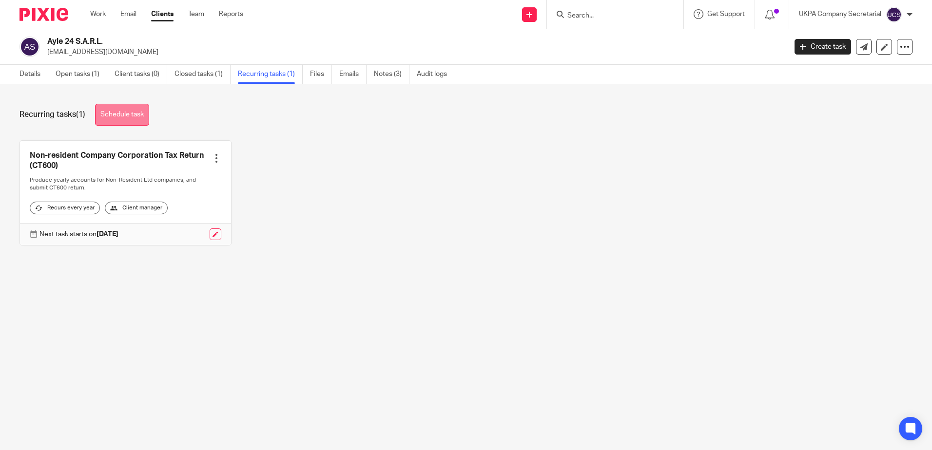
click at [112, 115] on link "Schedule task" at bounding box center [122, 115] width 54 height 22
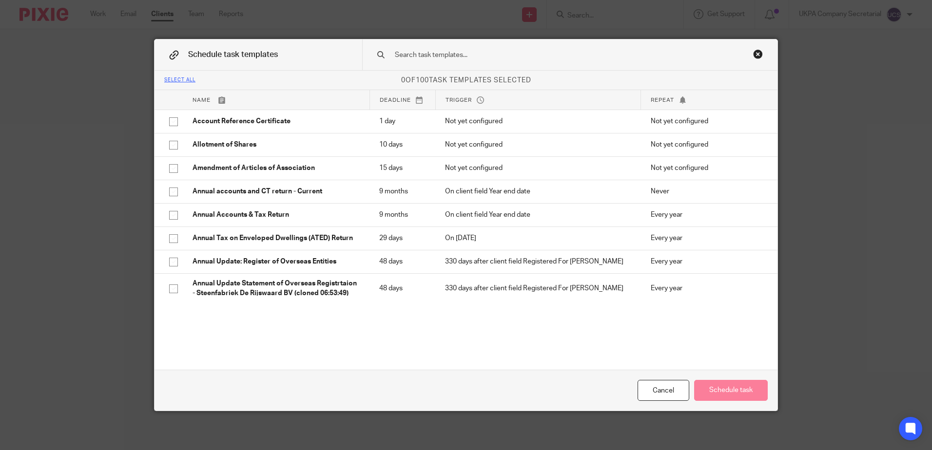
click at [506, 56] on input "text" at bounding box center [554, 55] width 321 height 11
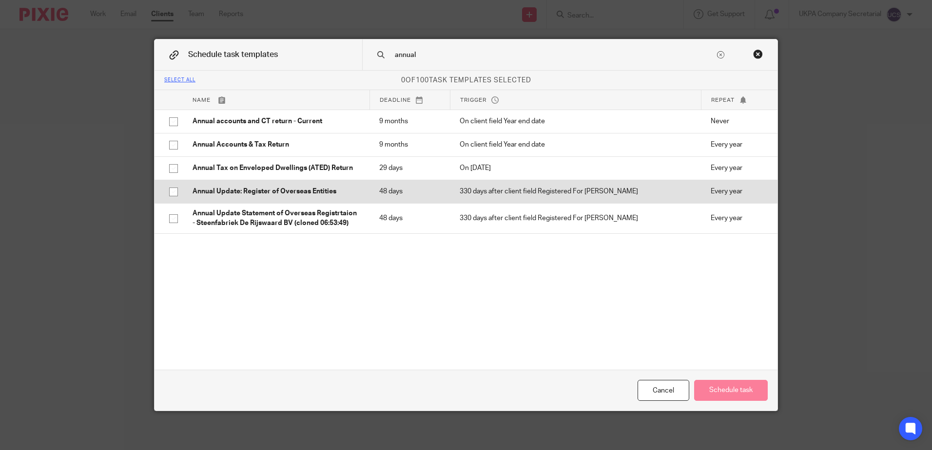
type input "annual"
click at [240, 193] on p "Annual Update: Register of Overseas Entities" at bounding box center [276, 192] width 167 height 10
checkbox input "true"
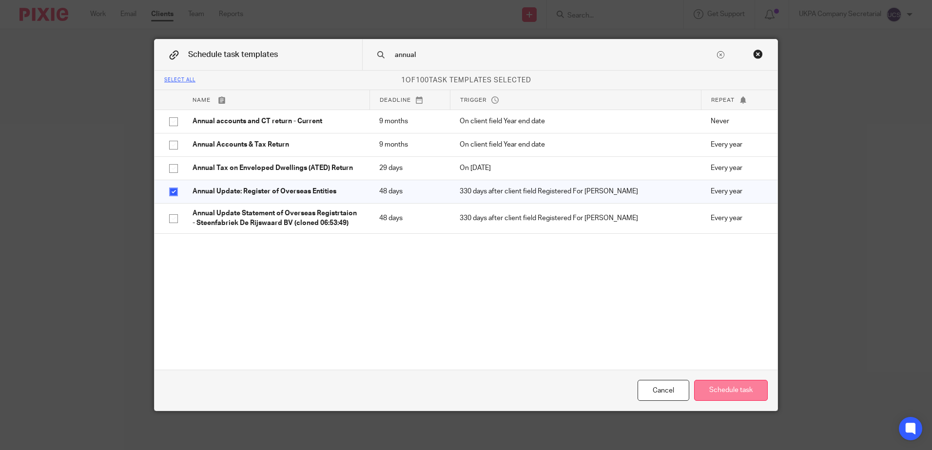
click at [722, 391] on button "Schedule task" at bounding box center [731, 390] width 74 height 21
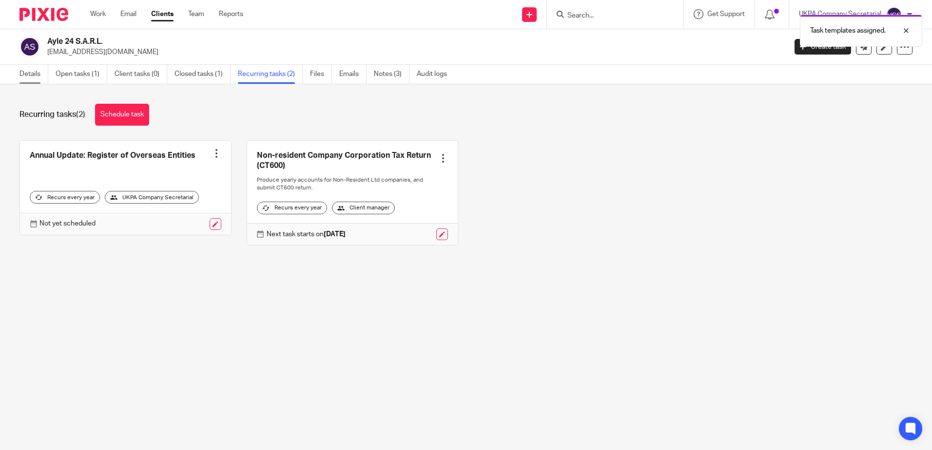
click at [40, 78] on link "Details" at bounding box center [33, 74] width 29 height 19
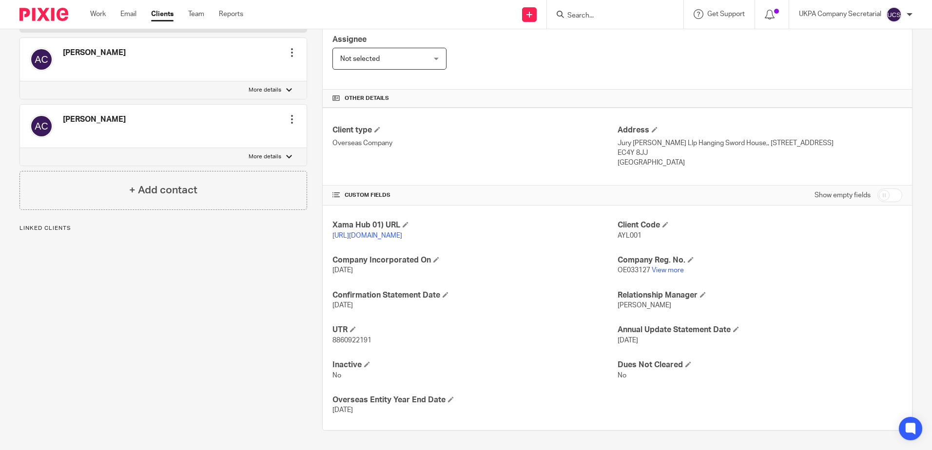
scroll to position [179, 0]
click at [882, 189] on input "checkbox" at bounding box center [889, 196] width 25 height 14
checkbox input "true"
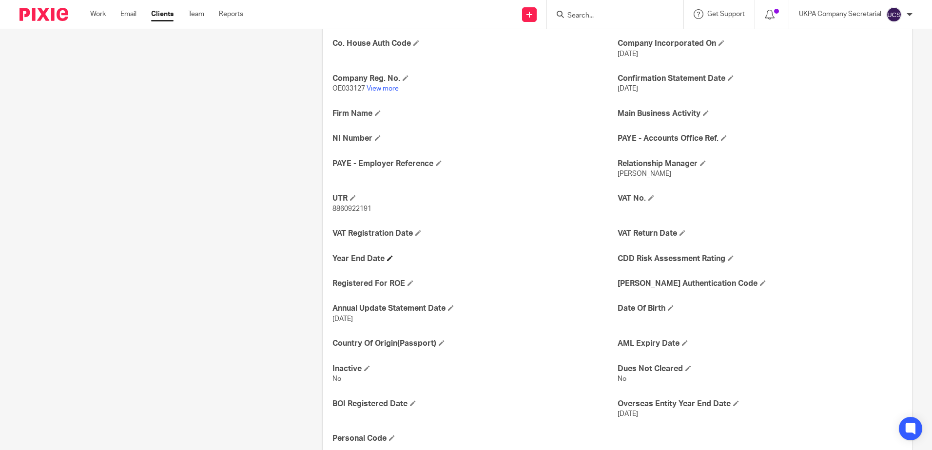
scroll to position [471, 0]
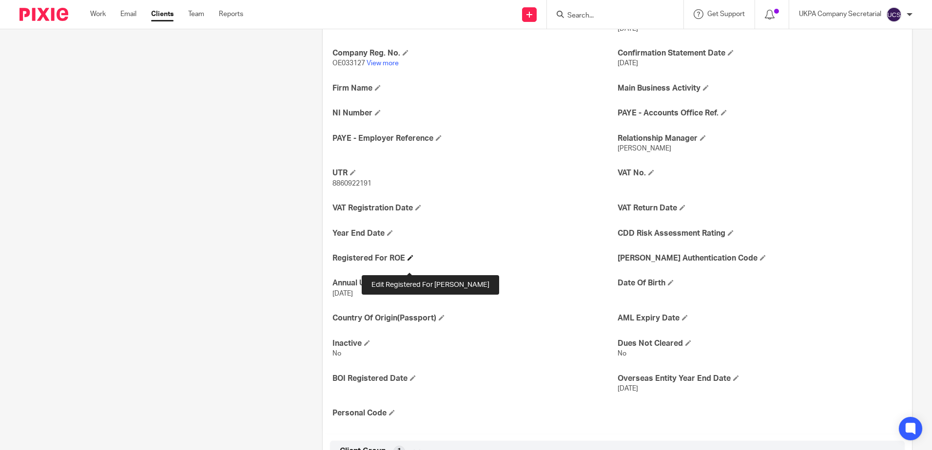
click at [411, 261] on span at bounding box center [410, 258] width 6 height 6
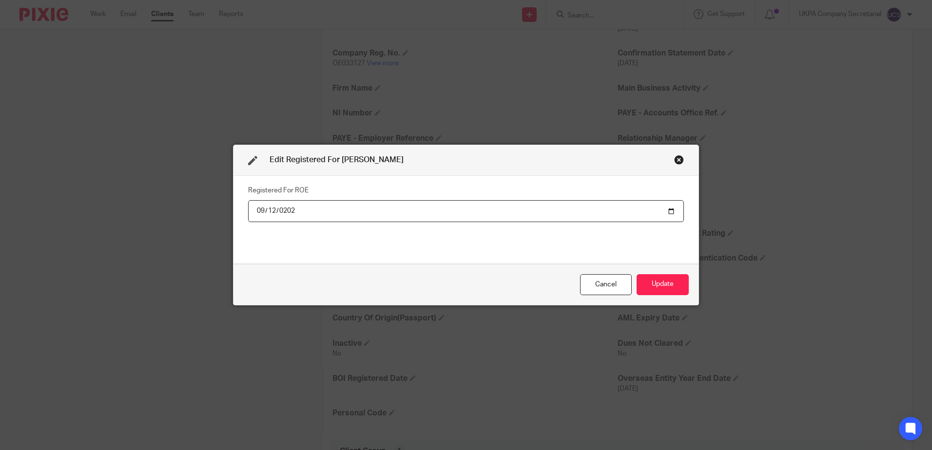
type input "2024-09-12"
click at [684, 285] on button "Update" at bounding box center [663, 284] width 52 height 21
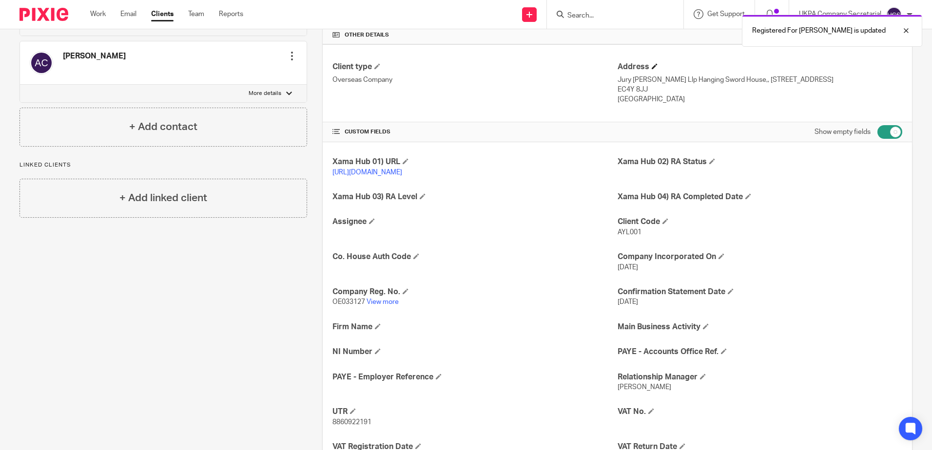
scroll to position [130, 0]
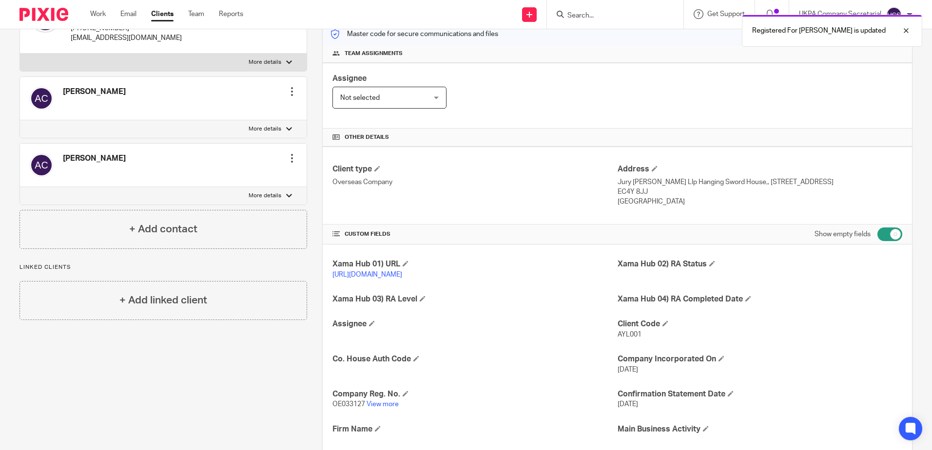
click at [878, 239] on input "checkbox" at bounding box center [889, 235] width 25 height 14
checkbox input "false"
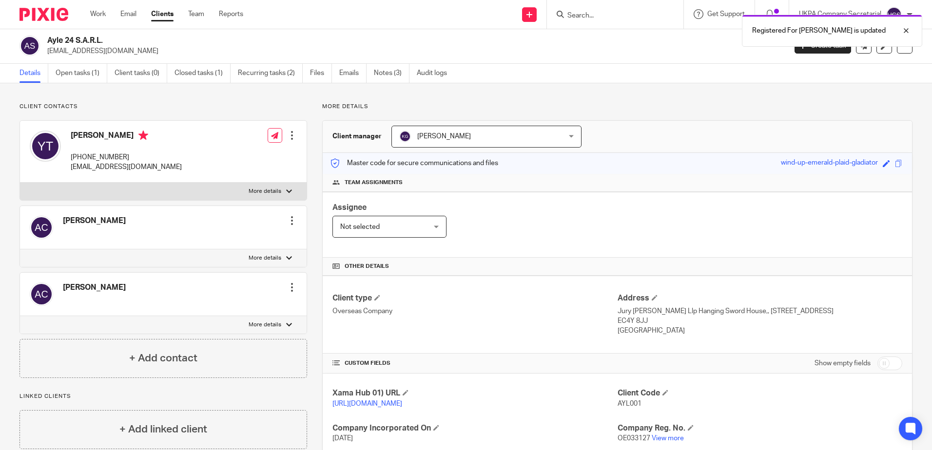
scroll to position [0, 0]
click at [214, 75] on link "Closed tasks (1)" at bounding box center [202, 74] width 56 height 19
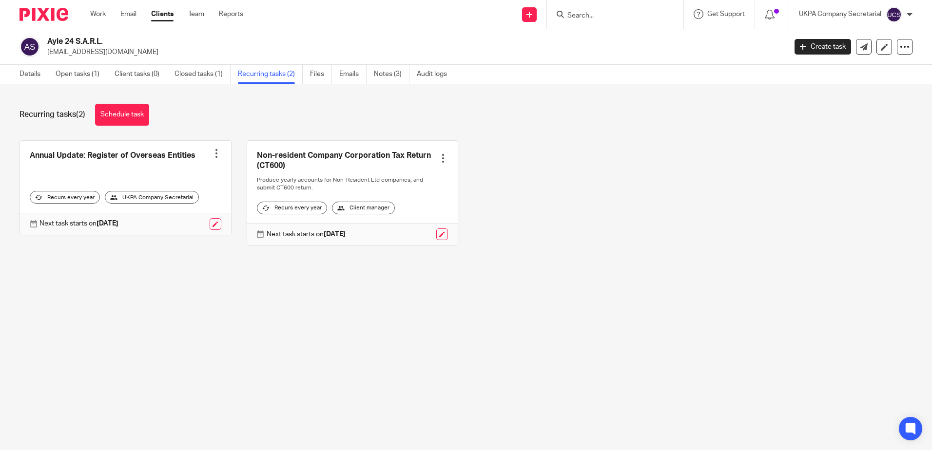
click at [213, 149] on div at bounding box center [217, 154] width 10 height 10
click at [161, 300] on main "Ayle 24 S.A.R.L. yanntm@gmail.com Create task Update from Companies House Expor…" at bounding box center [466, 225] width 932 height 450
click at [25, 77] on link "Details" at bounding box center [33, 74] width 29 height 19
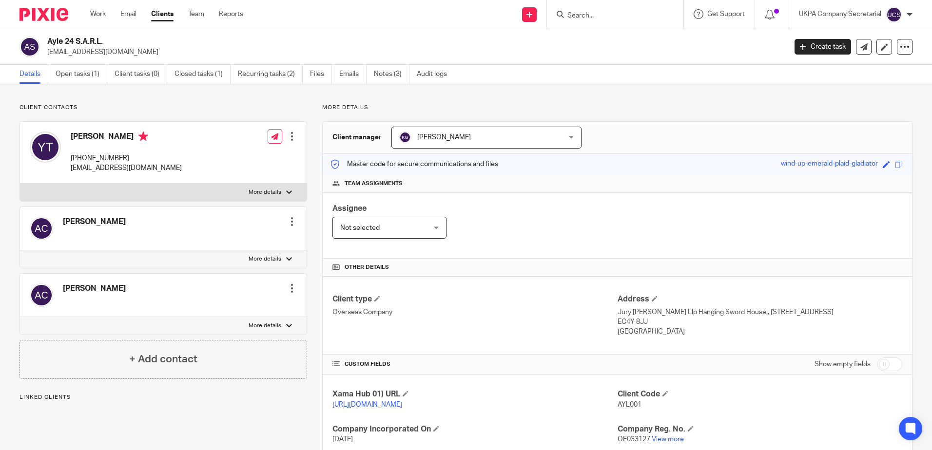
scroll to position [179, 0]
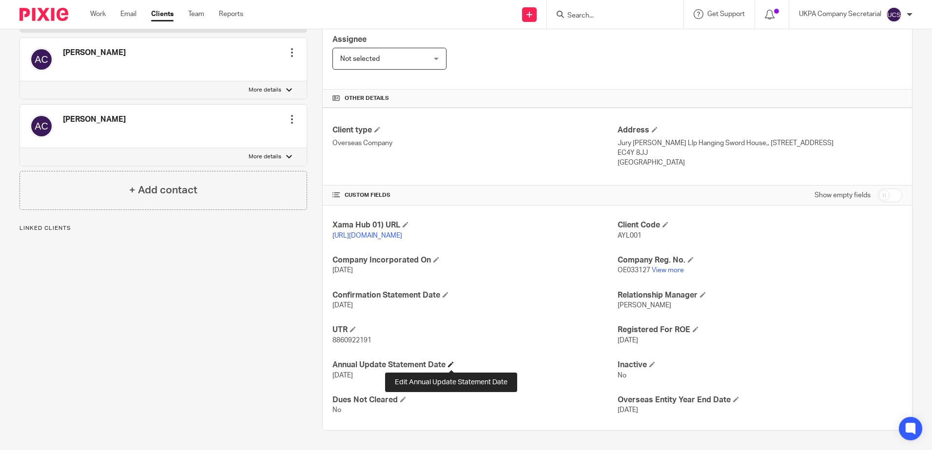
click at [448, 363] on span at bounding box center [451, 365] width 6 height 6
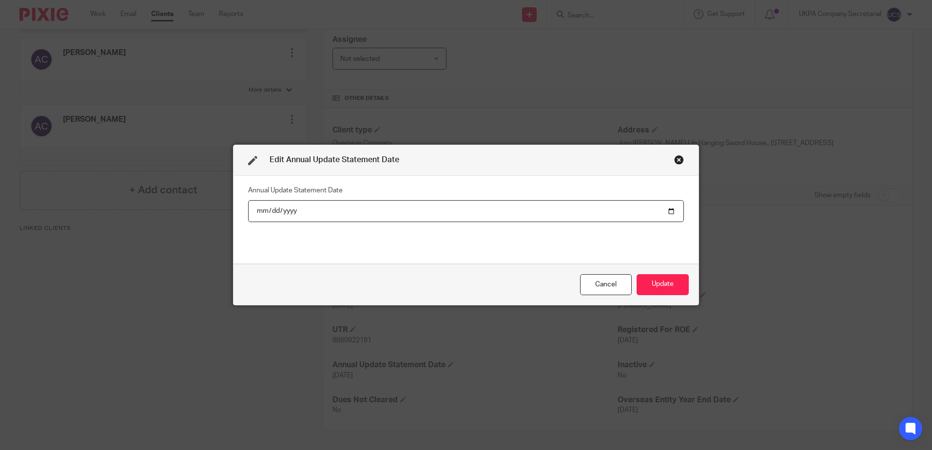
click at [670, 212] on input "[DATE]" at bounding box center [466, 211] width 436 height 22
click at [661, 291] on button "Update" at bounding box center [663, 284] width 52 height 21
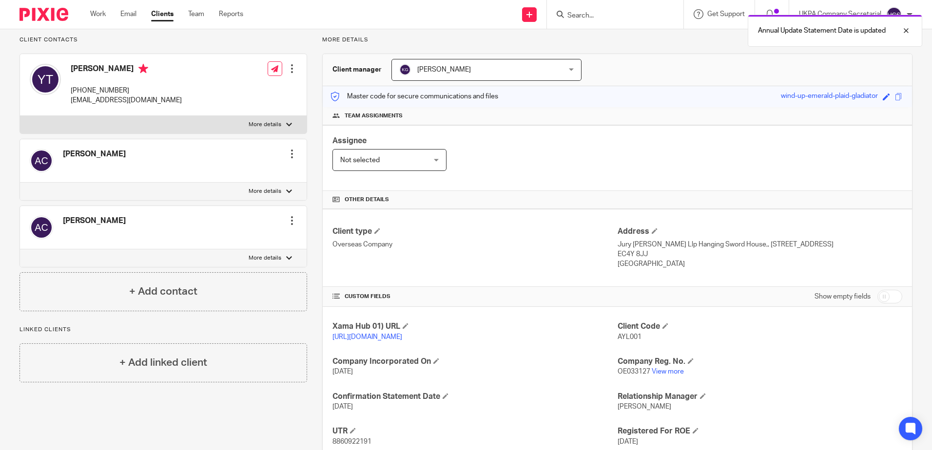
scroll to position [0, 0]
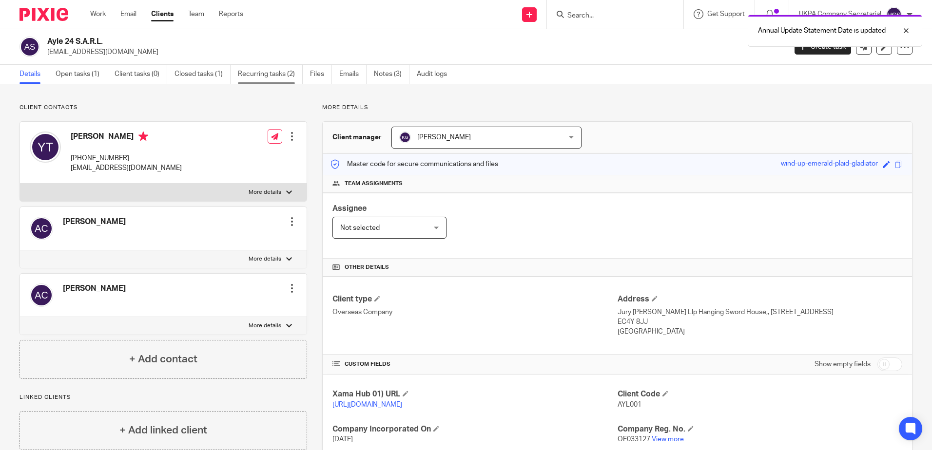
click at [261, 77] on link "Recurring tasks (2)" at bounding box center [270, 74] width 65 height 19
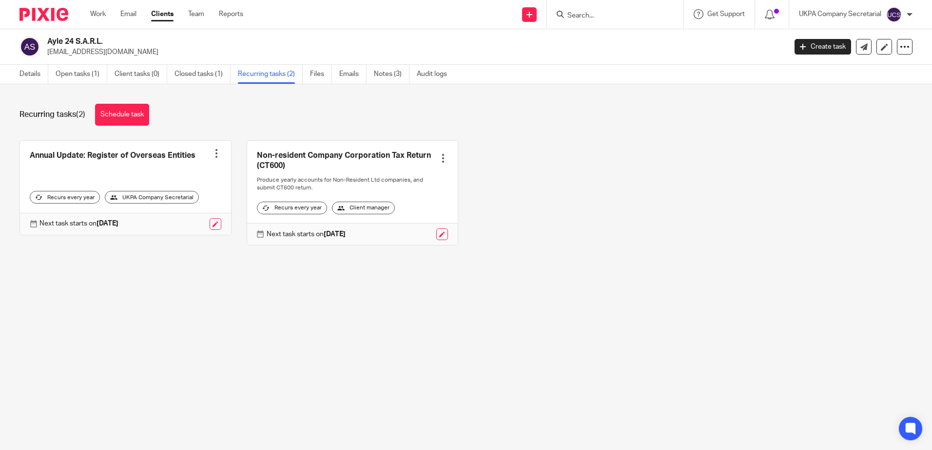
click at [212, 153] on div at bounding box center [217, 154] width 10 height 10
click at [172, 204] on button "Recalculate schedule" at bounding box center [176, 203] width 78 height 13
click at [212, 154] on div at bounding box center [217, 154] width 10 height 10
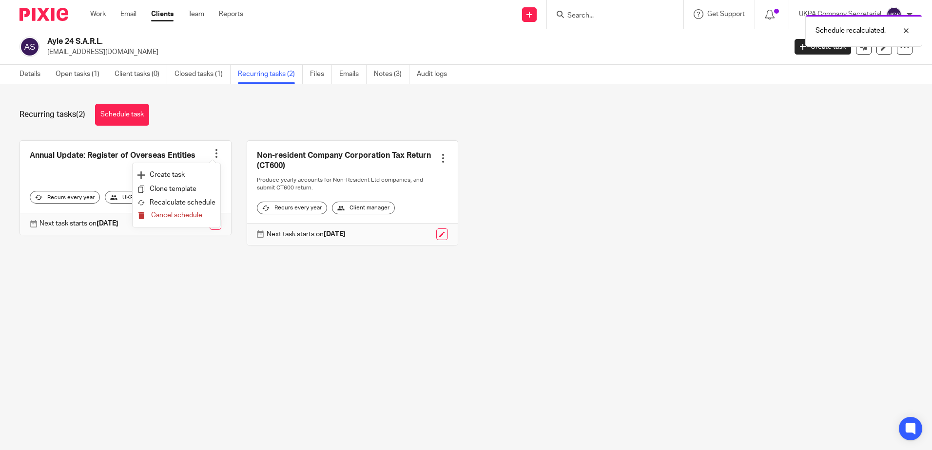
click at [187, 217] on span "Cancel schedule" at bounding box center [176, 215] width 51 height 7
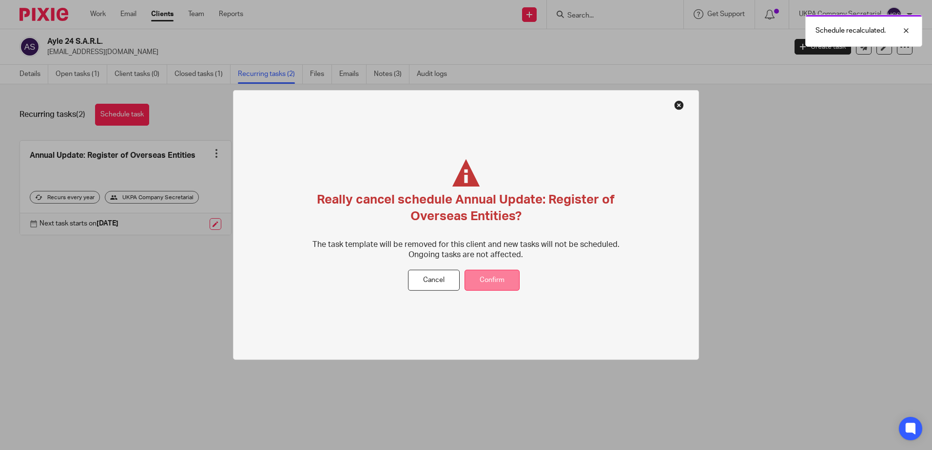
click at [502, 276] on button "Confirm" at bounding box center [491, 280] width 55 height 21
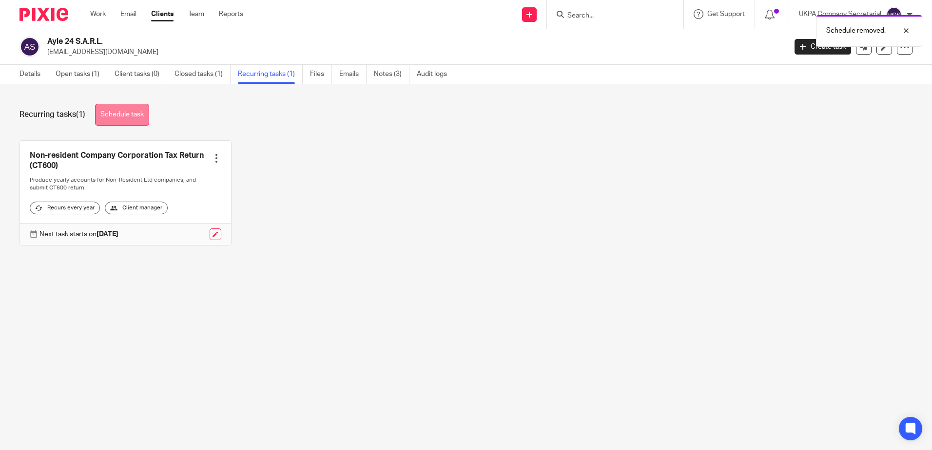
click at [108, 117] on link "Schedule task" at bounding box center [122, 115] width 54 height 22
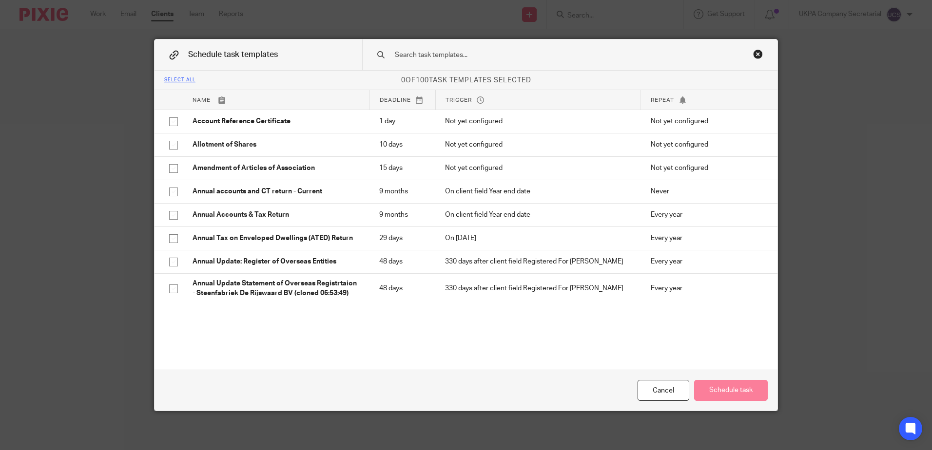
click at [481, 56] on input "text" at bounding box center [554, 55] width 321 height 11
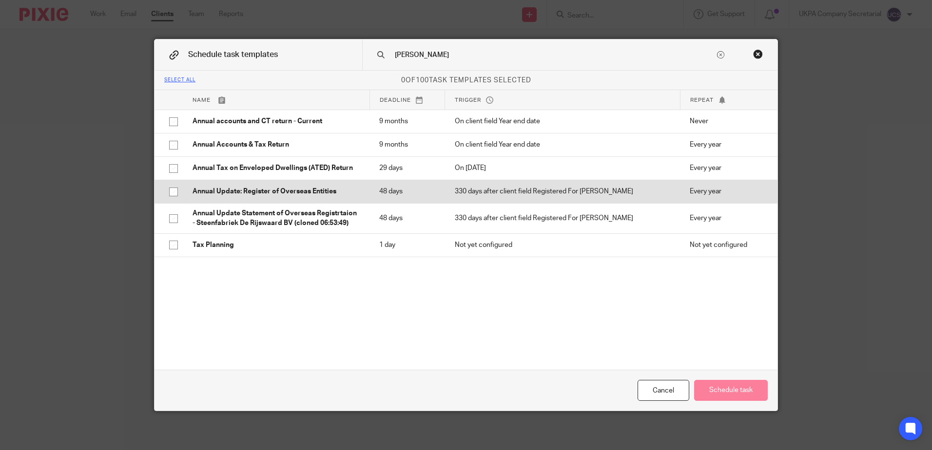
type input "ann"
click at [267, 189] on p "Annual Update: Register of Overseas Entities" at bounding box center [276, 192] width 167 height 10
checkbox input "true"
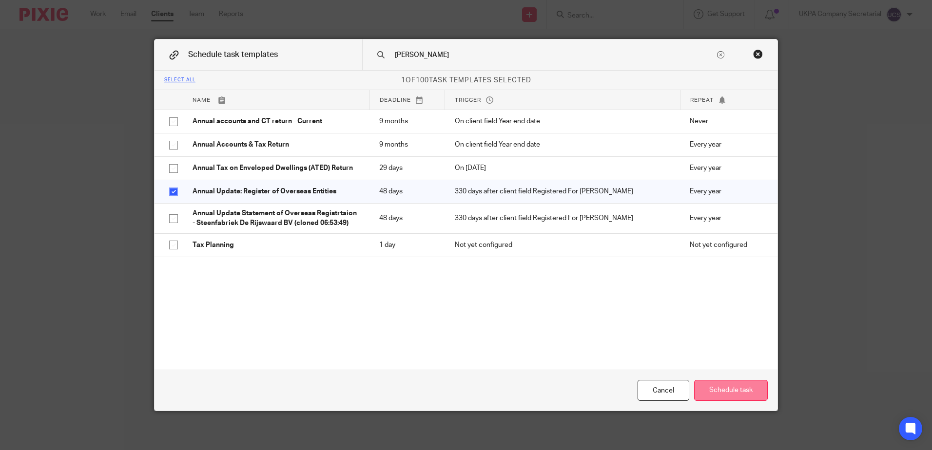
click at [723, 390] on button "Schedule task" at bounding box center [731, 390] width 74 height 21
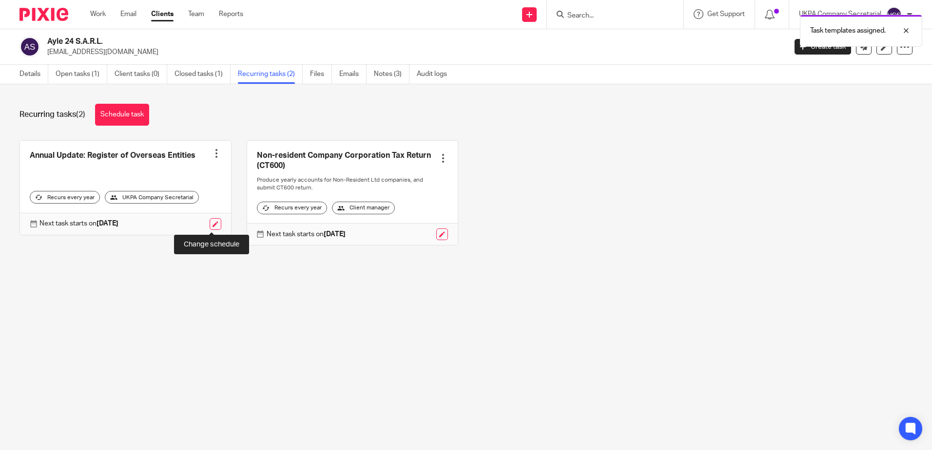
click at [212, 226] on link at bounding box center [216, 224] width 12 height 12
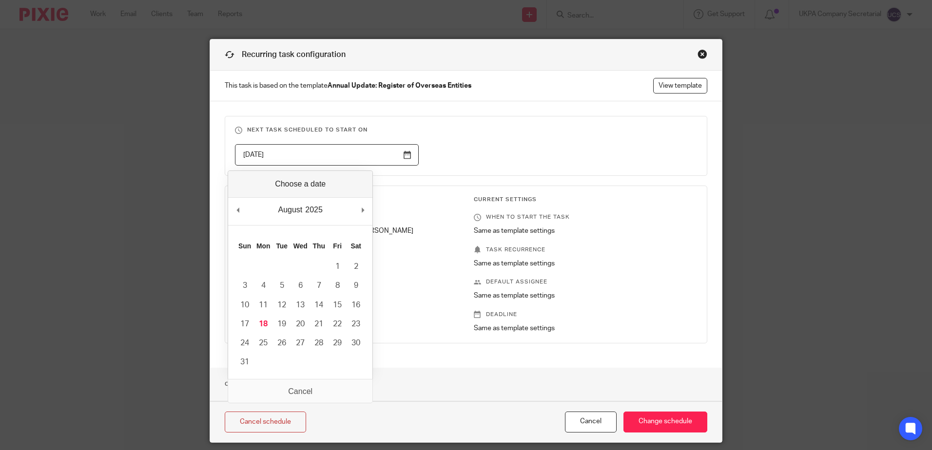
click at [262, 155] on input "[DATE]" at bounding box center [327, 155] width 184 height 22
click at [275, 153] on input "2026-08-08" at bounding box center [327, 155] width 184 height 22
type input "2025-08-18"
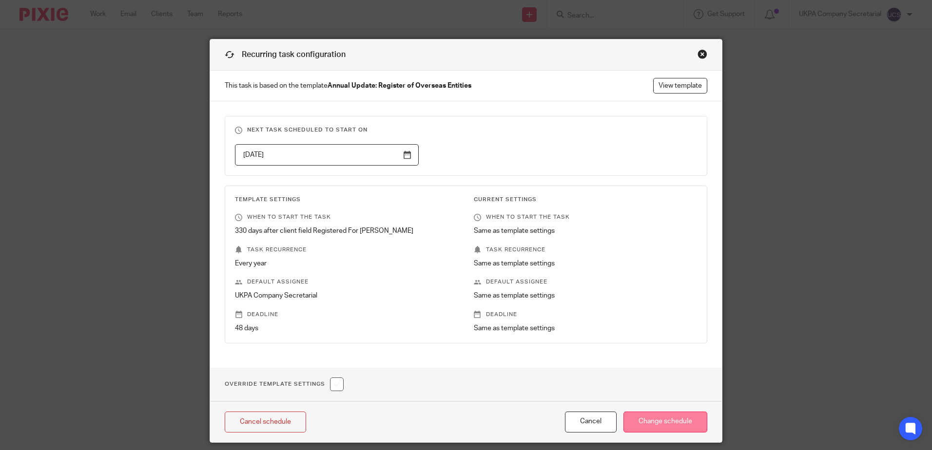
click at [659, 424] on input "Change schedule" at bounding box center [665, 422] width 84 height 21
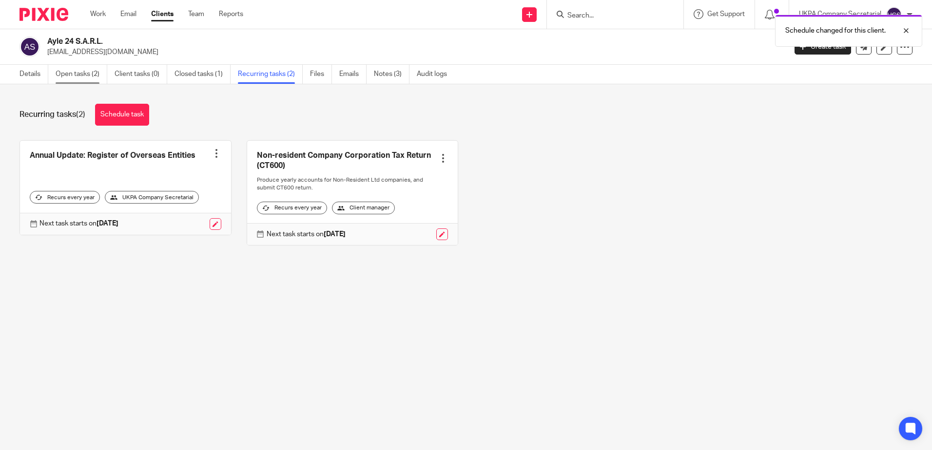
click at [74, 76] on link "Open tasks (2)" at bounding box center [82, 74] width 52 height 19
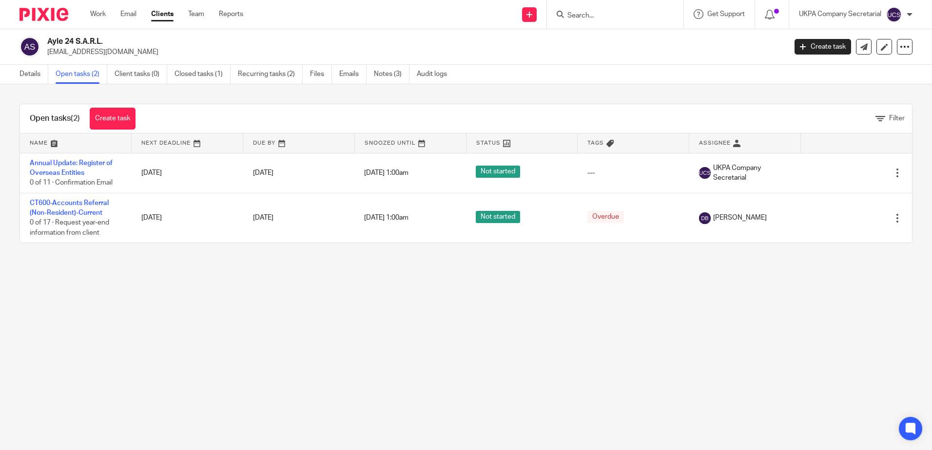
click at [143, 298] on main "Ayle 24 S.A.R.L. [EMAIL_ADDRESS][DOMAIN_NAME] Create task Update from Companies…" at bounding box center [466, 225] width 932 height 450
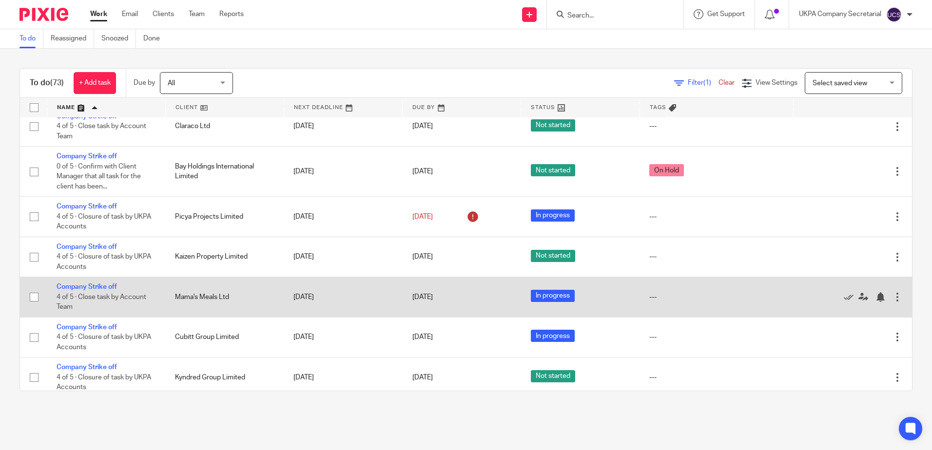
scroll to position [829, 0]
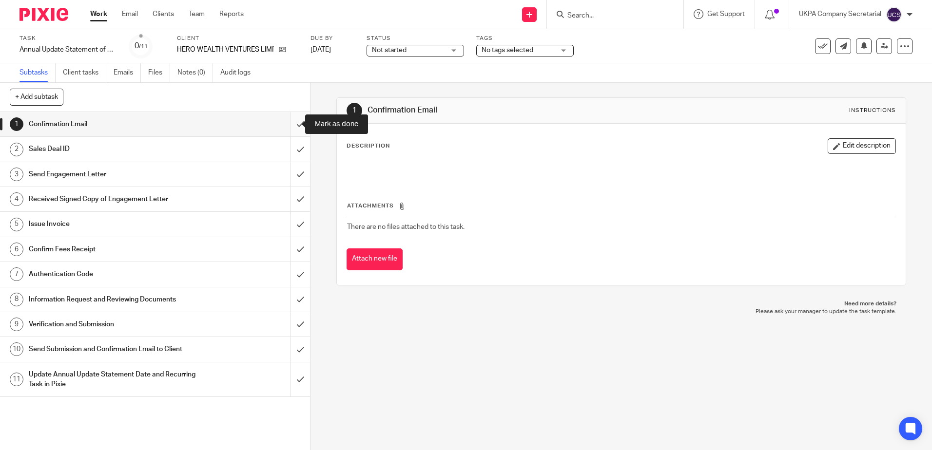
click at [295, 121] on input "submit" at bounding box center [155, 124] width 310 height 24
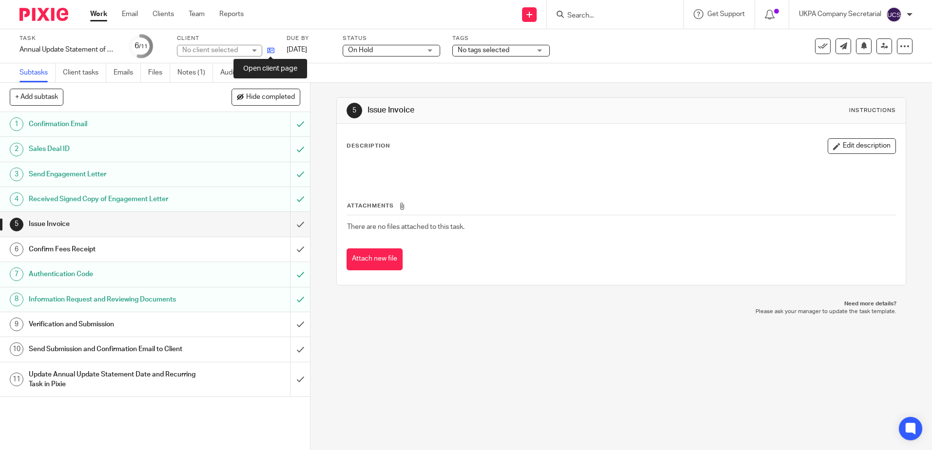
click at [270, 47] on icon at bounding box center [270, 50] width 7 height 7
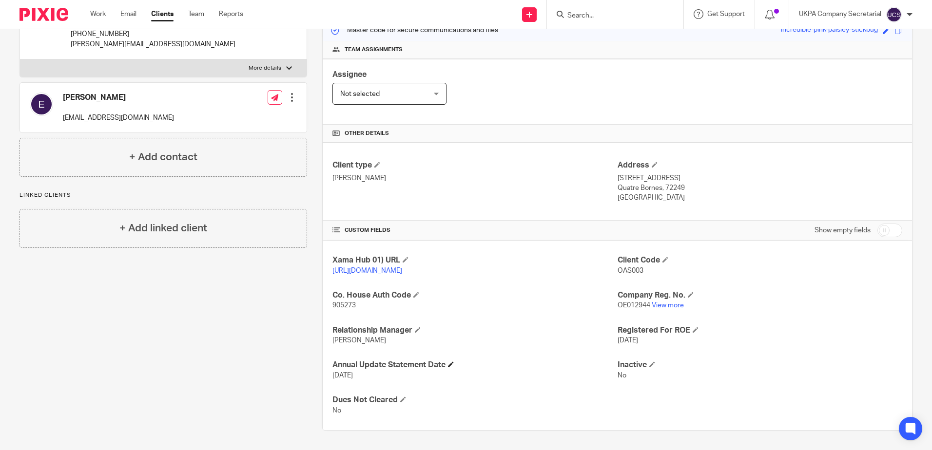
scroll to position [144, 0]
click at [666, 303] on link "View more" at bounding box center [668, 305] width 32 height 7
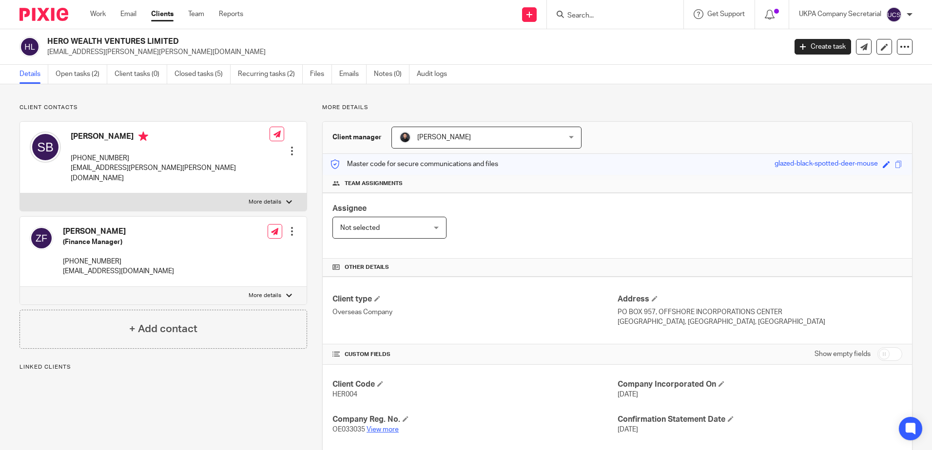
scroll to position [124, 0]
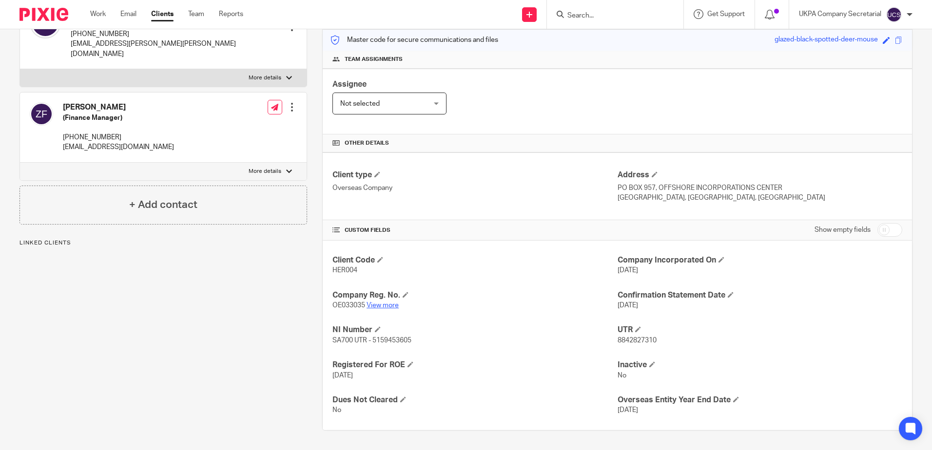
click at [385, 306] on link "View more" at bounding box center [383, 305] width 32 height 7
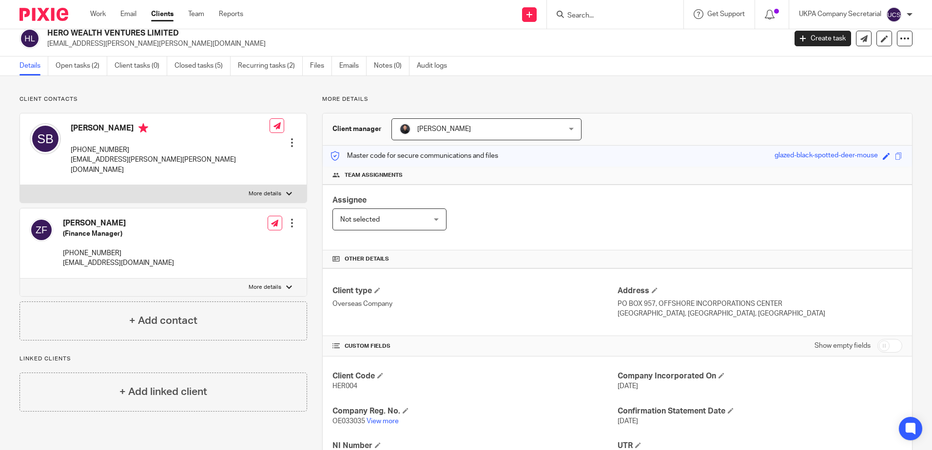
scroll to position [0, 0]
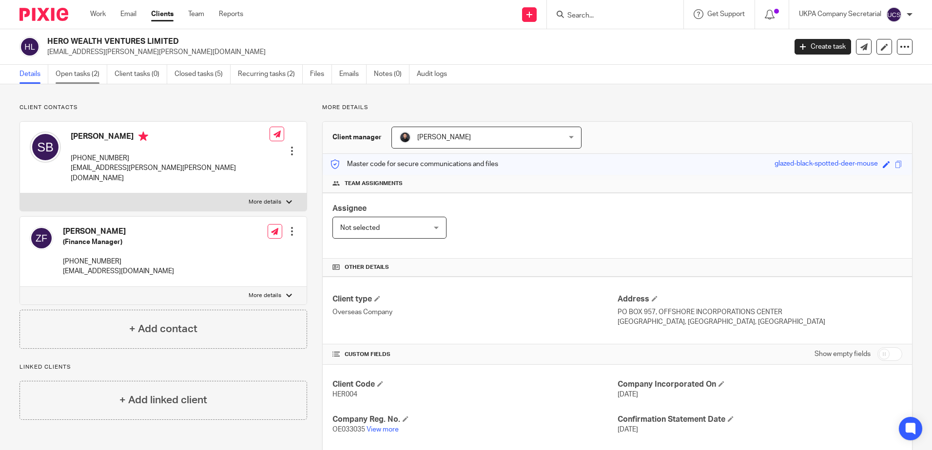
click at [94, 70] on link "Open tasks (2)" at bounding box center [82, 74] width 52 height 19
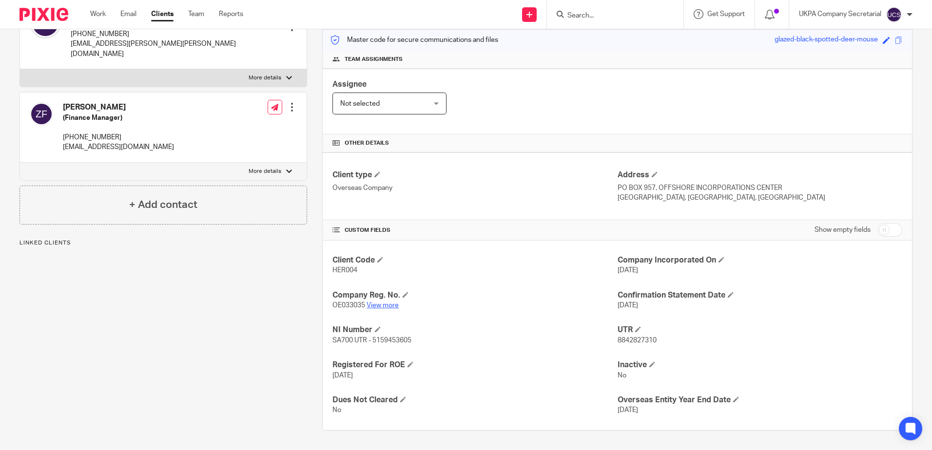
click at [390, 305] on link "View more" at bounding box center [383, 305] width 32 height 7
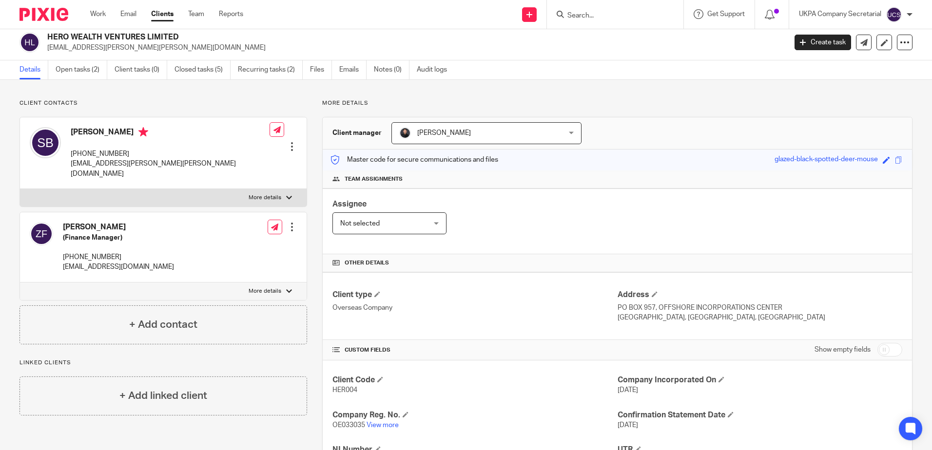
scroll to position [0, 0]
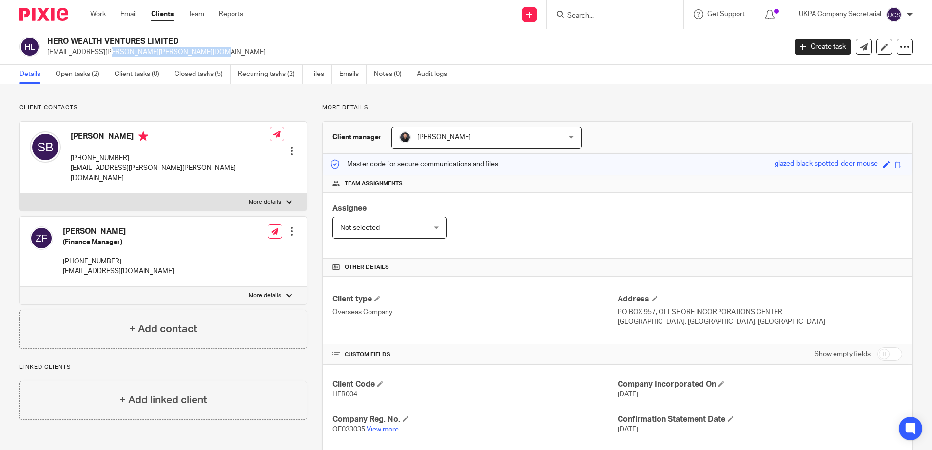
drag, startPoint x: 157, startPoint y: 57, endPoint x: 46, endPoint y: 59, distance: 111.6
click at [46, 59] on div "HERO WEALTH VENTURES LIMITED [EMAIL_ADDRESS][PERSON_NAME][PERSON_NAME][DOMAIN_N…" at bounding box center [466, 47] width 932 height 36
copy p "[EMAIL_ADDRESS][PERSON_NAME][PERSON_NAME][DOMAIN_NAME]"
drag, startPoint x: 151, startPoint y: 263, endPoint x: 159, endPoint y: 265, distance: 9.0
click at [151, 267] on p "[EMAIL_ADDRESS][DOMAIN_NAME]" at bounding box center [118, 272] width 111 height 10
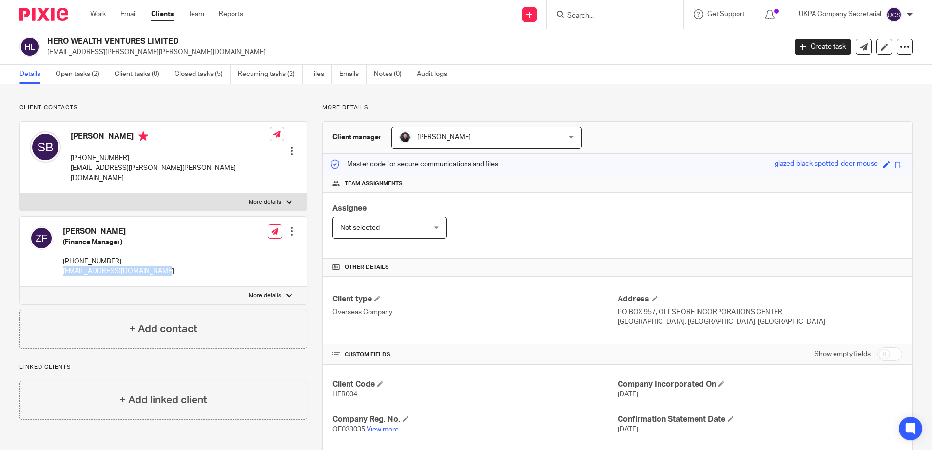
drag, startPoint x: 163, startPoint y: 262, endPoint x: 62, endPoint y: 269, distance: 100.6
click at [62, 269] on div "[PERSON_NAME] (Finance Manager) [PHONE_NUMBER] [EMAIL_ADDRESS][DOMAIN_NAME] Edi…" at bounding box center [163, 252] width 287 height 70
copy p "[EMAIL_ADDRESS][DOMAIN_NAME]"
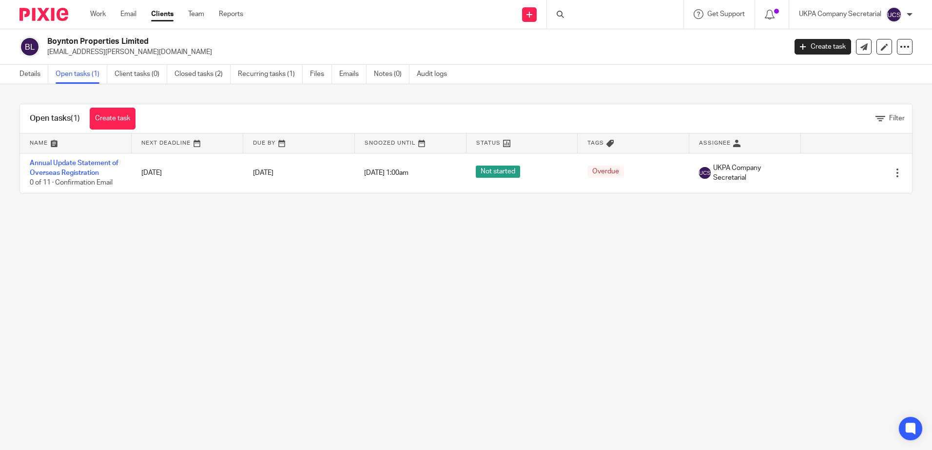
click at [427, 311] on main "Boynton Properties Limited [EMAIL_ADDRESS][PERSON_NAME][DOMAIN_NAME] Create tas…" at bounding box center [466, 225] width 932 height 450
click at [31, 72] on link "Details" at bounding box center [33, 74] width 29 height 19
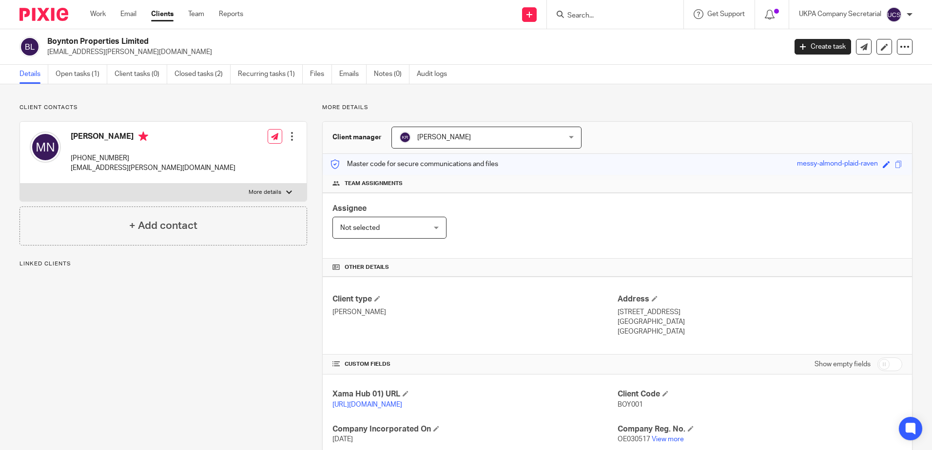
scroll to position [109, 0]
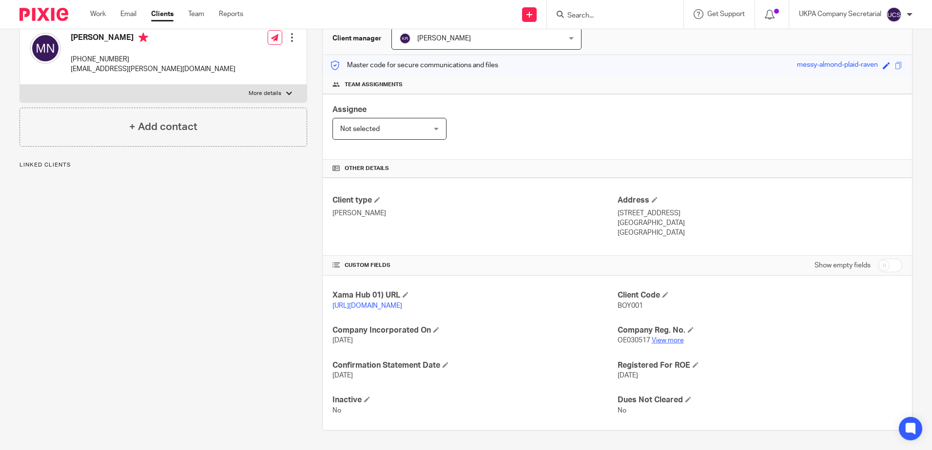
click at [675, 342] on link "View more" at bounding box center [668, 340] width 32 height 7
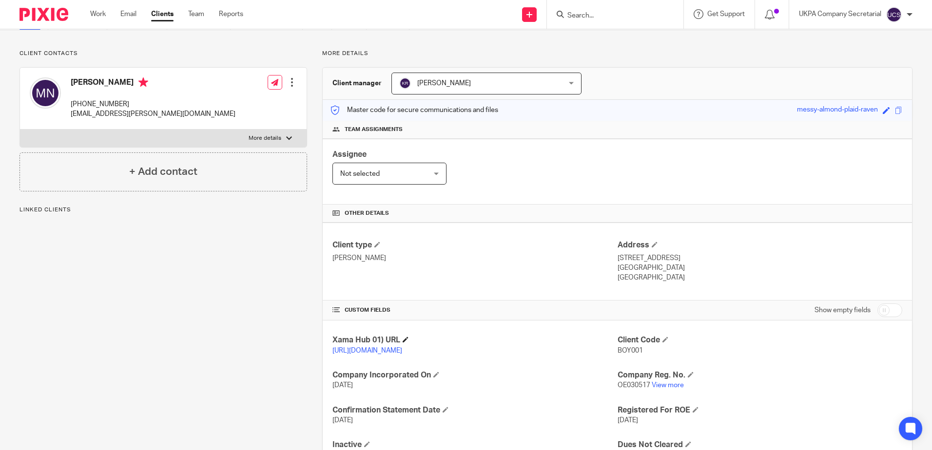
scroll to position [0, 0]
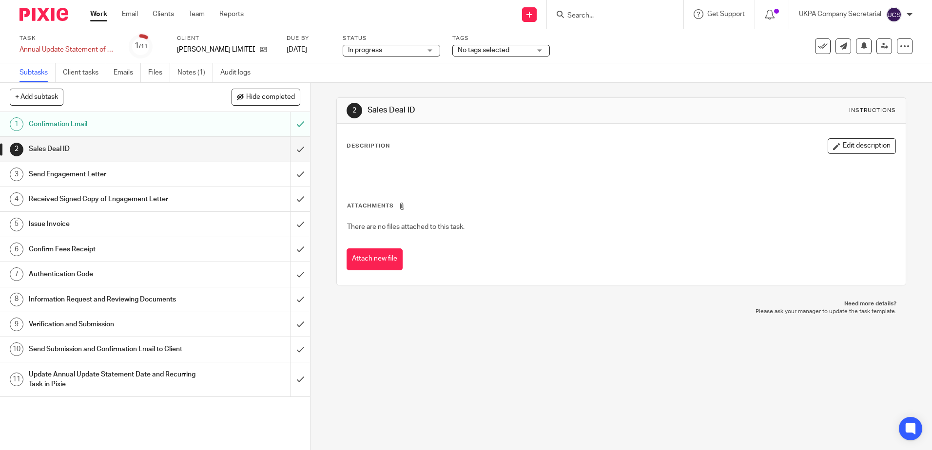
click at [192, 98] on div "+ Add subtask Hide completed Cancel + Add" at bounding box center [155, 97] width 310 height 29
click at [196, 79] on link "Notes (1)" at bounding box center [195, 72] width 36 height 19
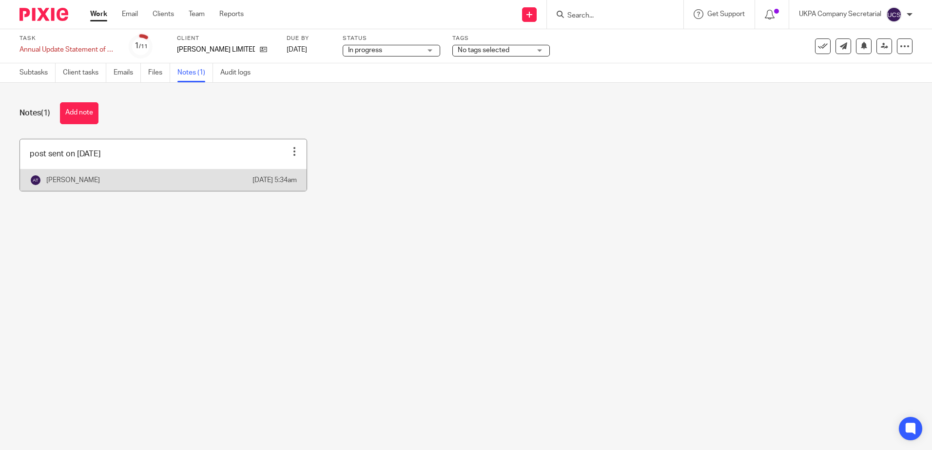
click at [182, 162] on link at bounding box center [163, 165] width 287 height 52
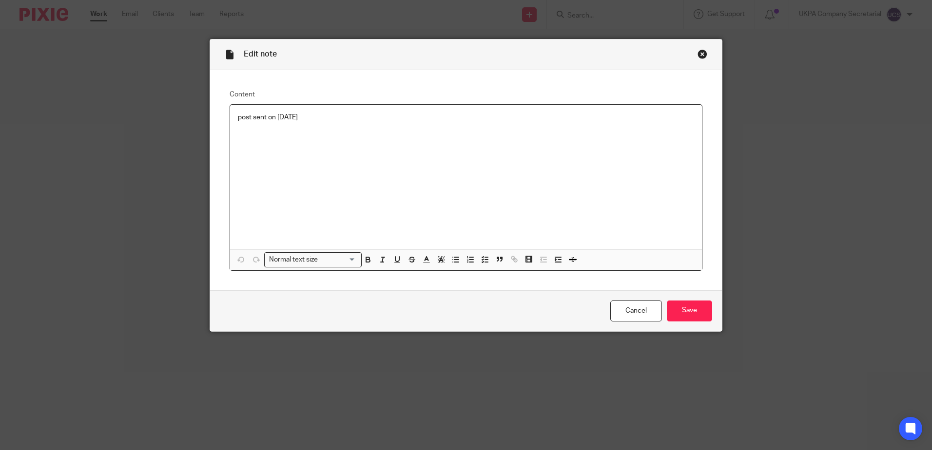
click at [470, 116] on p "post sent on [DATE]" at bounding box center [466, 118] width 456 height 10
click at [680, 317] on input "Save" at bounding box center [689, 311] width 45 height 21
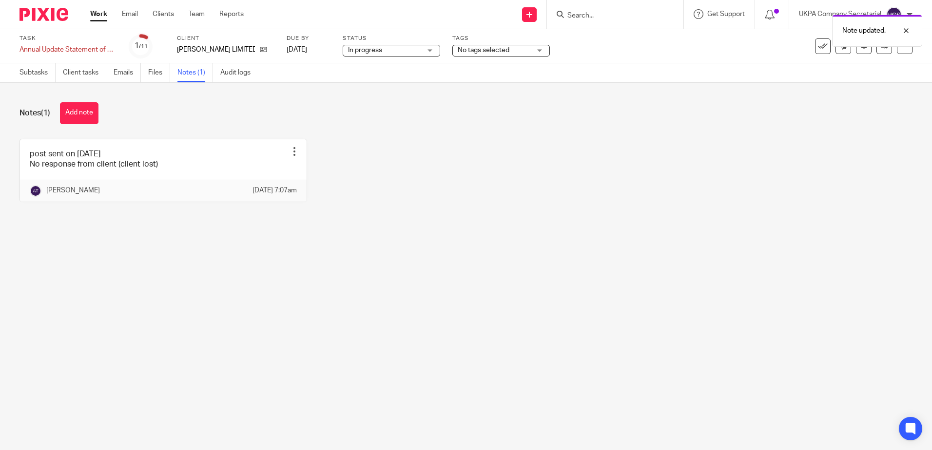
click at [487, 216] on div "post sent on [DATE] No response from client (client lost) Edit note Delete note…" at bounding box center [458, 178] width 908 height 78
click at [34, 75] on link "Subtasks" at bounding box center [37, 72] width 36 height 19
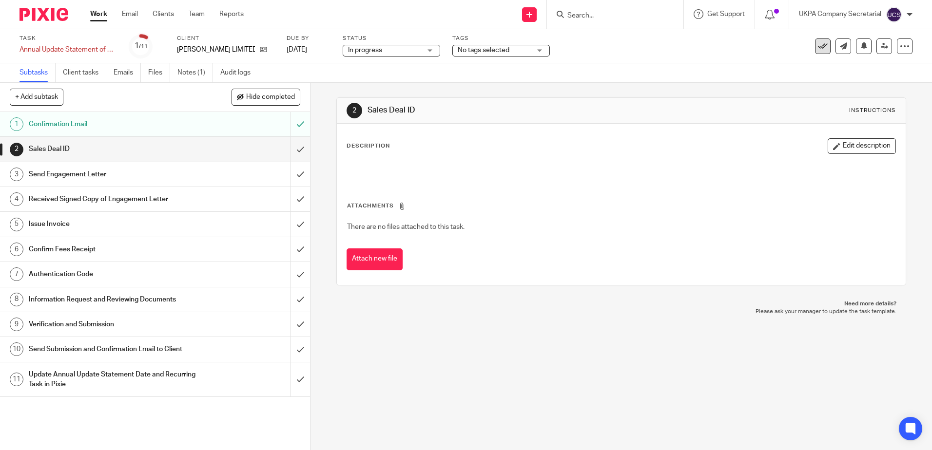
click at [815, 49] on button at bounding box center [823, 47] width 16 height 16
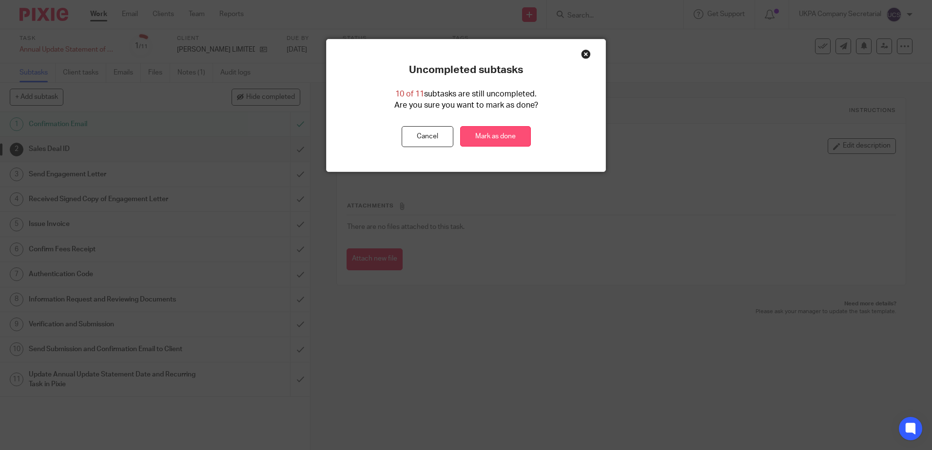
click at [504, 138] on link "Mark as done" at bounding box center [495, 136] width 71 height 21
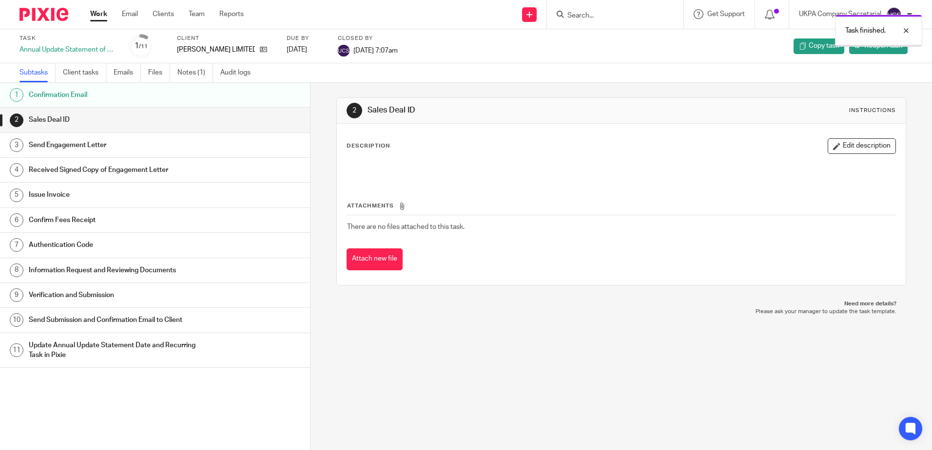
click at [260, 50] on icon at bounding box center [263, 49] width 7 height 7
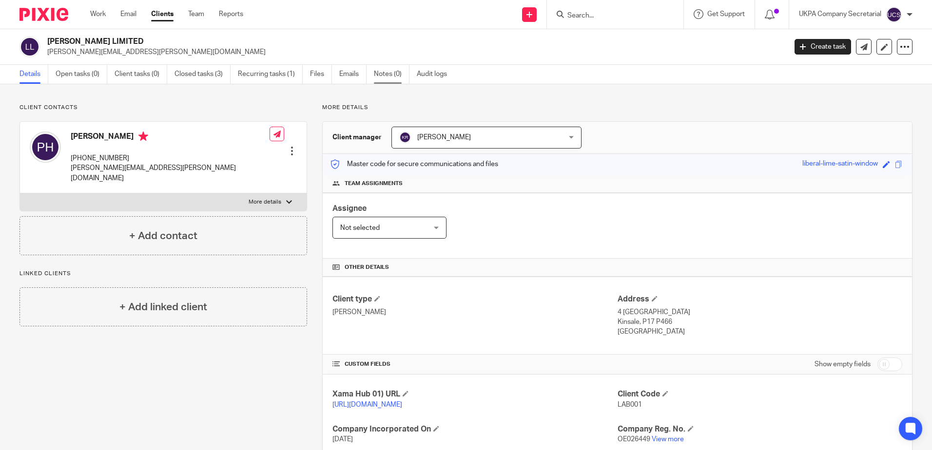
click at [390, 73] on link "Notes (0)" at bounding box center [392, 74] width 36 height 19
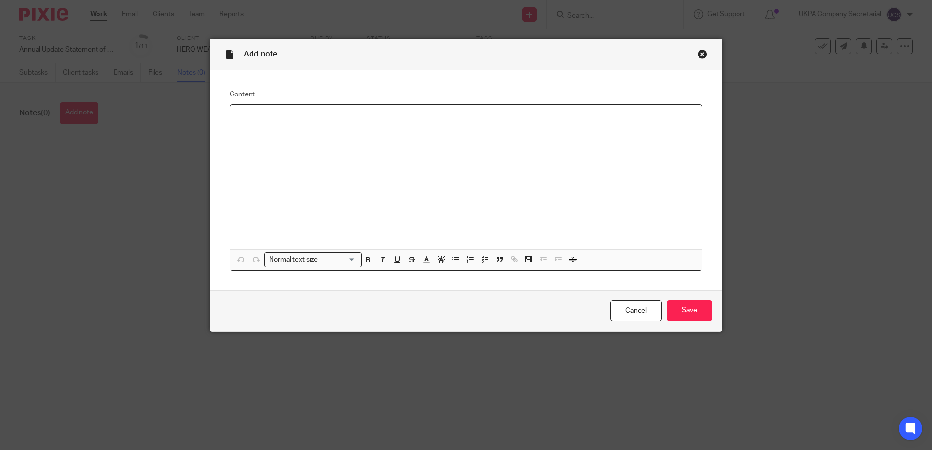
click at [454, 128] on div at bounding box center [466, 177] width 472 height 145
click at [675, 312] on input "Save" at bounding box center [689, 311] width 45 height 21
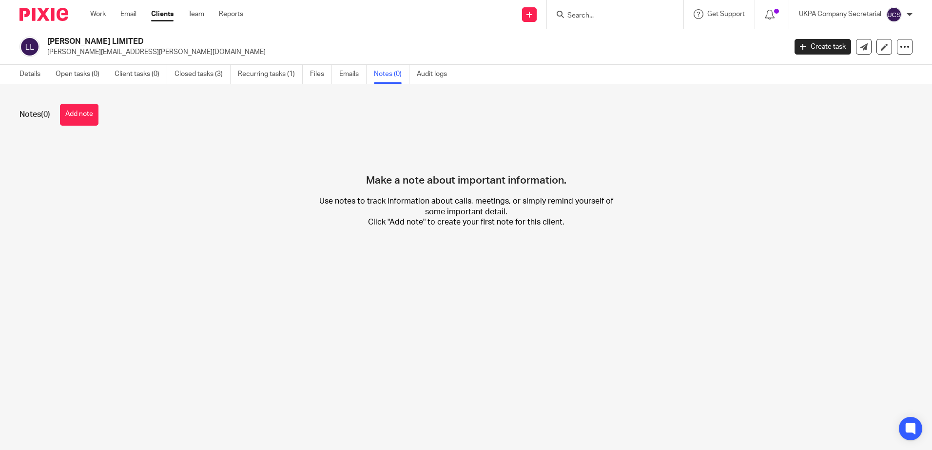
click at [94, 114] on button "Add note" at bounding box center [79, 115] width 39 height 22
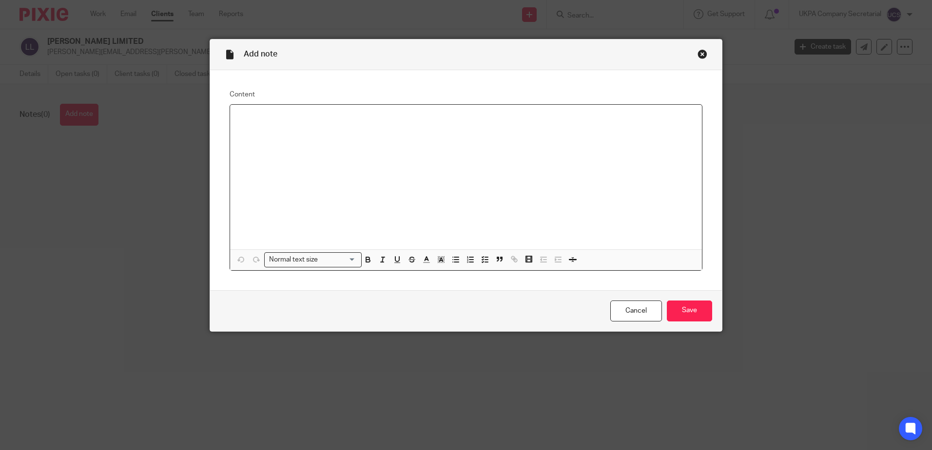
click at [491, 142] on div at bounding box center [466, 177] width 472 height 145
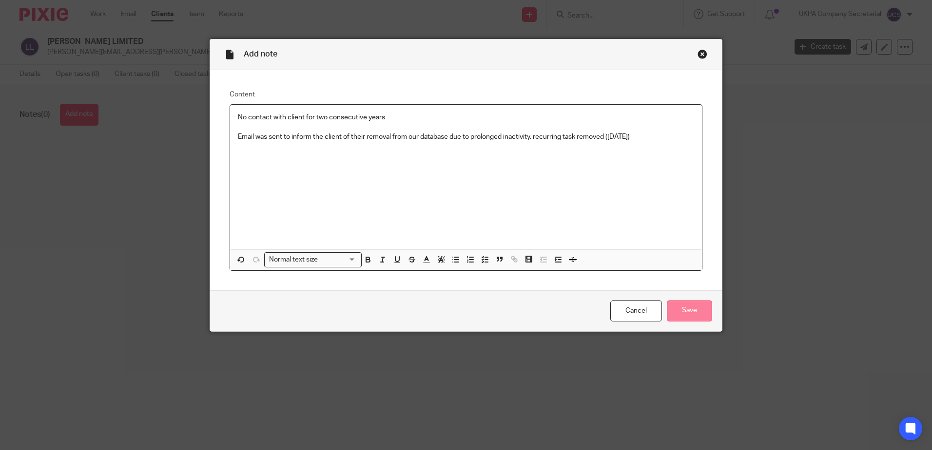
click at [701, 314] on input "Save" at bounding box center [689, 311] width 45 height 21
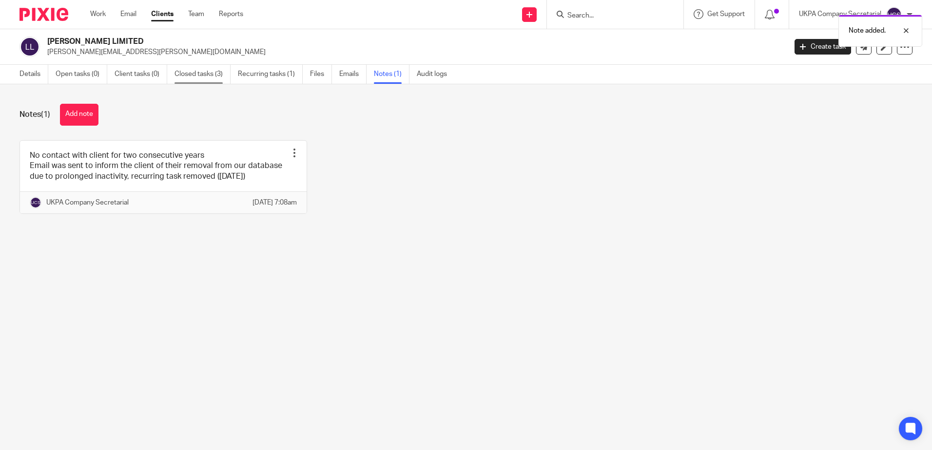
drag, startPoint x: 195, startPoint y: 80, endPoint x: 181, endPoint y: 72, distance: 16.6
click at [181, 72] on link "Closed tasks (3)" at bounding box center [202, 74] width 56 height 19
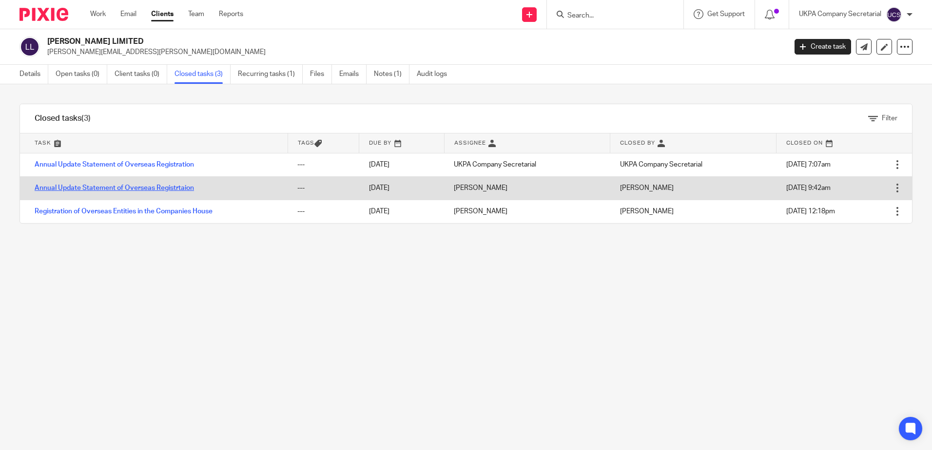
click at [119, 188] on link "Annual Update Statement of Overseas Registrtaion" at bounding box center [114, 188] width 159 height 7
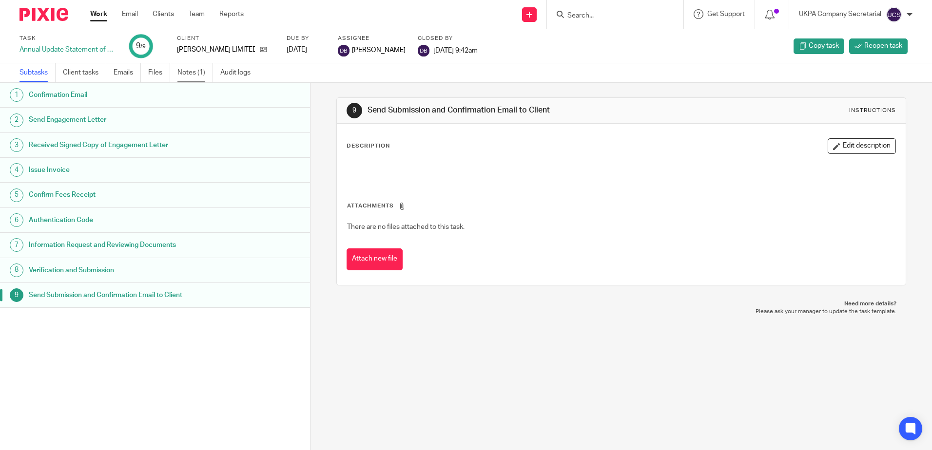
click at [186, 73] on link "Notes (1)" at bounding box center [195, 72] width 36 height 19
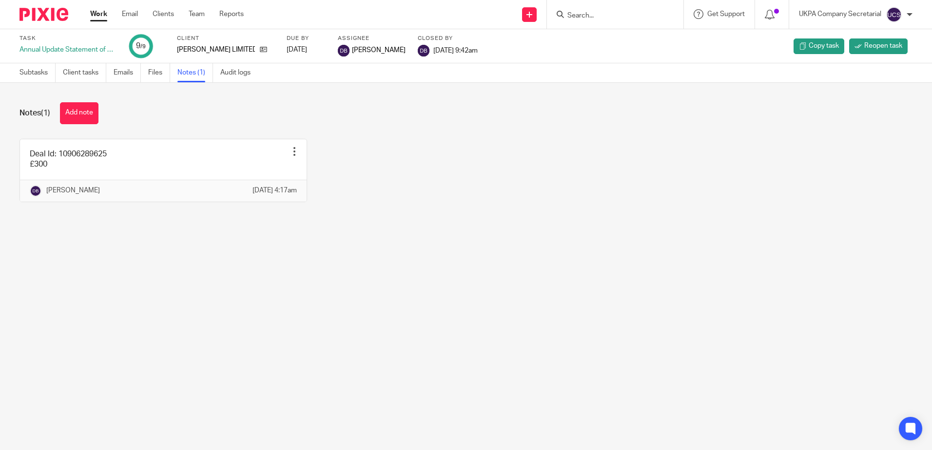
click at [260, 48] on icon at bounding box center [263, 49] width 7 height 7
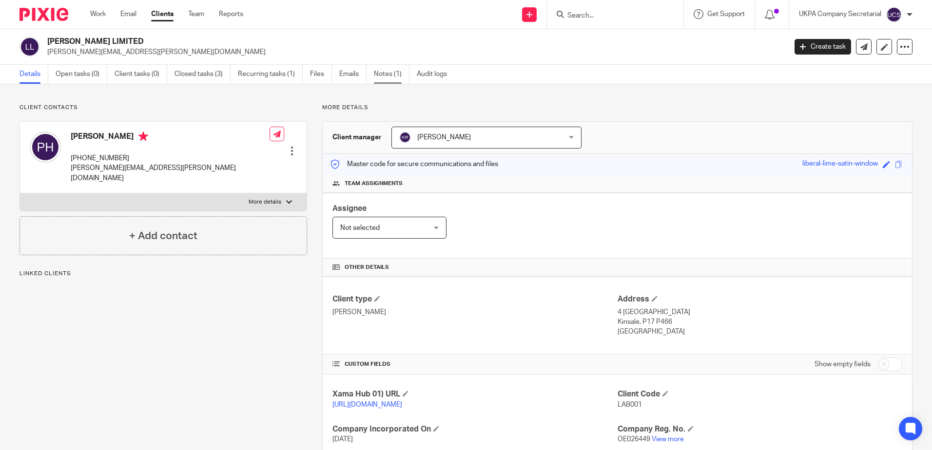
click at [382, 76] on link "Notes (1)" at bounding box center [392, 74] width 36 height 19
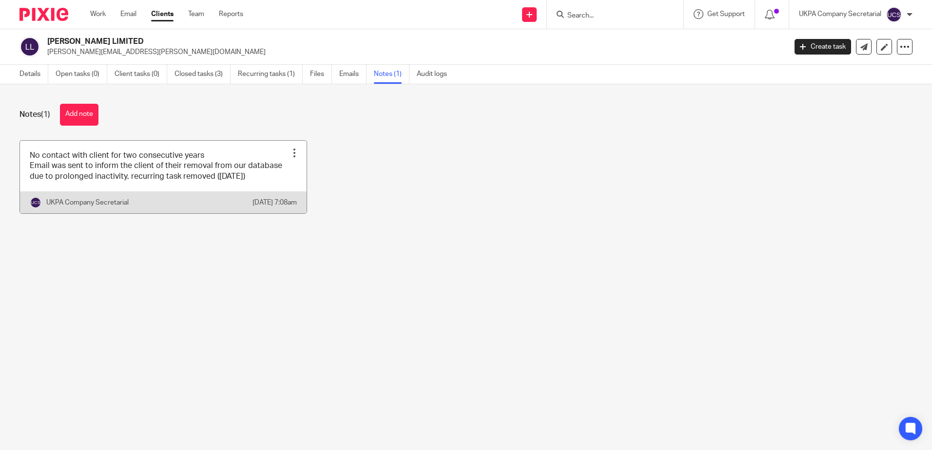
click at [152, 159] on link at bounding box center [163, 177] width 287 height 73
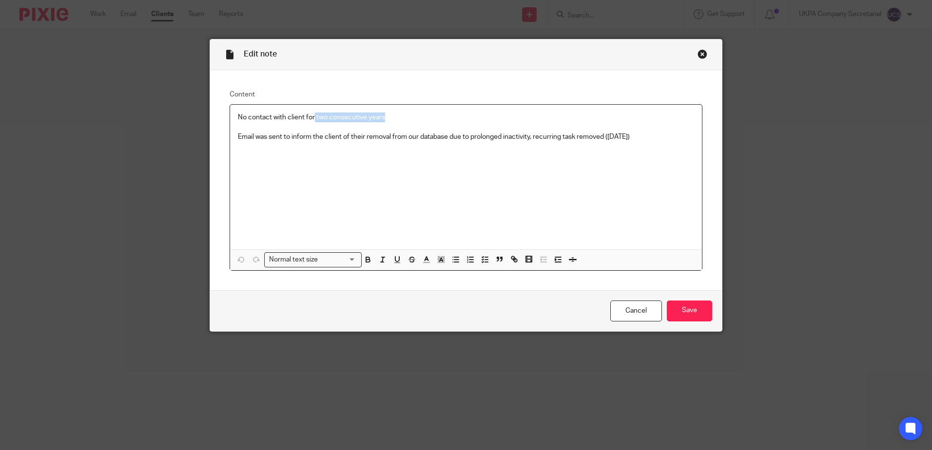
drag, startPoint x: 384, startPoint y: 120, endPoint x: 311, endPoint y: 119, distance: 72.1
click at [311, 119] on p "No contact with client for two consecutive years" at bounding box center [466, 118] width 456 height 10
click at [677, 309] on input "Save" at bounding box center [689, 311] width 45 height 21
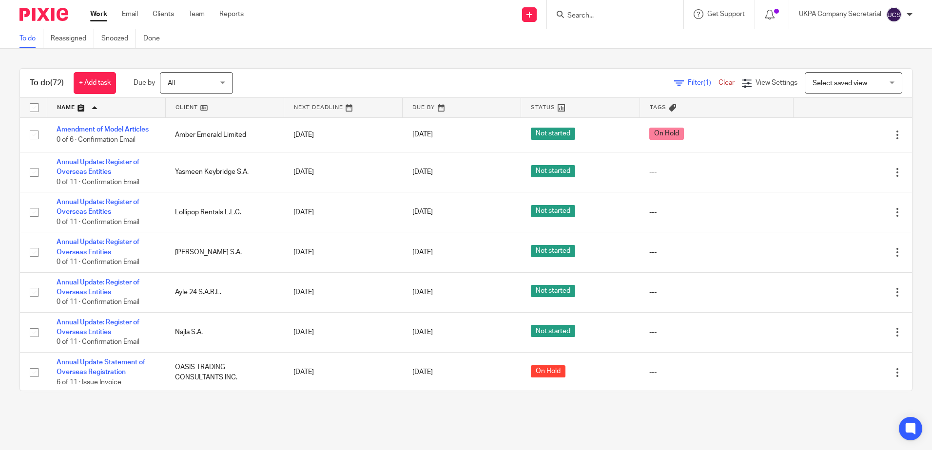
click at [603, 20] on form at bounding box center [618, 14] width 104 height 12
click at [604, 16] on input "Search" at bounding box center [610, 16] width 88 height 9
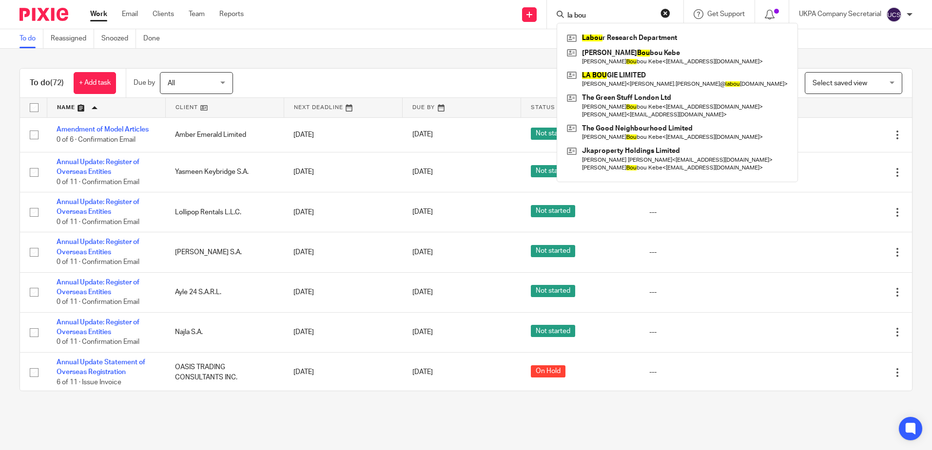
click at [595, 17] on input "la bou" at bounding box center [610, 16] width 88 height 9
drag, startPoint x: 591, startPoint y: 17, endPoint x: 562, endPoint y: 17, distance: 29.2
click at [562, 17] on div "la bou" at bounding box center [614, 14] width 114 height 12
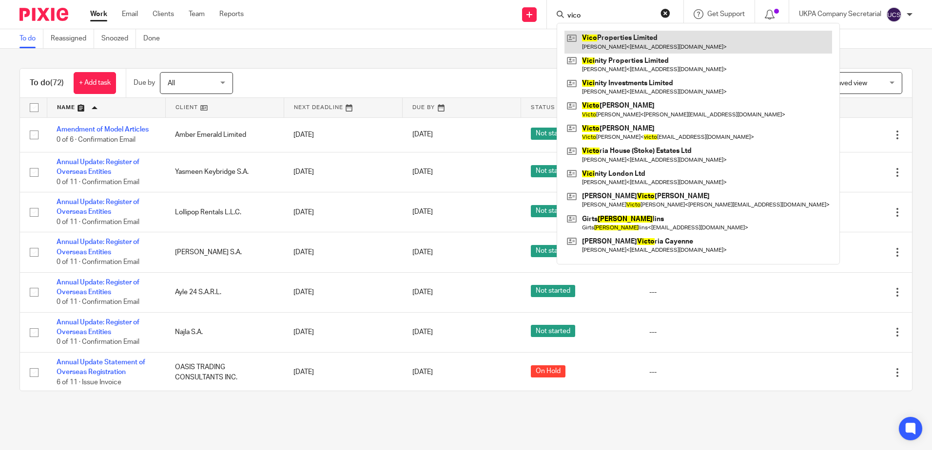
type input "vico"
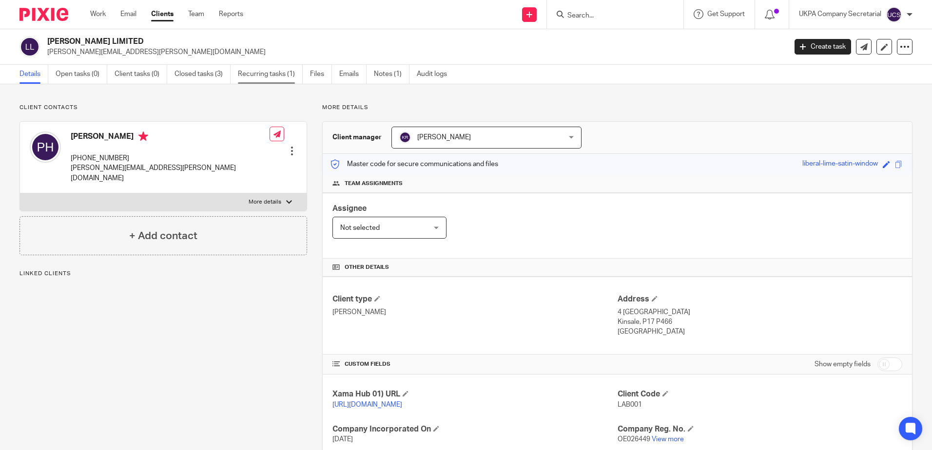
click at [279, 77] on link "Recurring tasks (1)" at bounding box center [270, 74] width 65 height 19
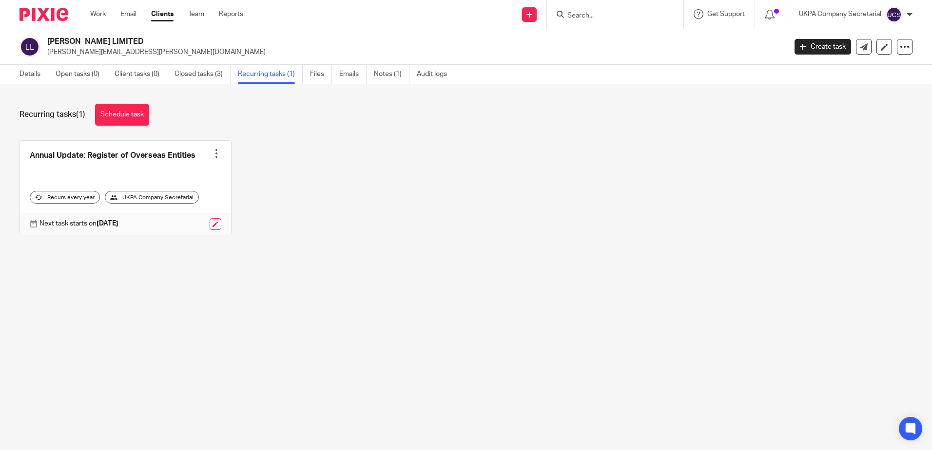
click at [212, 154] on div at bounding box center [217, 154] width 10 height 10
click at [181, 216] on span "Cancel schedule" at bounding box center [176, 215] width 51 height 7
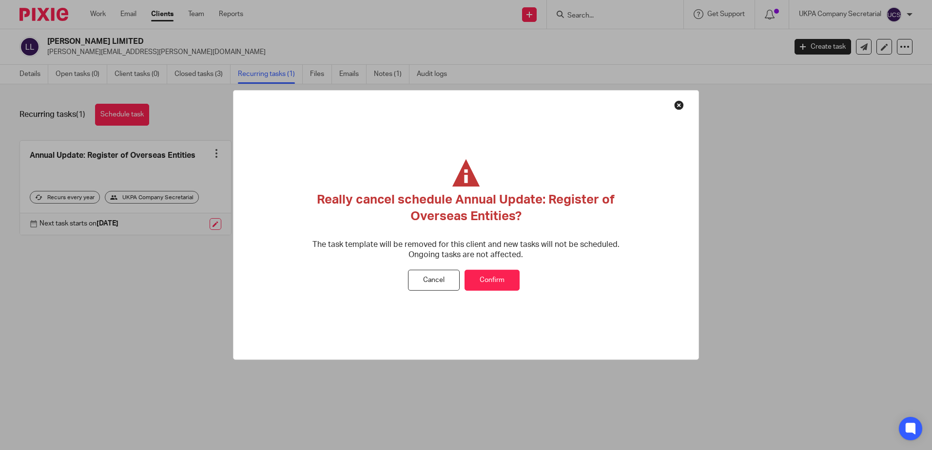
click at [471, 273] on button "Confirm" at bounding box center [491, 280] width 55 height 21
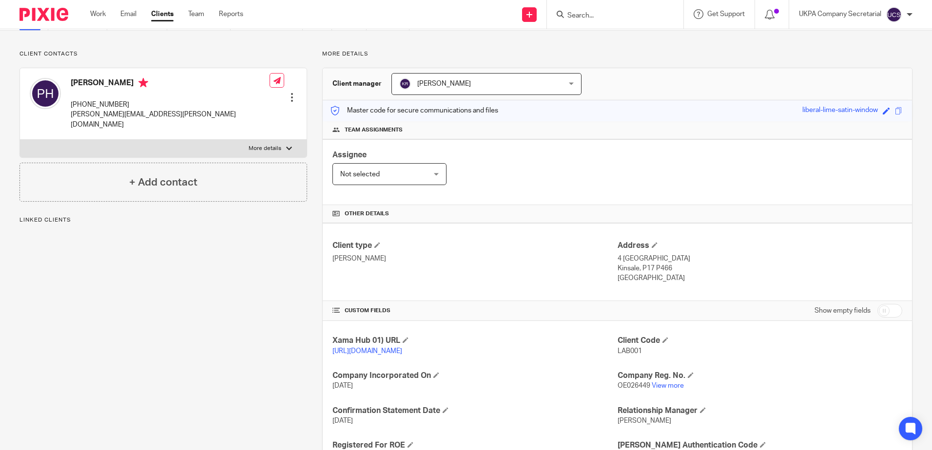
scroll to position [146, 0]
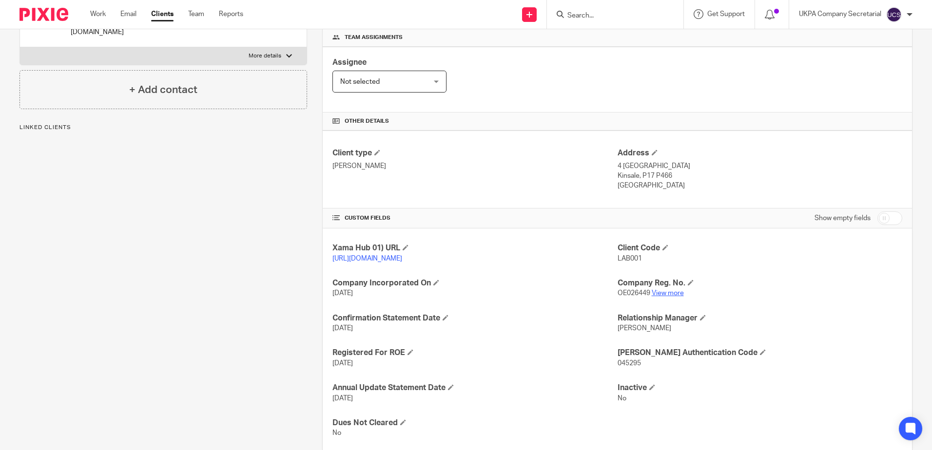
click at [662, 297] on link "View more" at bounding box center [668, 293] width 32 height 7
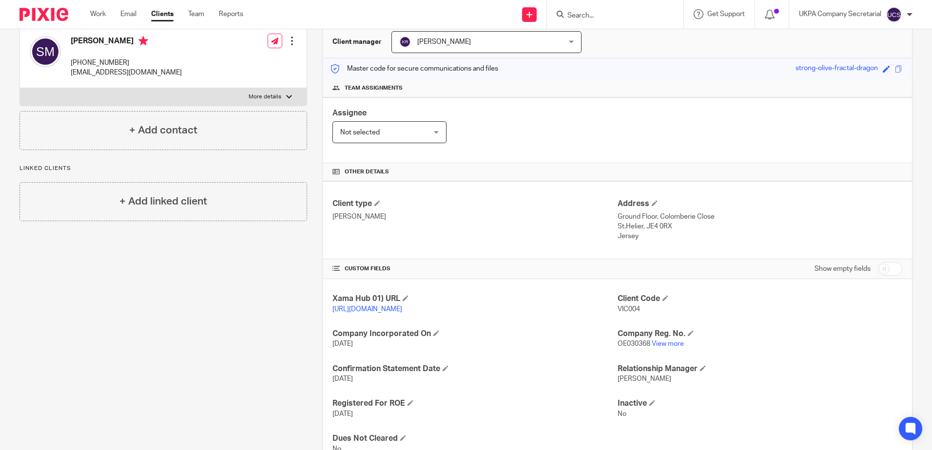
scroll to position [97, 0]
click at [658, 346] on link "View more" at bounding box center [668, 342] width 32 height 7
